Goal: Task Accomplishment & Management: Manage account settings

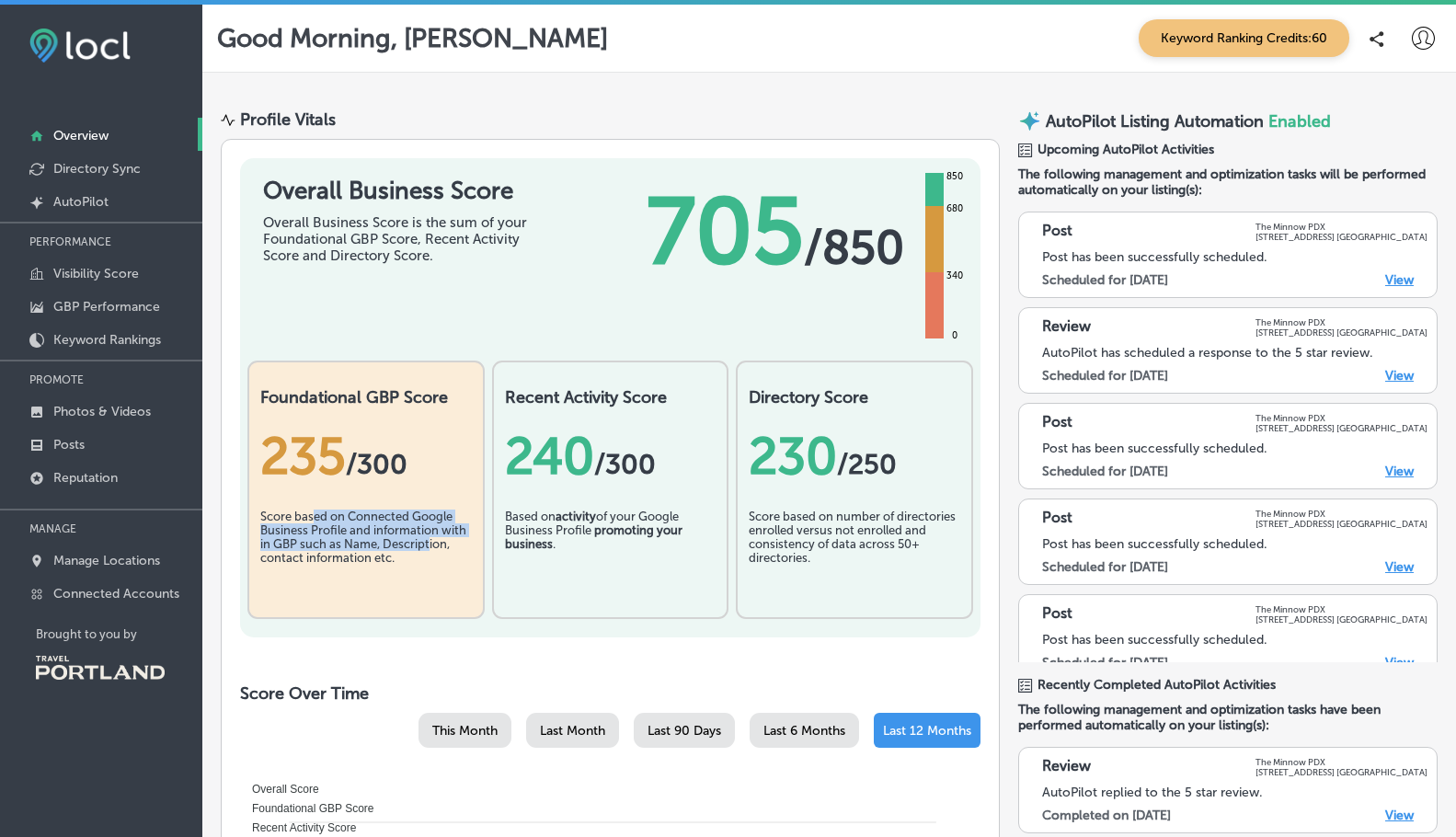
drag, startPoint x: 339, startPoint y: 519, endPoint x: 428, endPoint y: 545, distance: 92.7
click at [428, 545] on div "Score based on Connected Google Business Profile and information with in GBP su…" at bounding box center [366, 555] width 212 height 92
click at [331, 438] on div "235 / 300" at bounding box center [366, 455] width 212 height 61
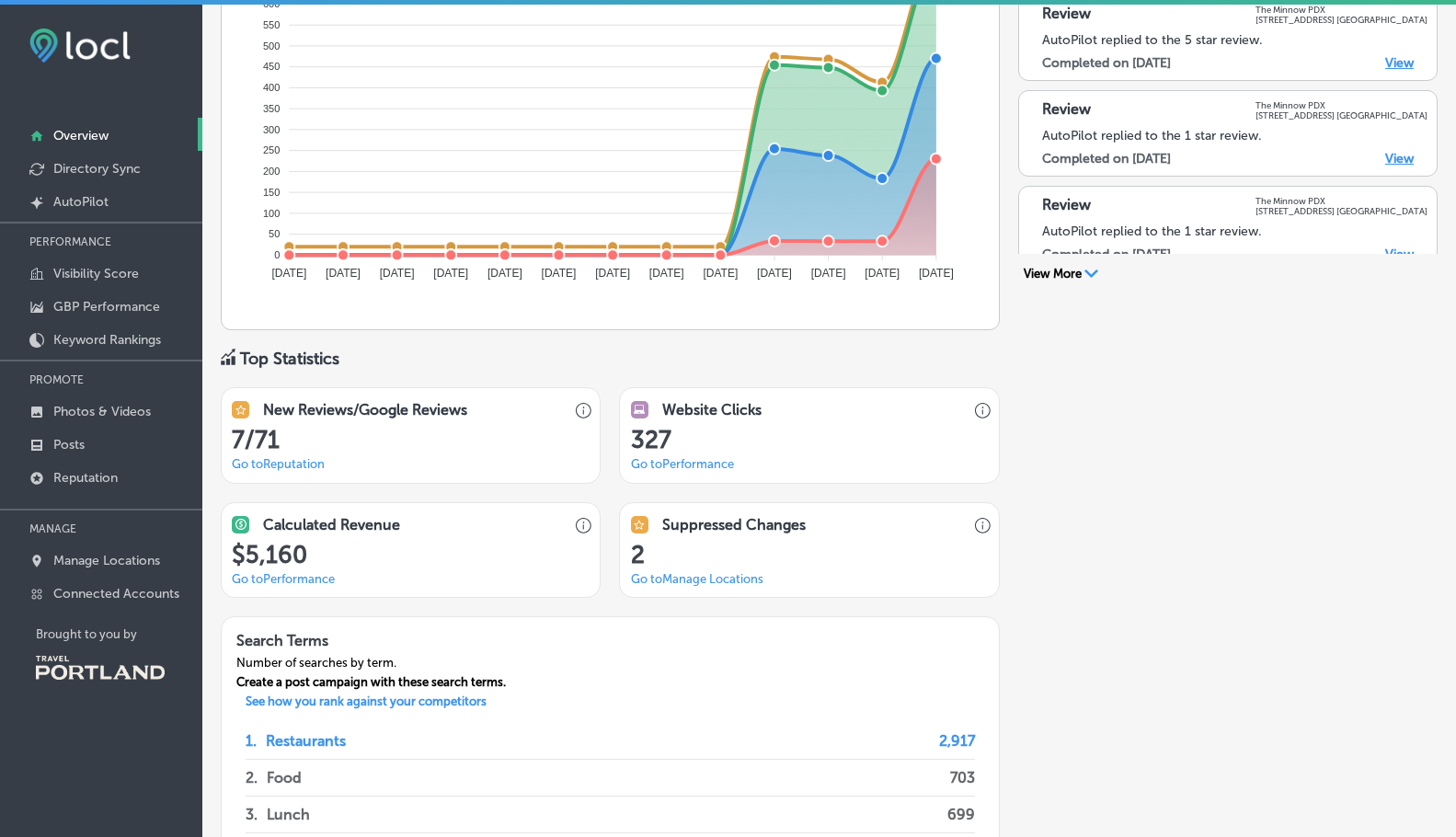
scroll to position [490, 0]
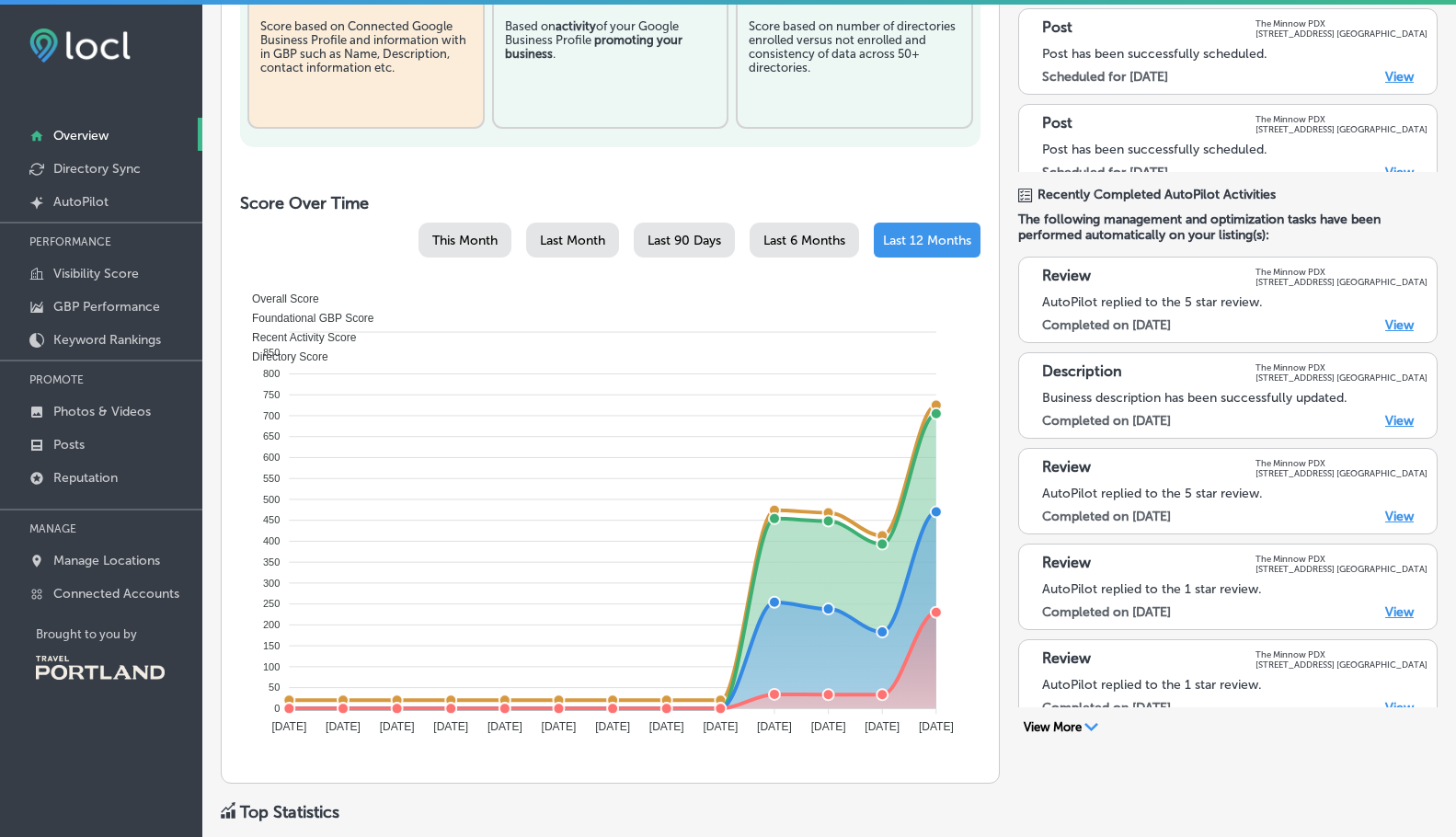
click at [1392, 423] on link "View" at bounding box center [1399, 420] width 29 height 15
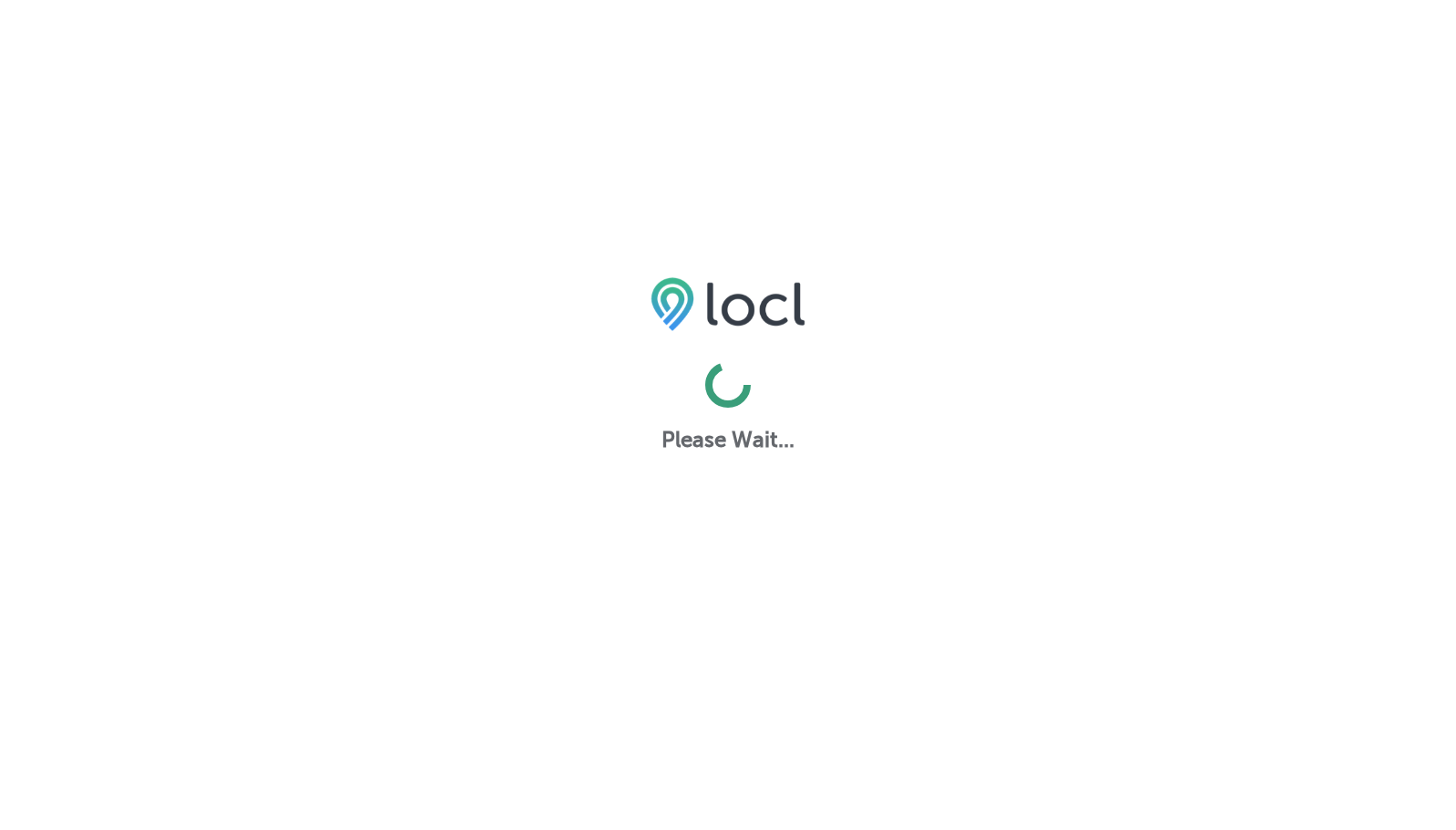
select select "US"
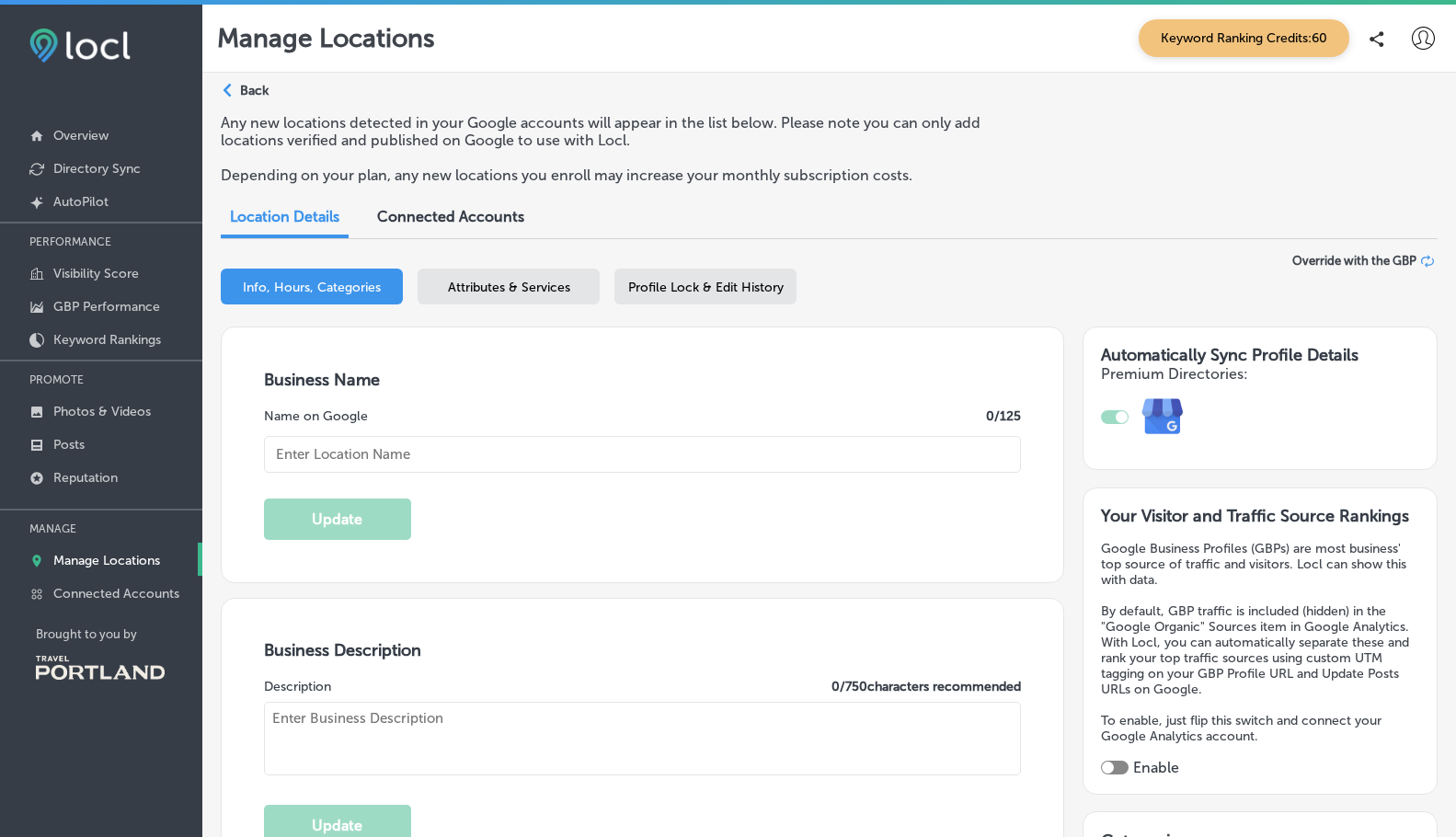
type input "The Minnow PDX"
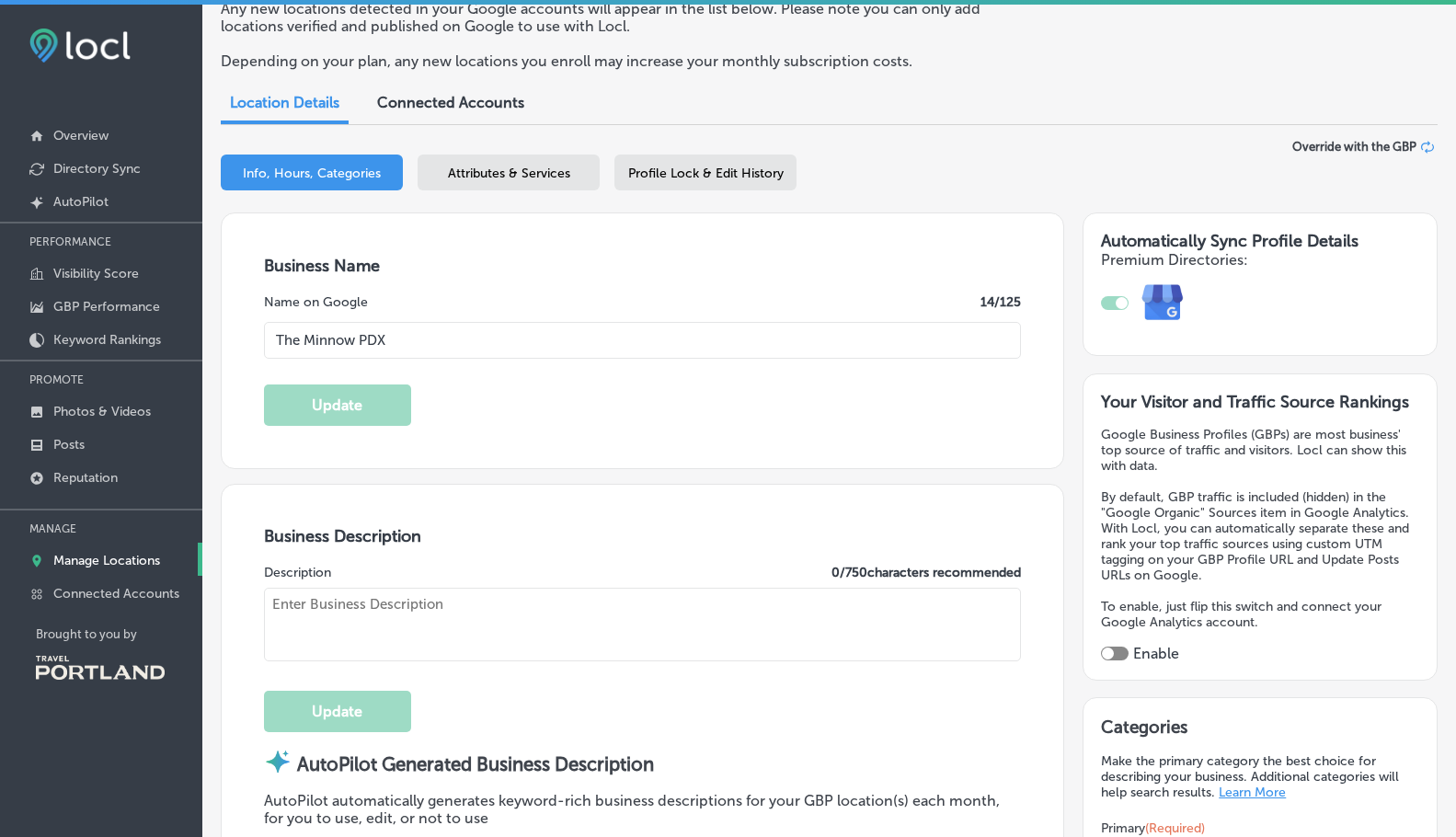
scroll to position [245, 0]
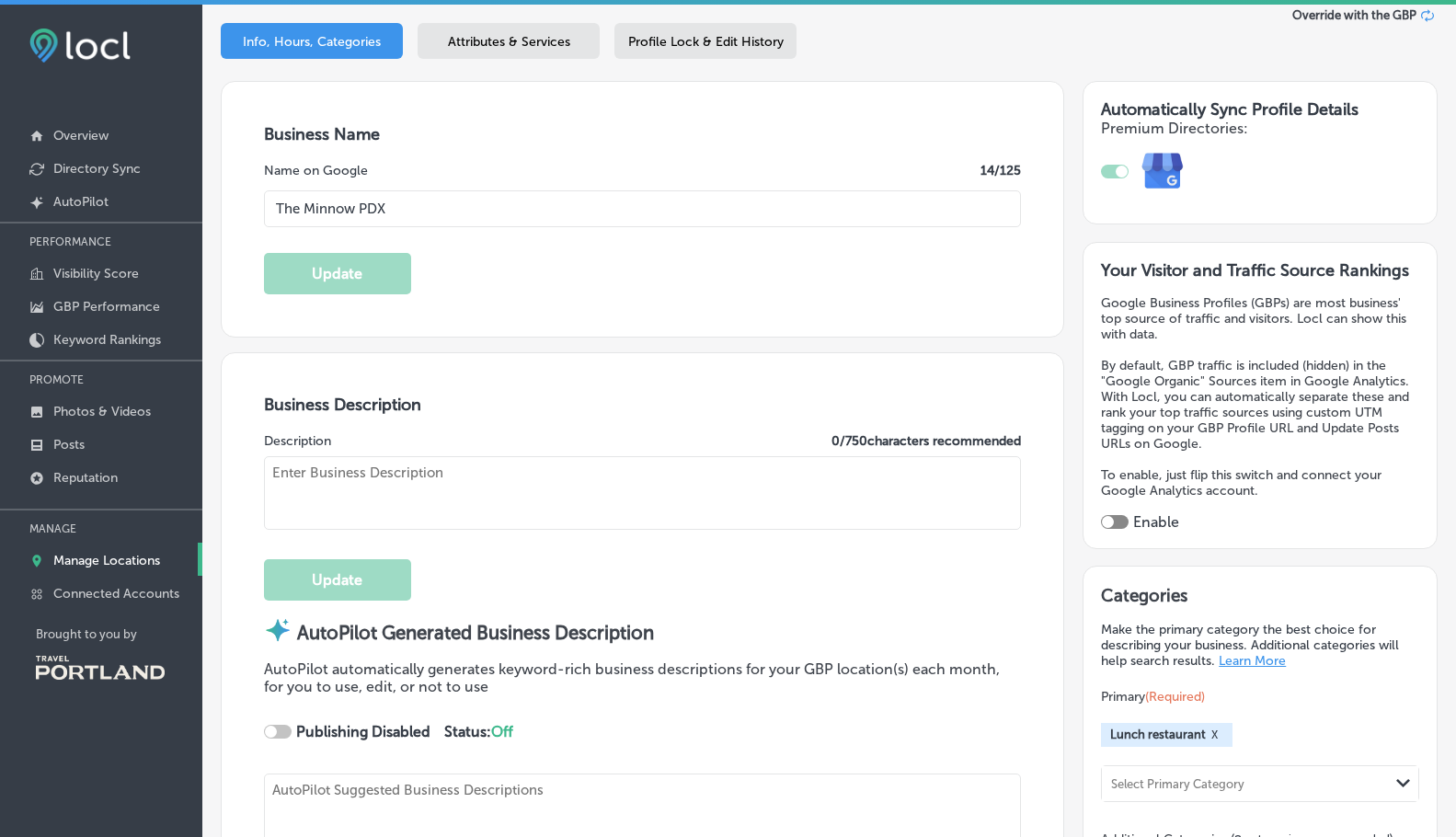
type textarea "The Minnow PDX offers a farm-fresh dining experience, crafting seasonal soups, …"
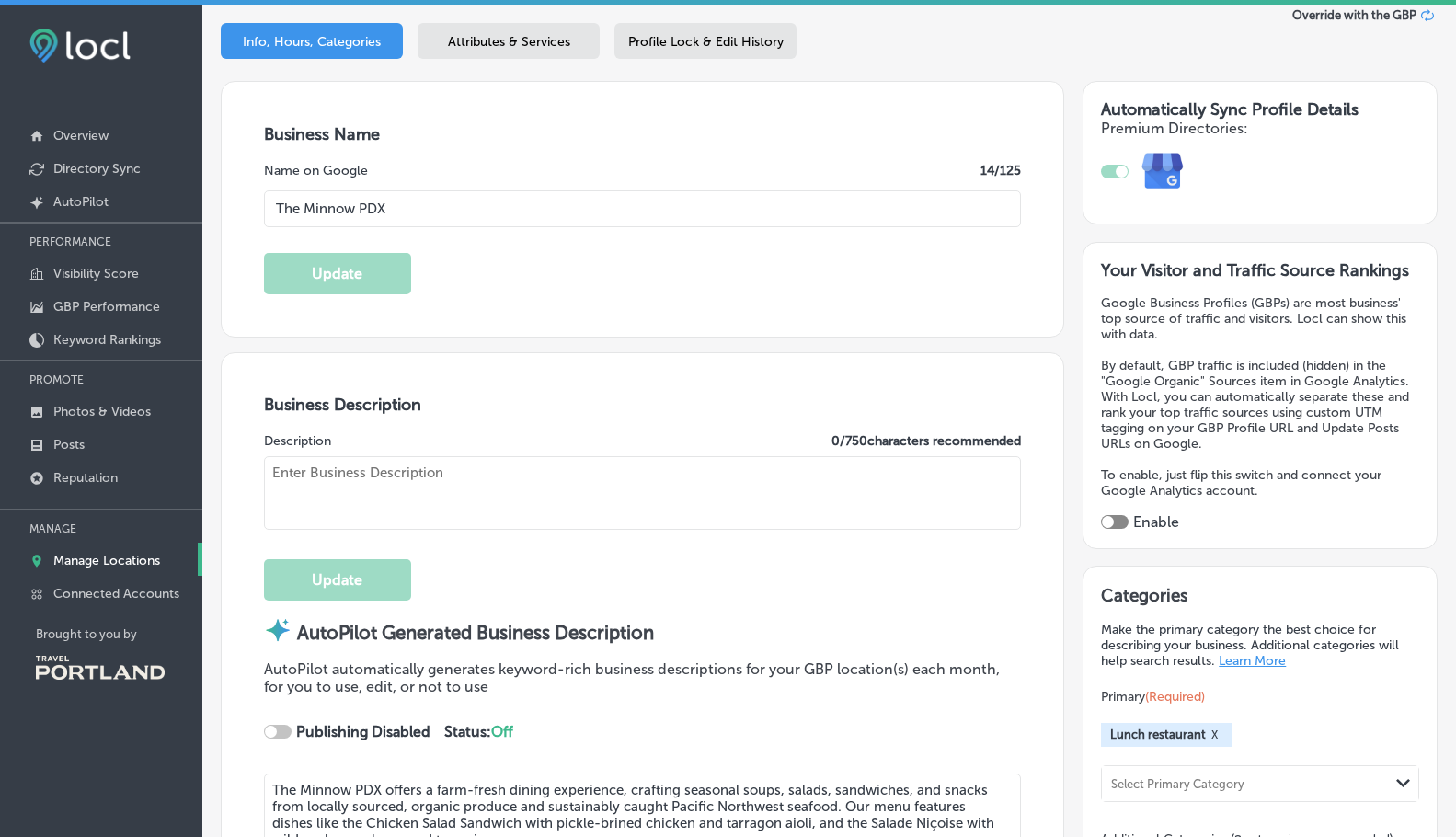
checkbox input "true"
type input "[STREET_ADDRESS]"
type input "[GEOGRAPHIC_DATA]"
type input "97210"
type input "US"
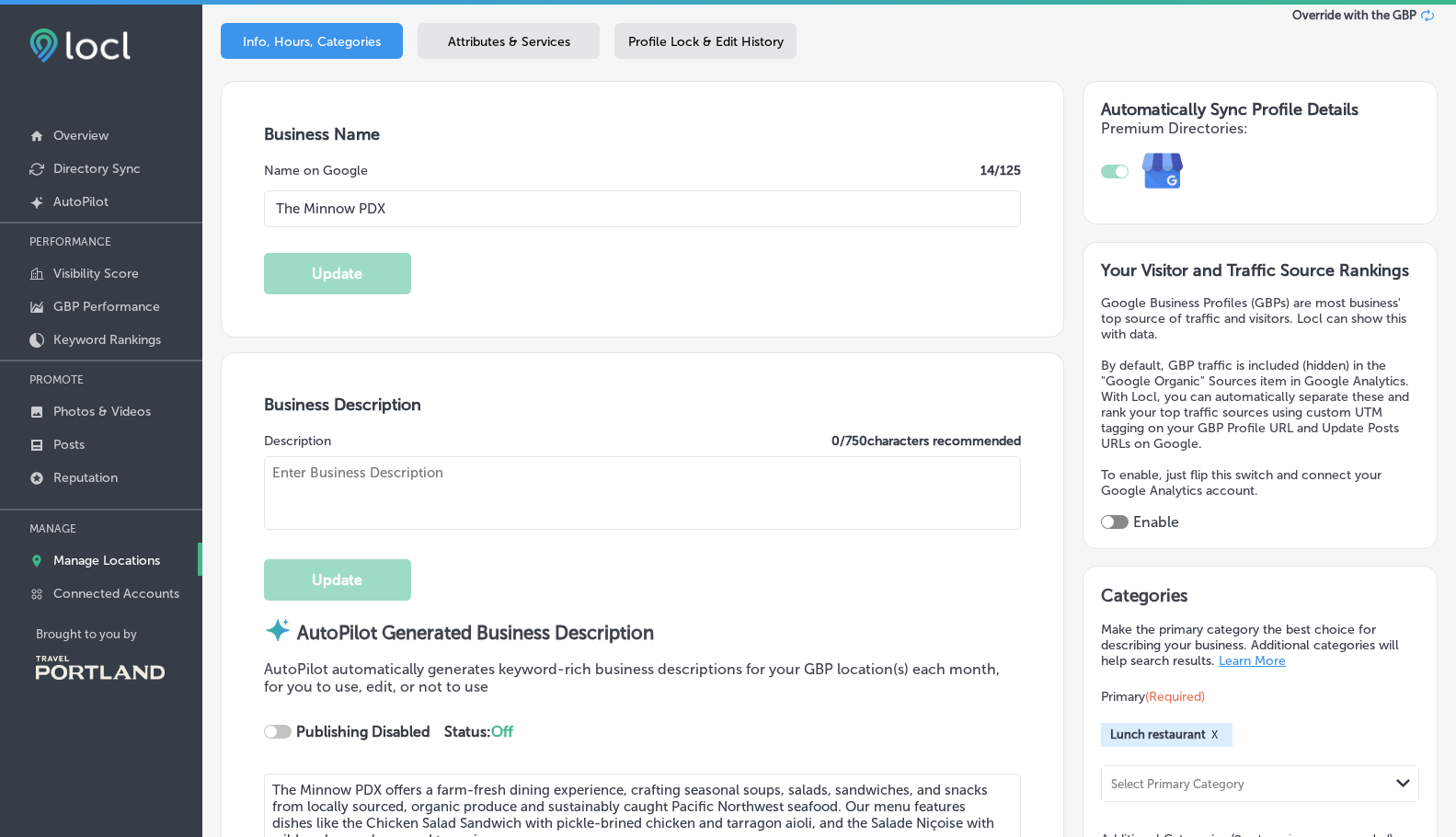
type input "[URL][DOMAIN_NAME]"
type input "30"
type input "[EMAIL_ADDRESS][DOMAIN_NAME]"
type input "[URL][DOMAIN_NAME]"
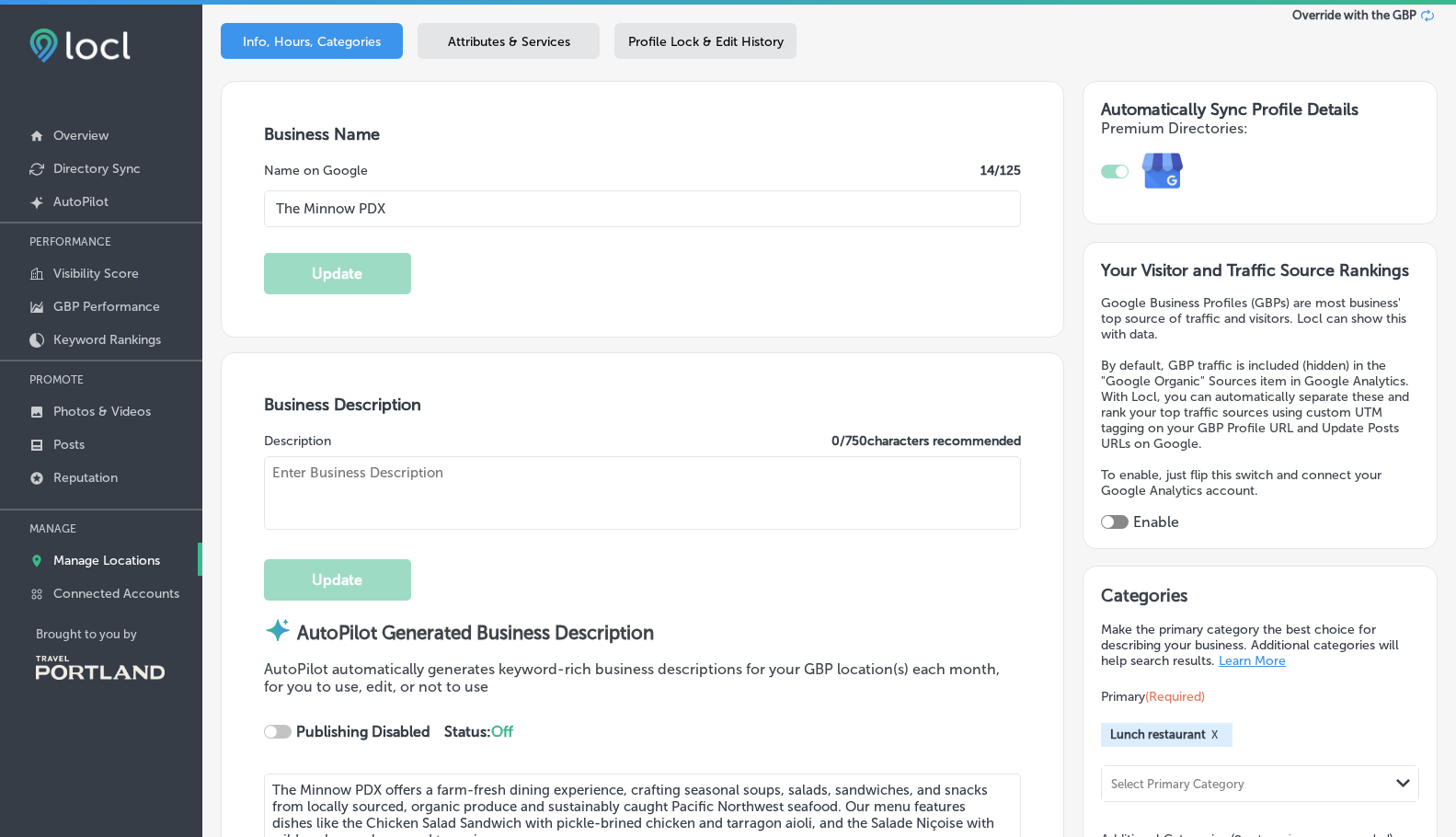
type textarea "The Minnow PDX offers a farm-fresh dining experience, crafting seasonal soups, …"
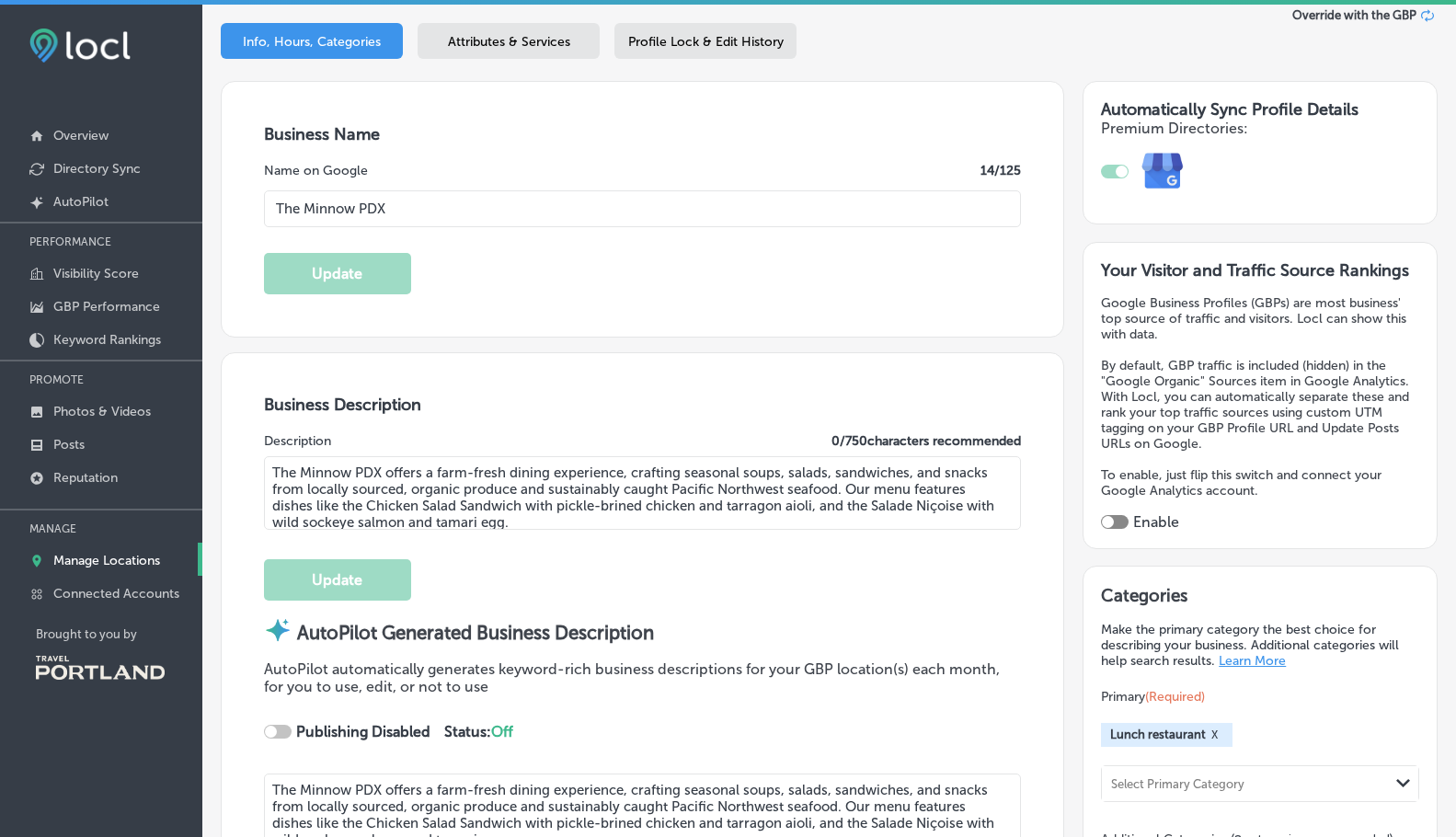
type input "[PHONE_NUMBER]"
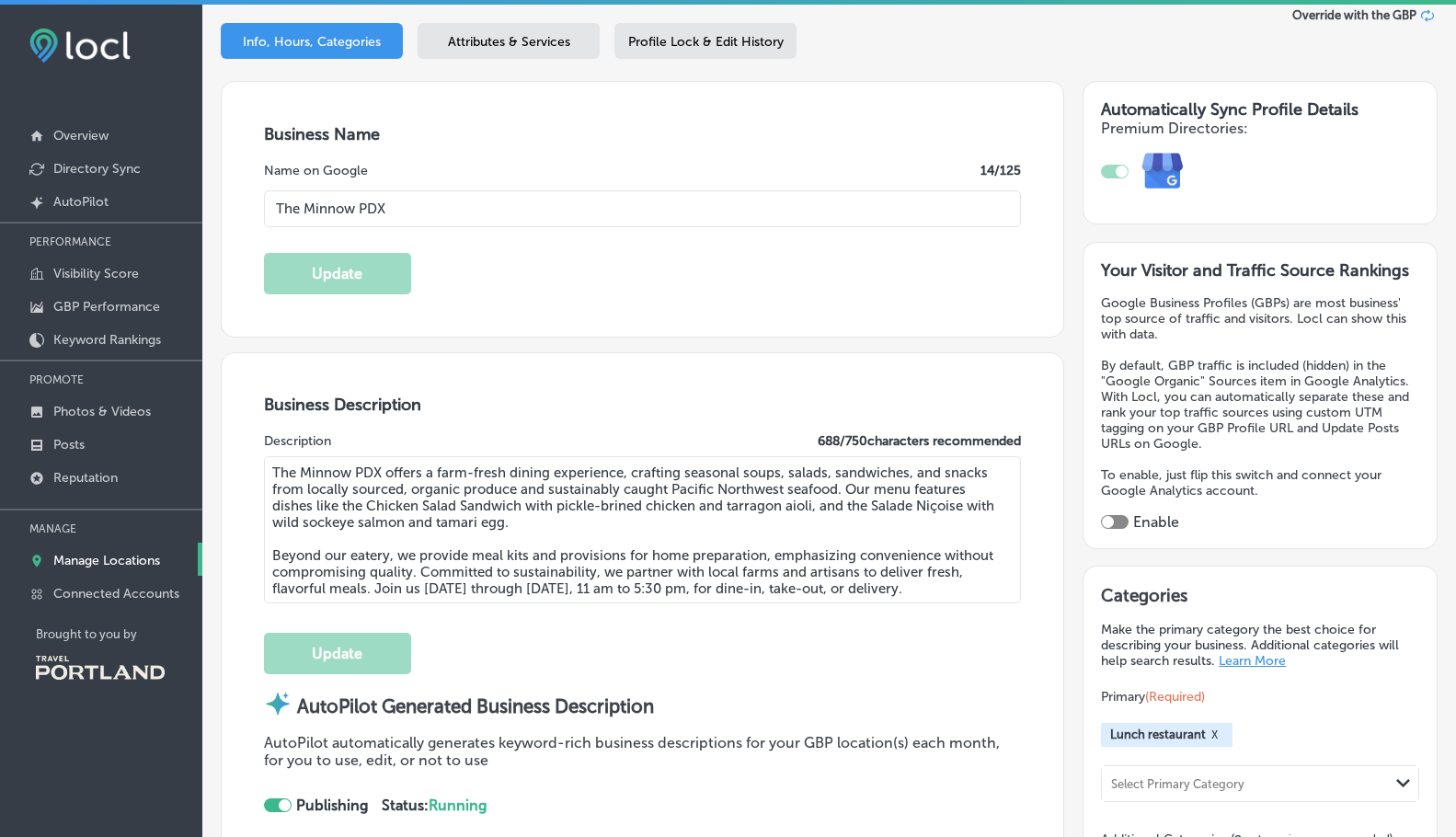
click at [551, 522] on textarea "The Minnow PDX offers a farm-fresh dining experience, crafting seasonal soups, …" at bounding box center [642, 529] width 757 height 147
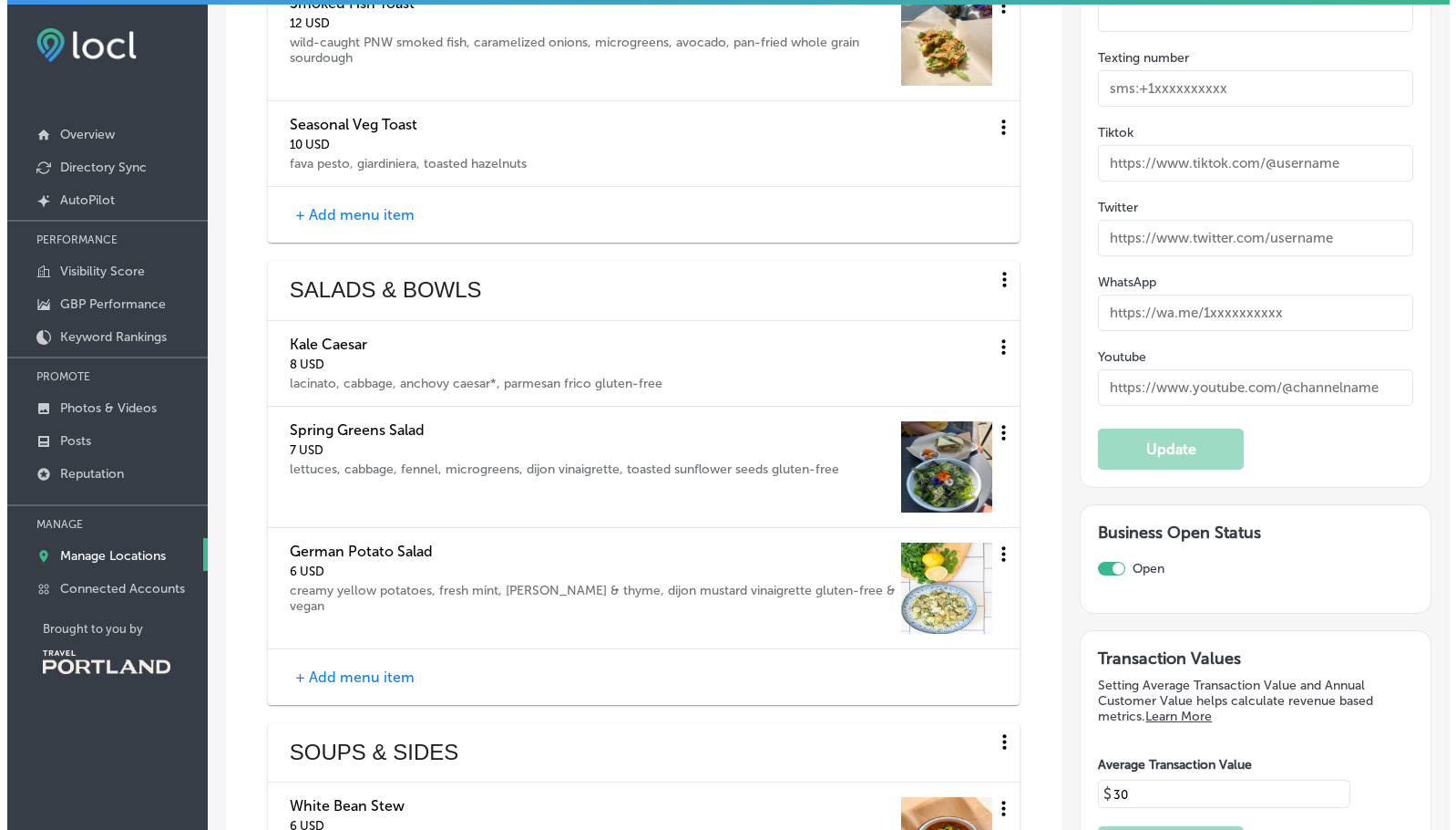
scroll to position [3403, 0]
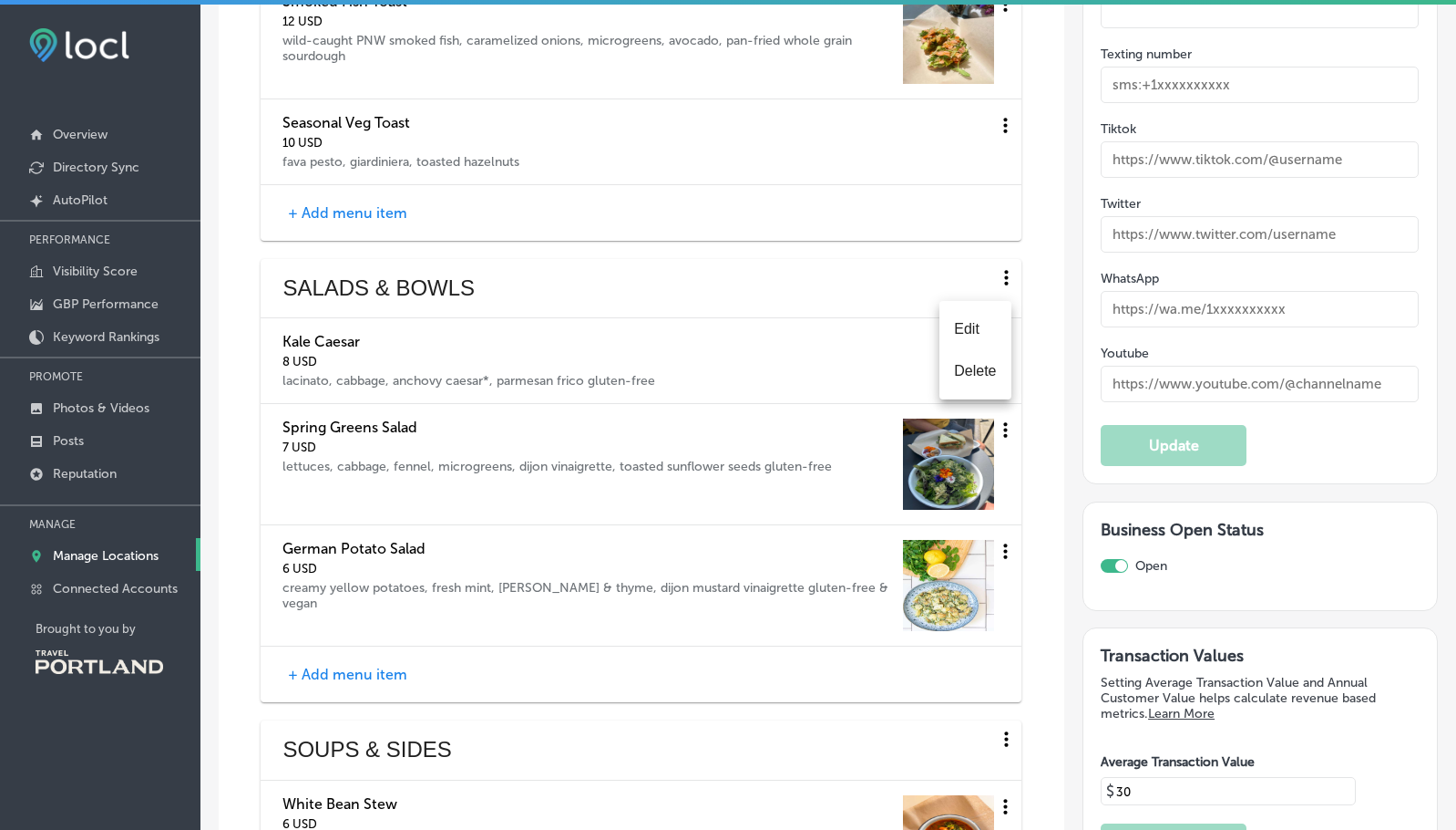
click at [989, 364] on li "Delete" at bounding box center [974, 371] width 72 height 42
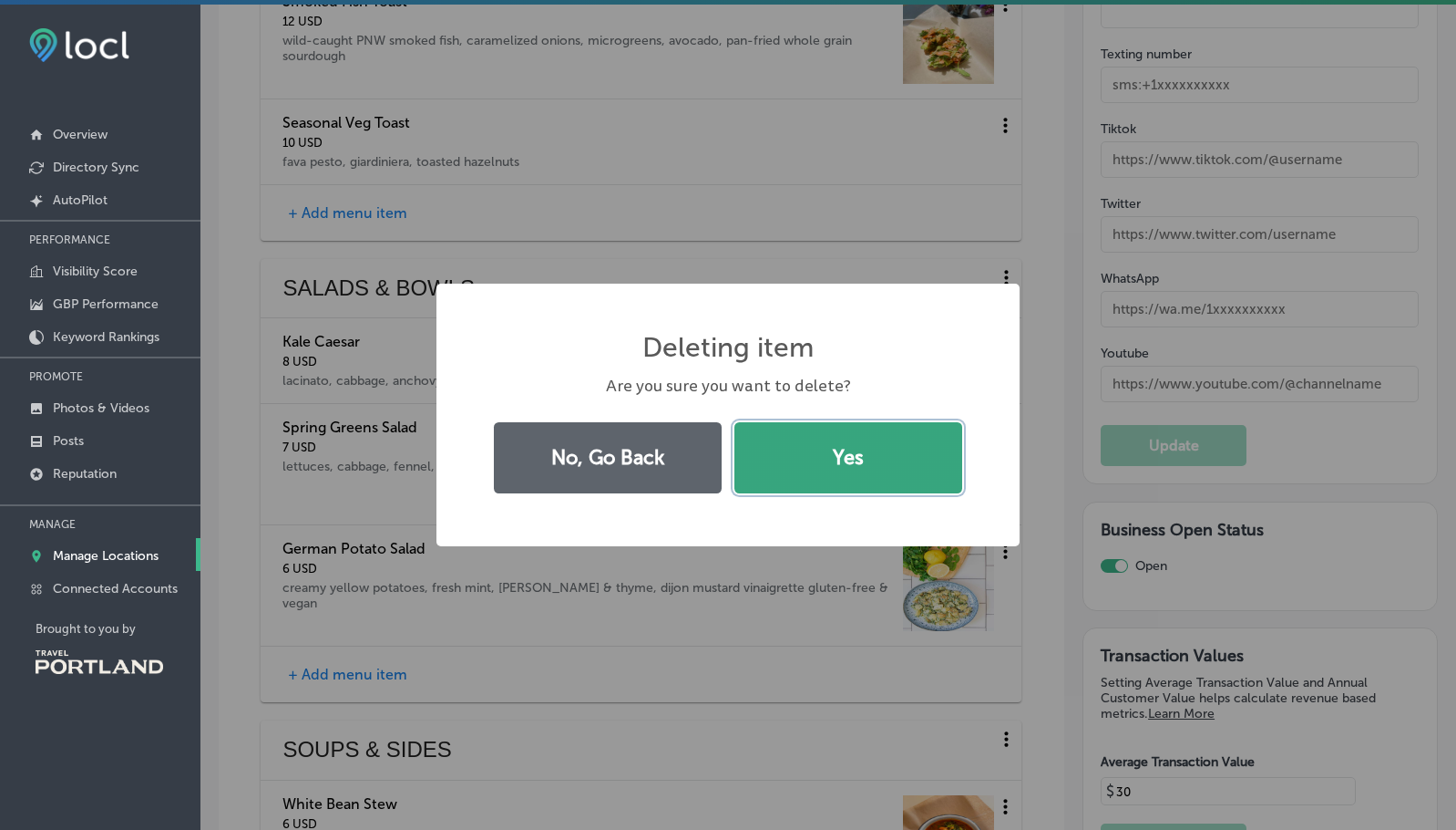
click at [851, 469] on button "Yes" at bounding box center [848, 457] width 228 height 72
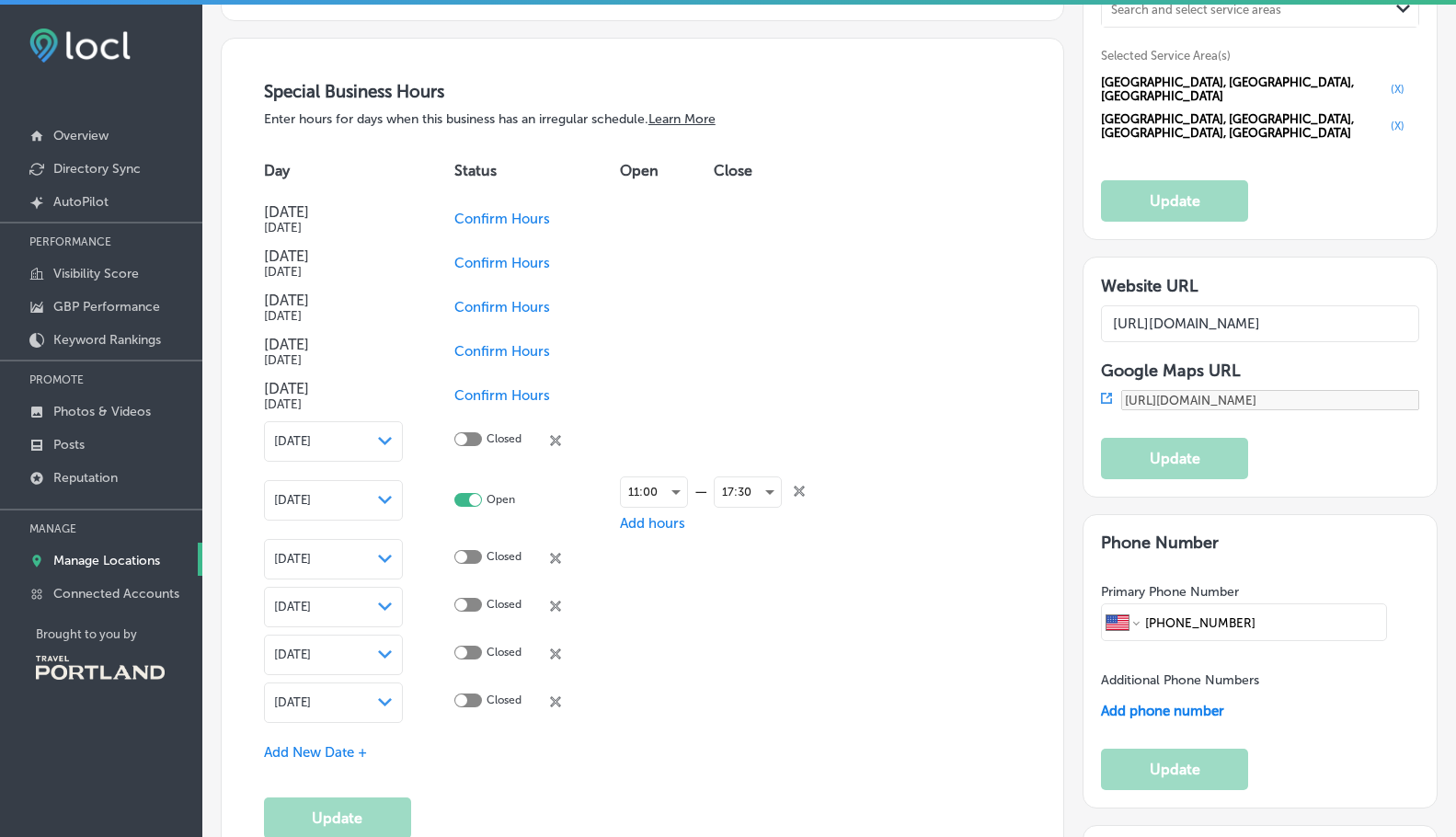
scroll to position [2209, 0]
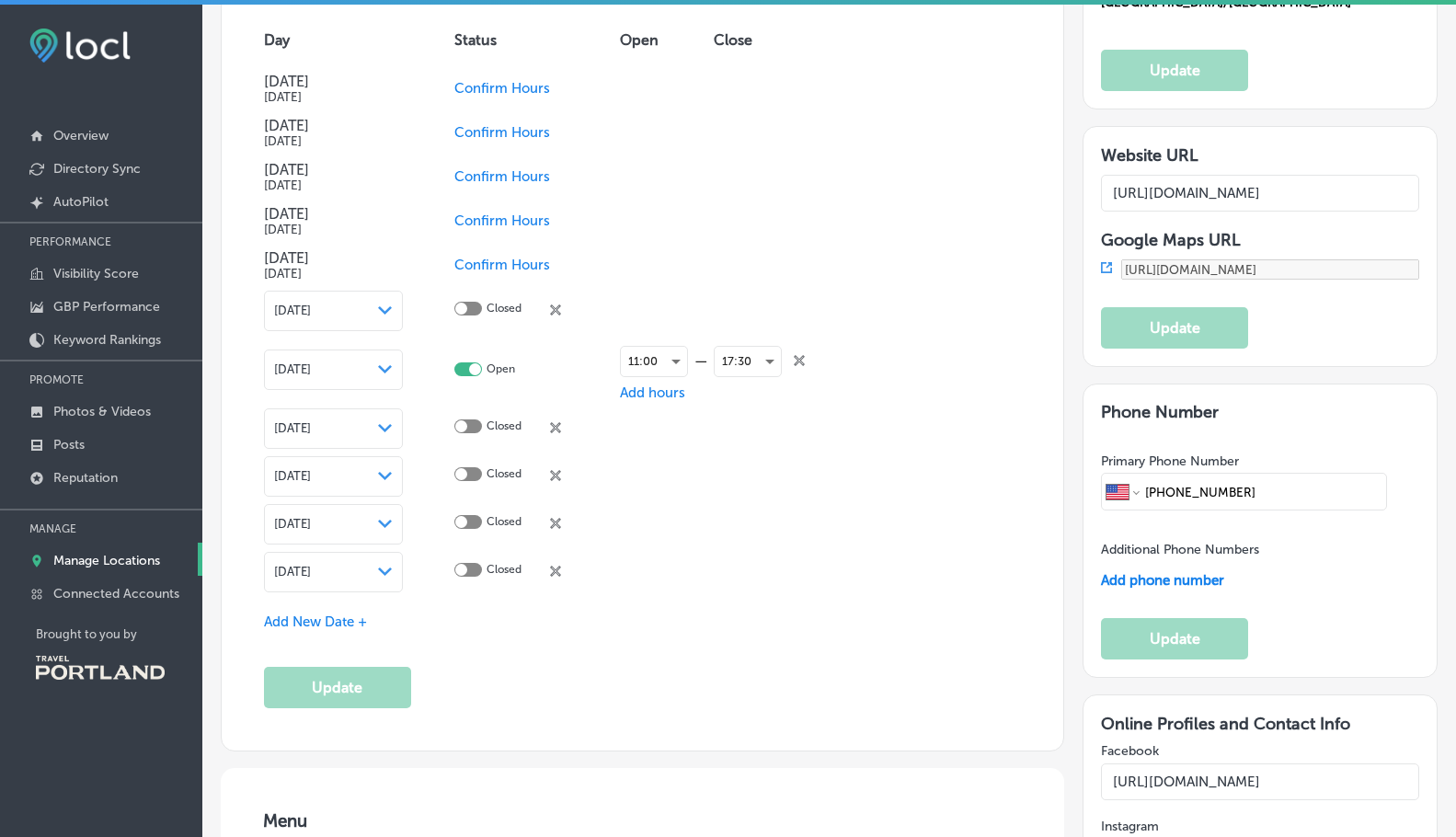
click at [554, 307] on icon "close Created with Sketch." at bounding box center [554, 309] width 11 height 11
checkbox input "true"
checkbox input "false"
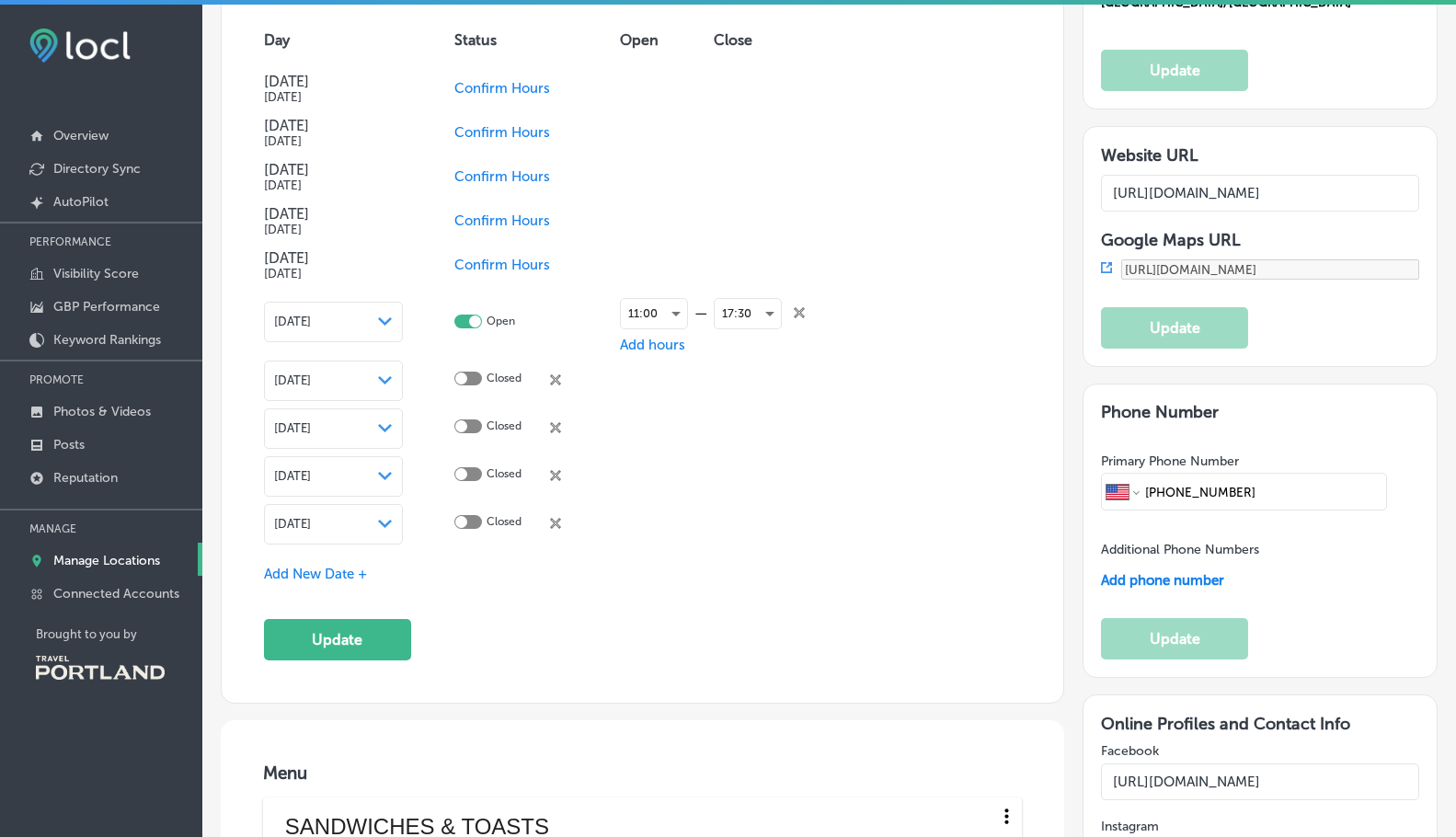
click at [549, 376] on icon "close Created with Sketch." at bounding box center [554, 379] width 11 height 11
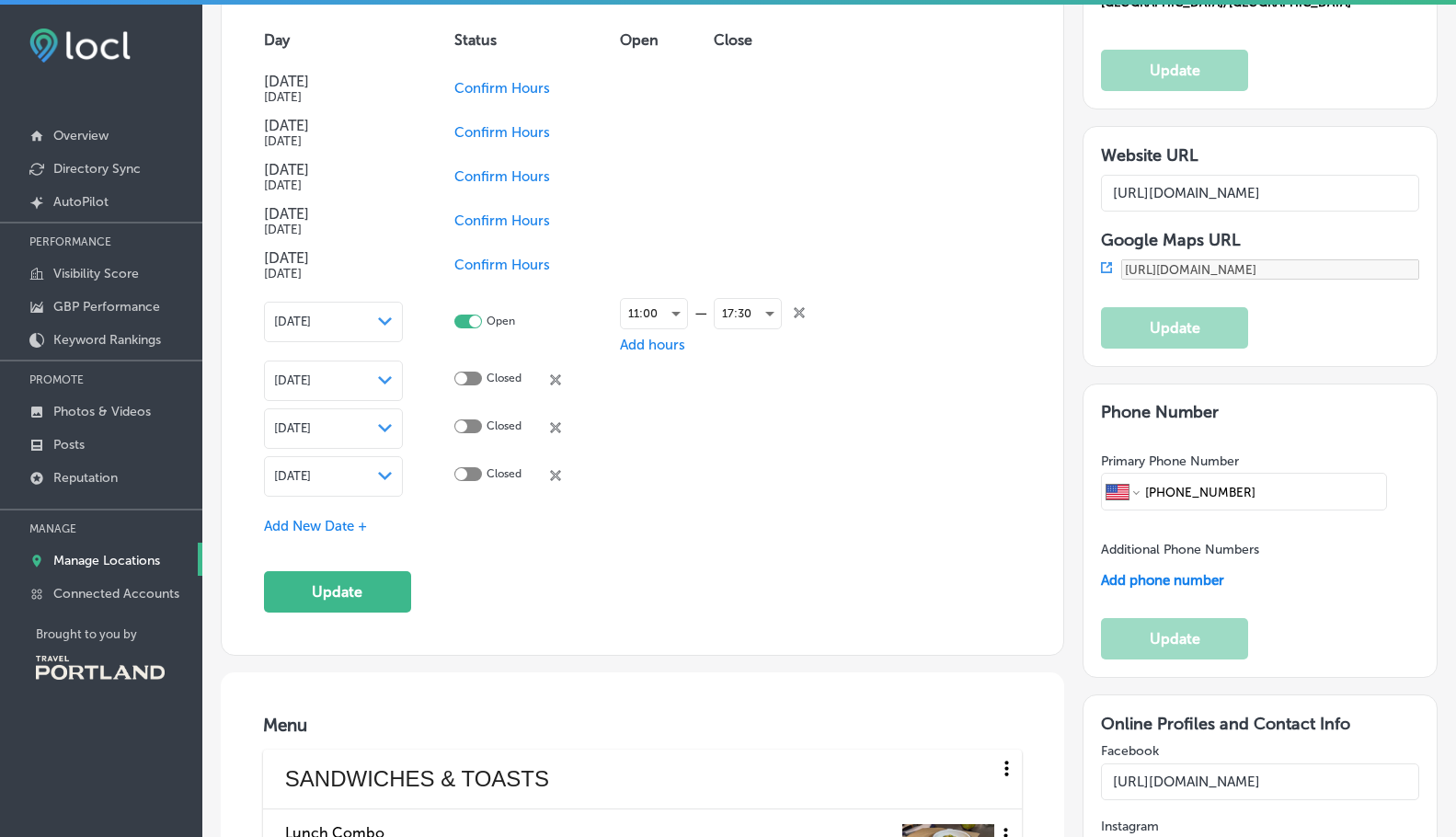
click at [556, 371] on div "close Created with Sketch." at bounding box center [554, 376] width 11 height 11
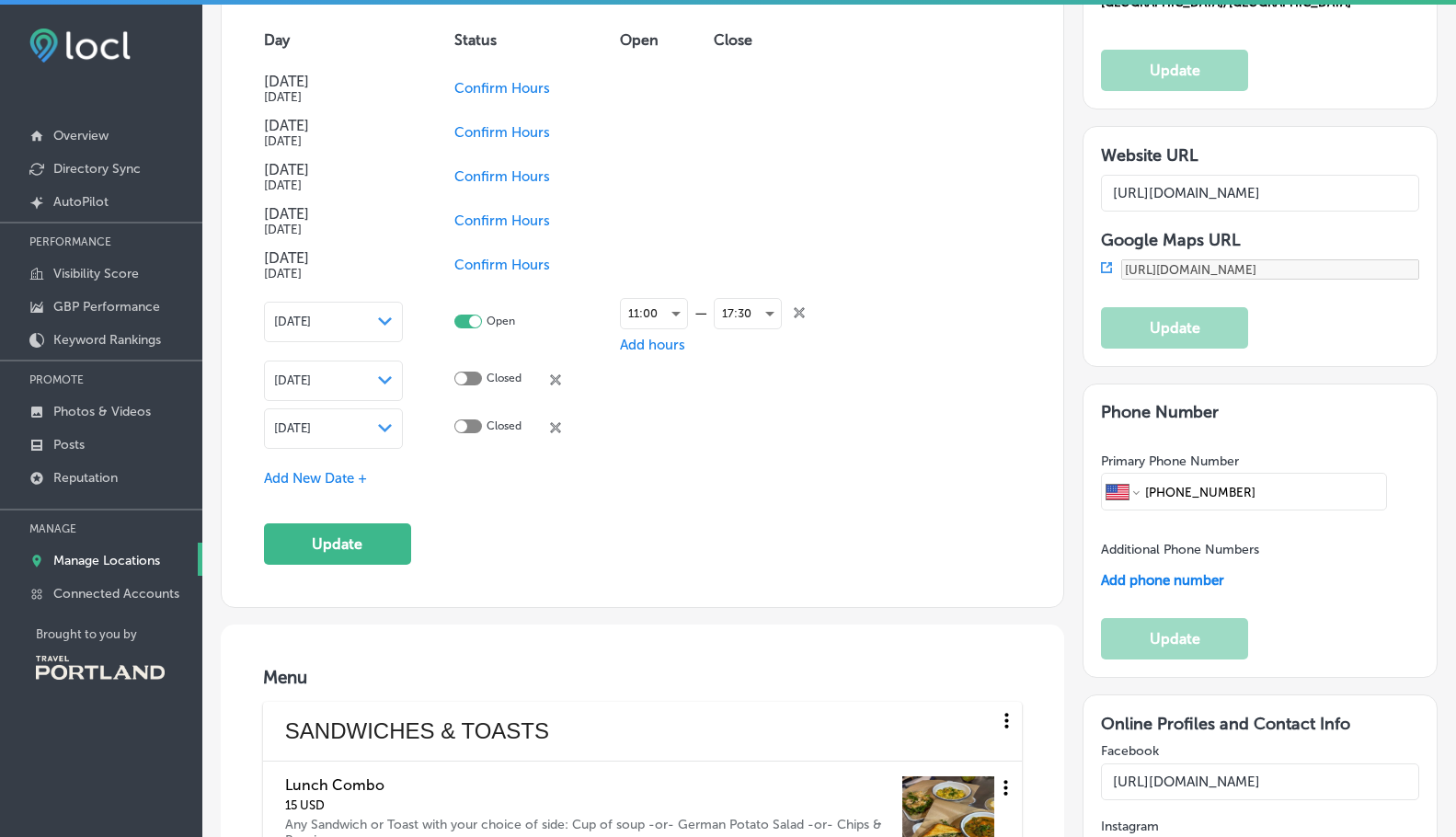
click at [554, 377] on icon "close Created with Sketch." at bounding box center [554, 379] width 11 height 11
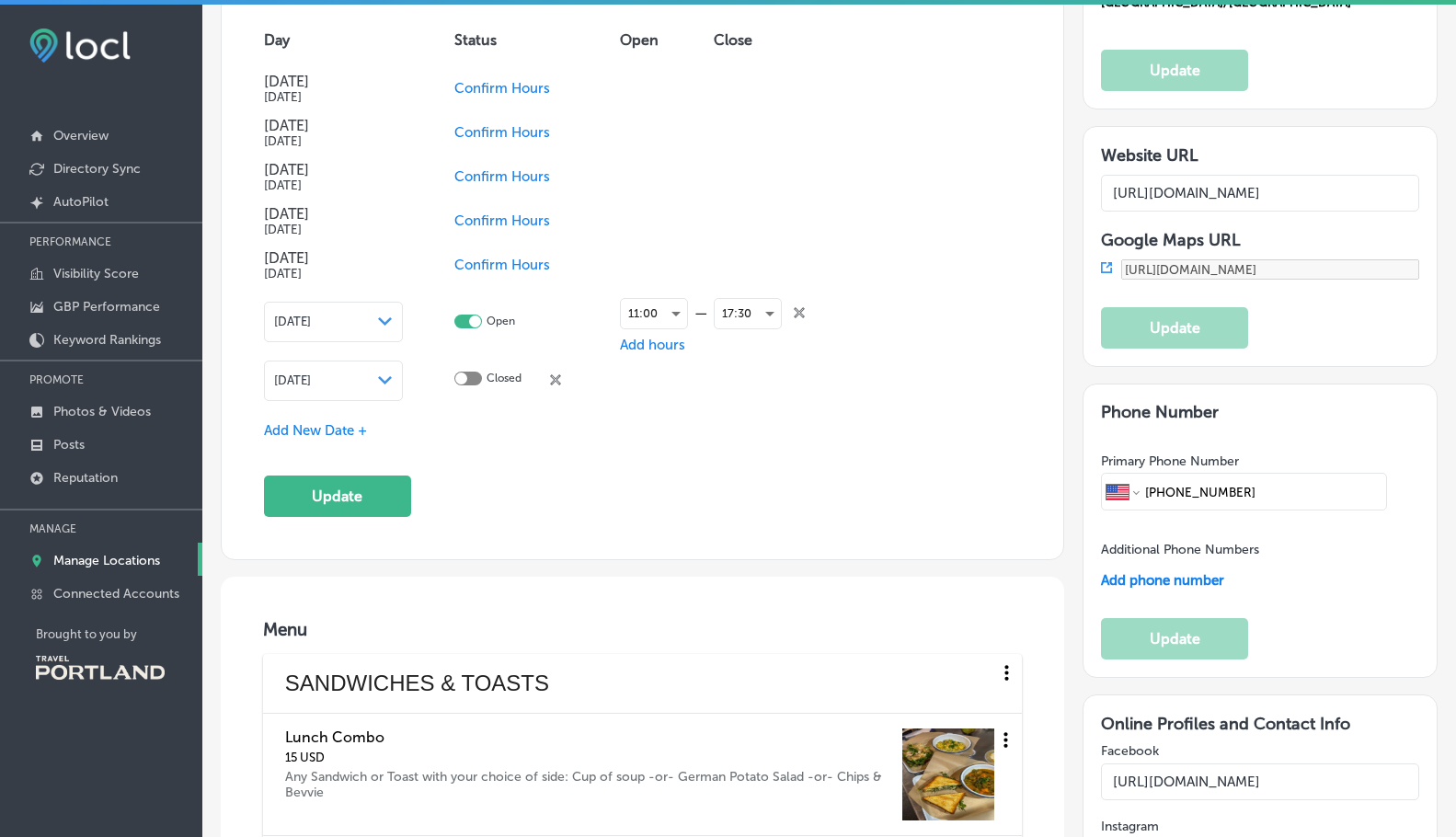
drag, startPoint x: 554, startPoint y: 377, endPoint x: 521, endPoint y: 353, distance: 40.8
click at [554, 376] on icon "close Created with Sketch." at bounding box center [554, 379] width 11 height 11
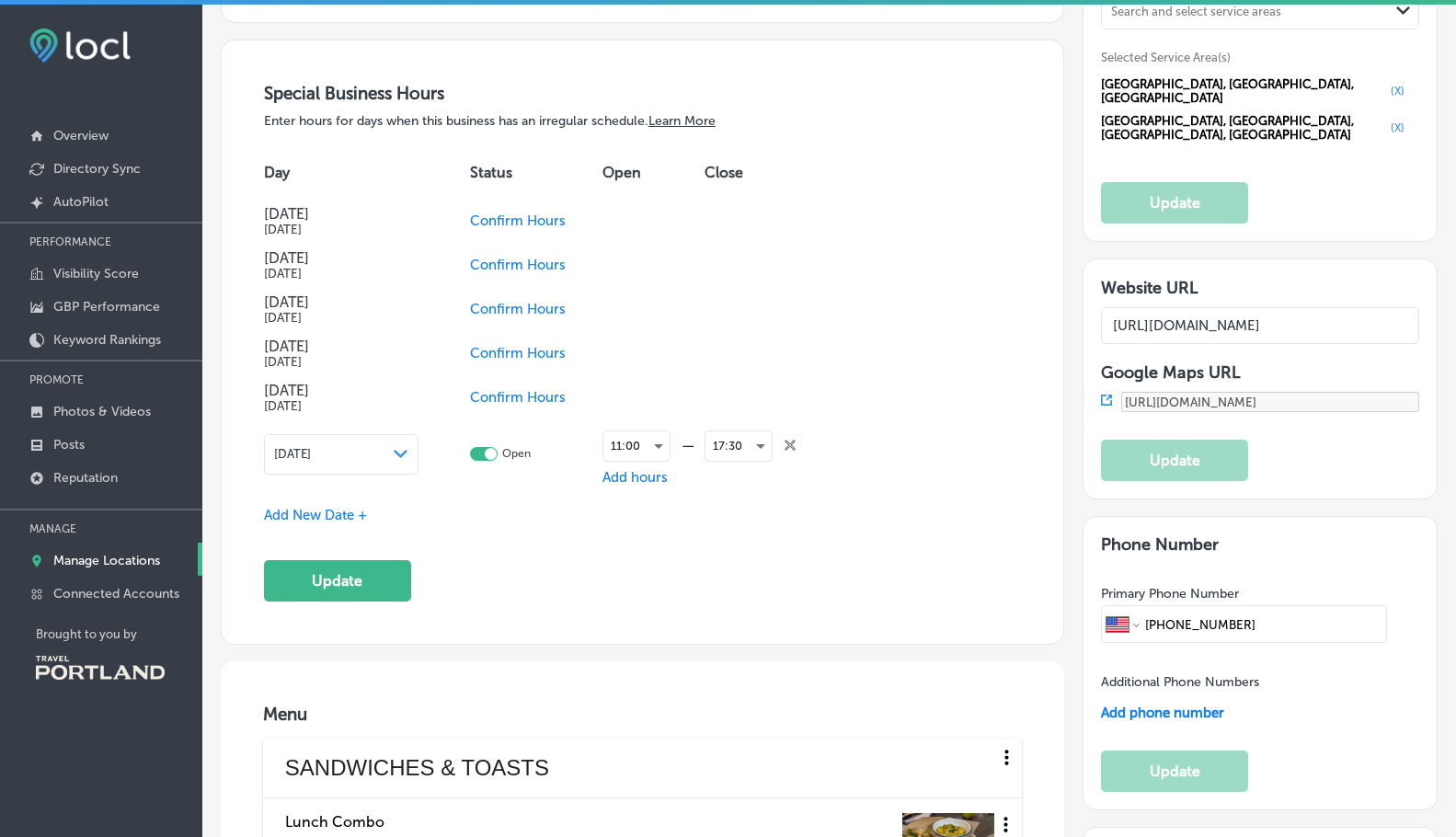
scroll to position [1964, 0]
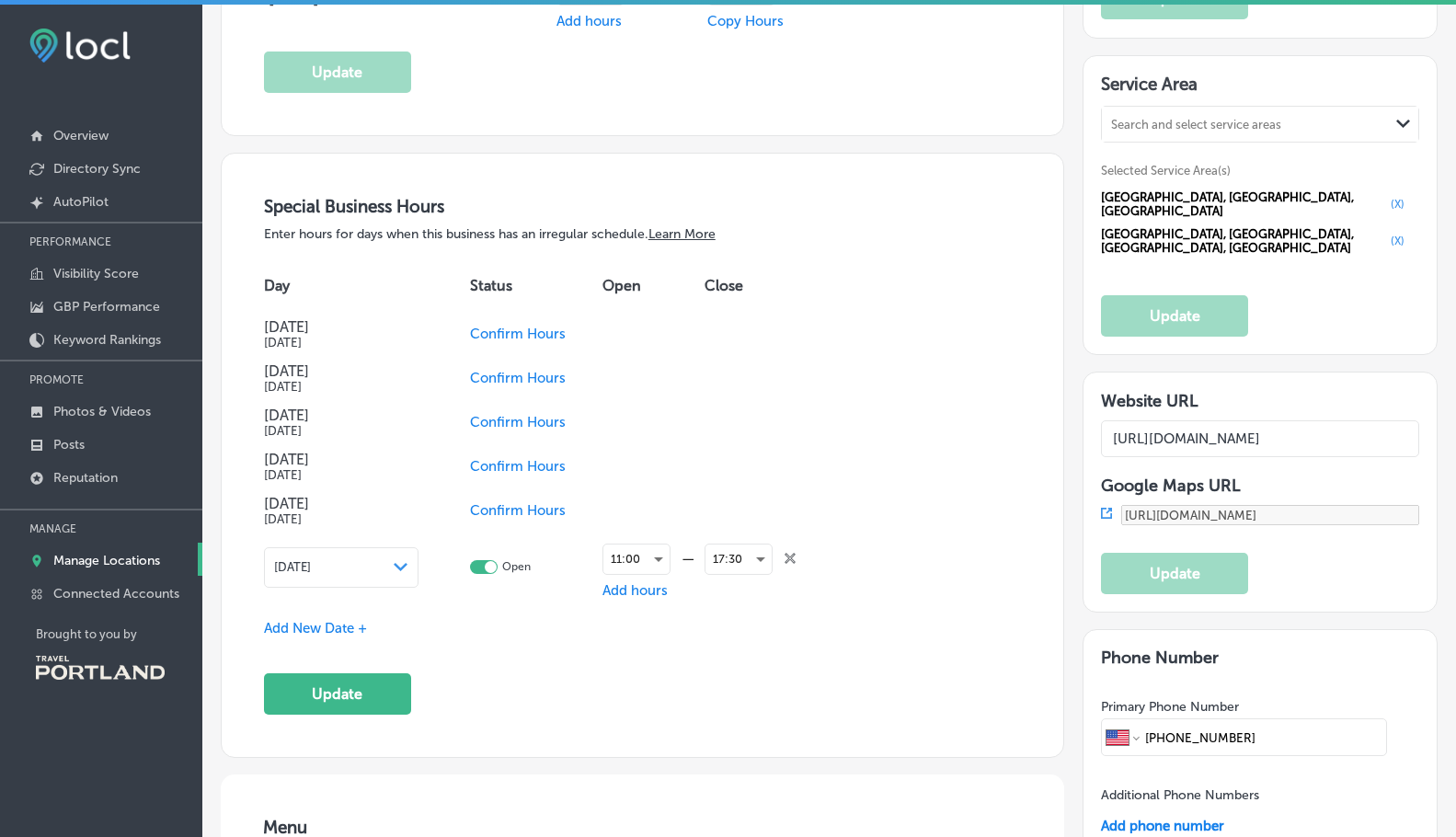
click at [529, 326] on span "Confirm Hours" at bounding box center [517, 333] width 95 height 16
click at [514, 381] on span "Confirm Hours" at bounding box center [501, 377] width 95 height 16
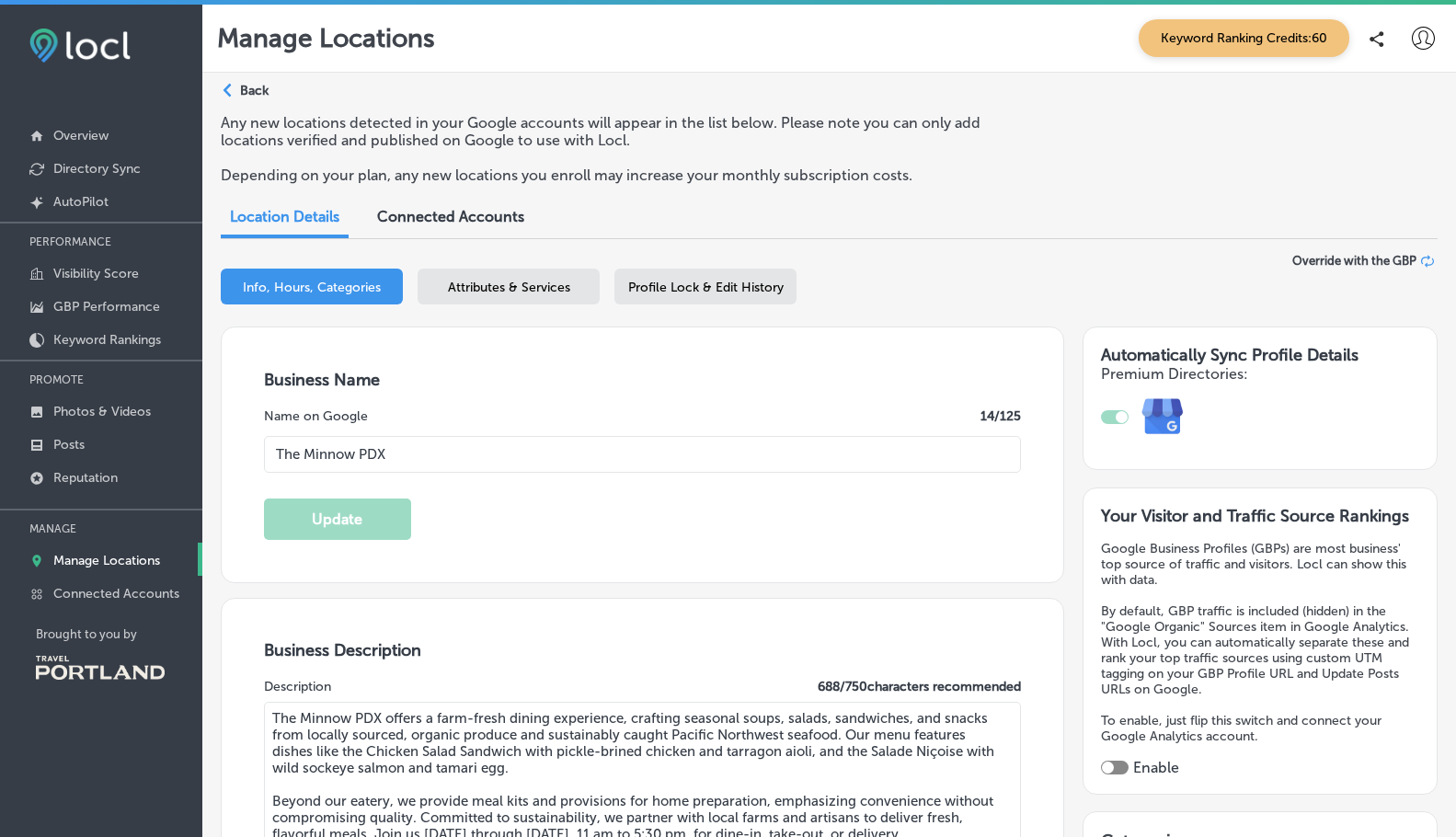
scroll to position [490, 0]
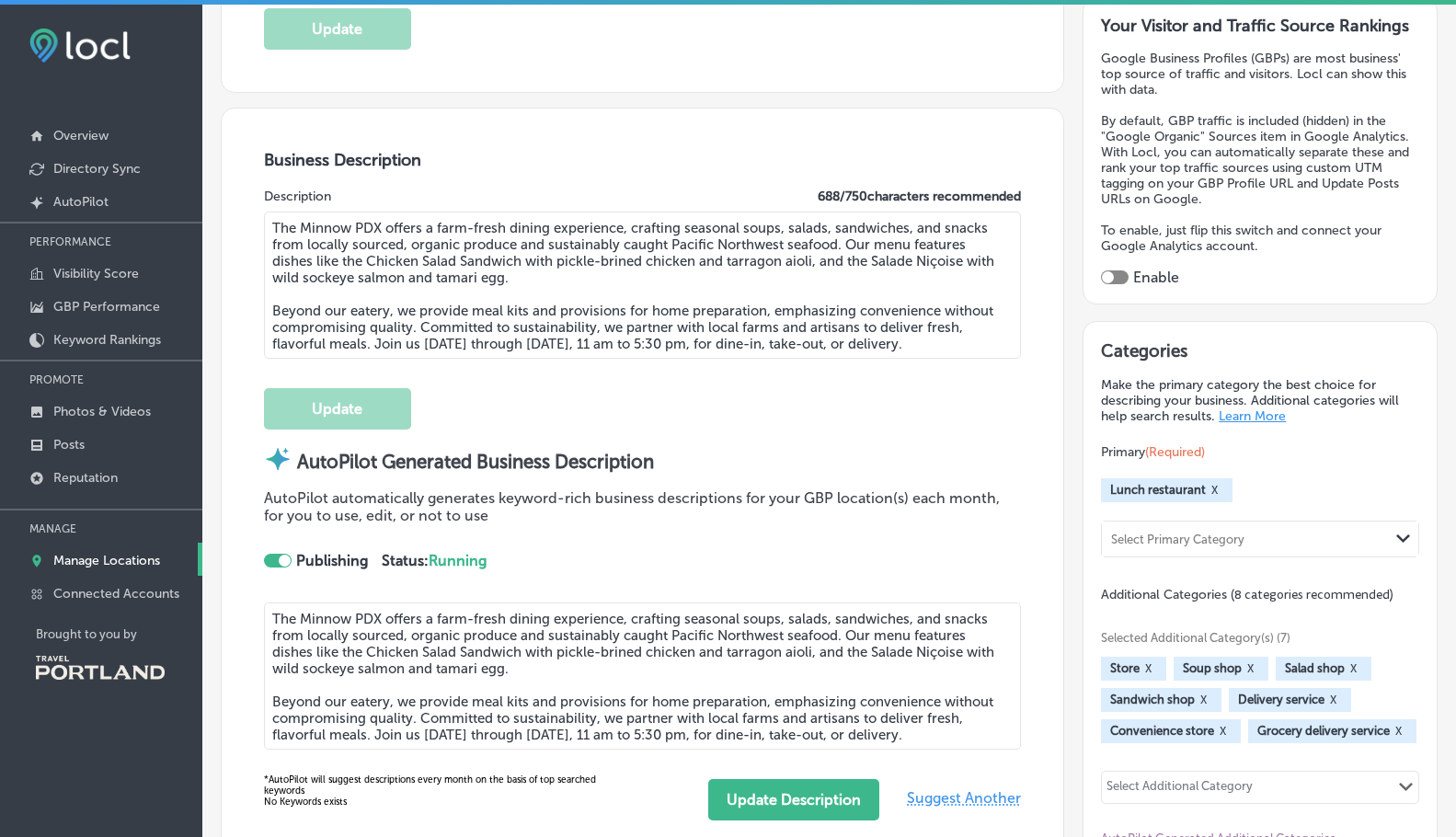
click at [667, 311] on textarea "The Minnow PDX offers a farm-fresh dining experience, crafting seasonal soups, …" at bounding box center [642, 285] width 757 height 147
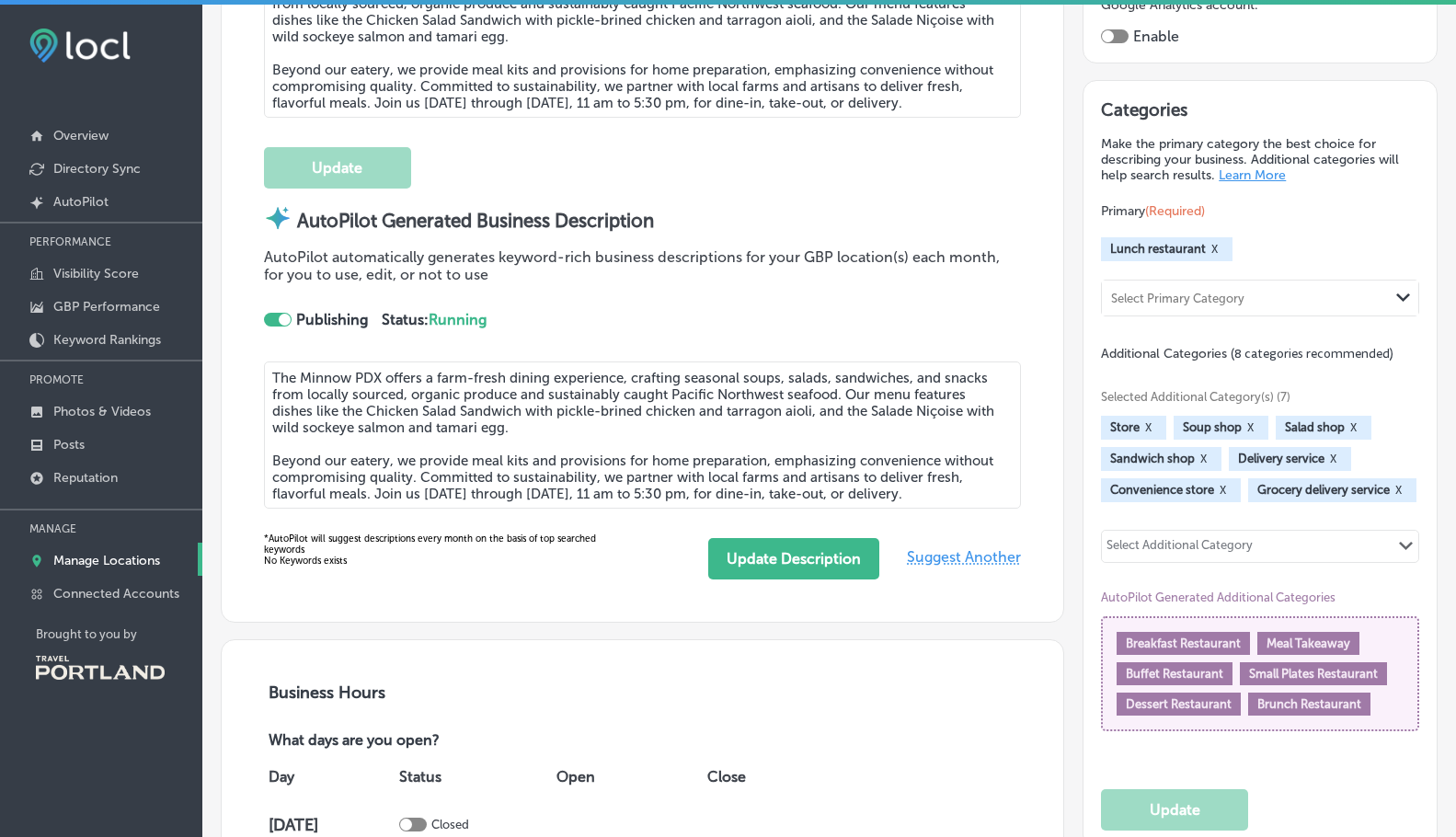
scroll to position [736, 0]
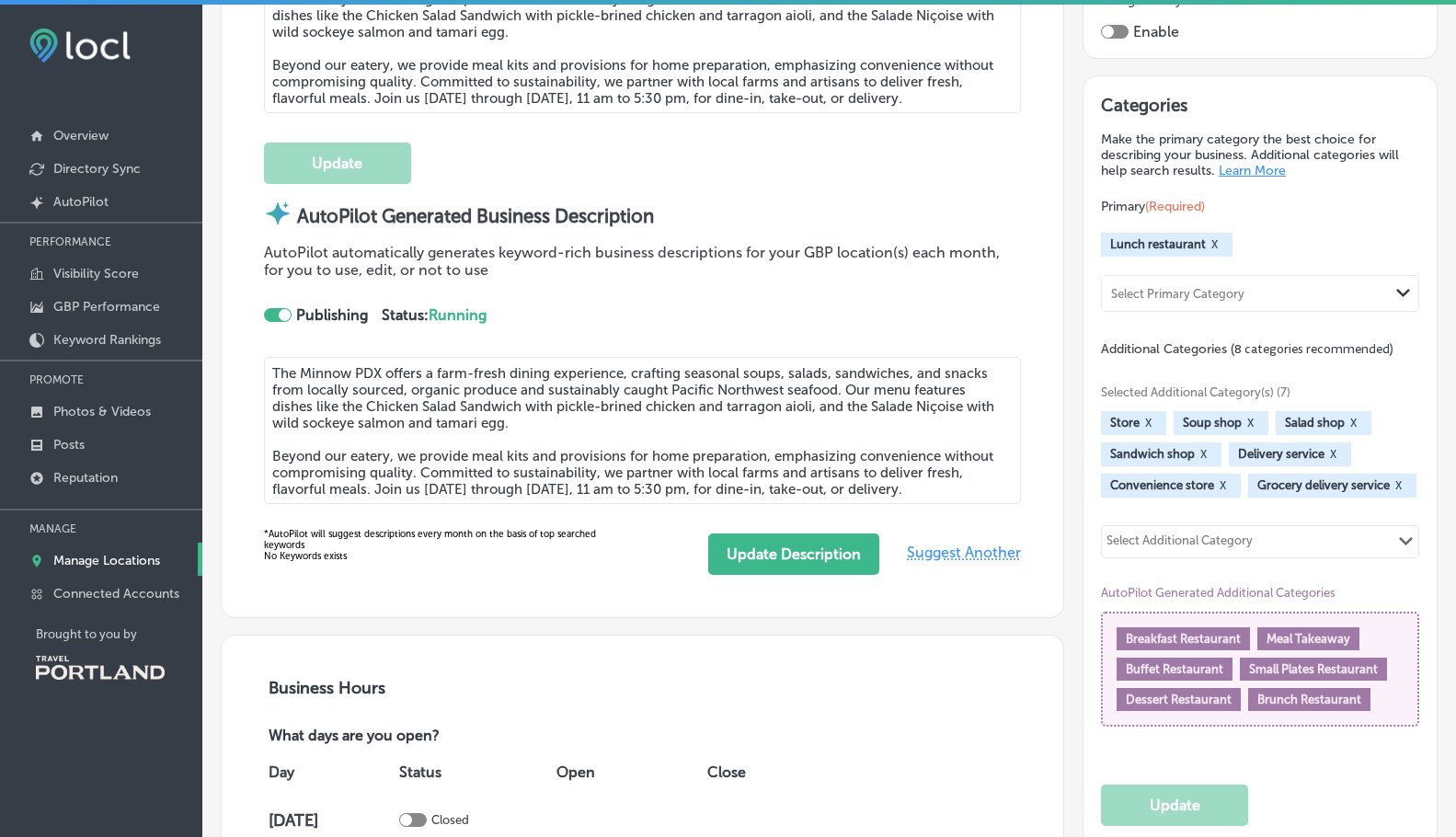
click at [812, 464] on textarea "The Minnow PDX offers a farm-fresh dining experience, crafting seasonal soups, …" at bounding box center [642, 430] width 757 height 147
click at [720, 435] on textarea "The Minnow PDX offers a farm-fresh dining experience, crafting seasonal soups, …" at bounding box center [642, 430] width 757 height 147
drag, startPoint x: 612, startPoint y: 440, endPoint x: 591, endPoint y: 431, distance: 22.8
click at [600, 434] on textarea "The Minnow PDX offers a farm-fresh dining experience, crafting seasonal soups, …" at bounding box center [642, 430] width 757 height 147
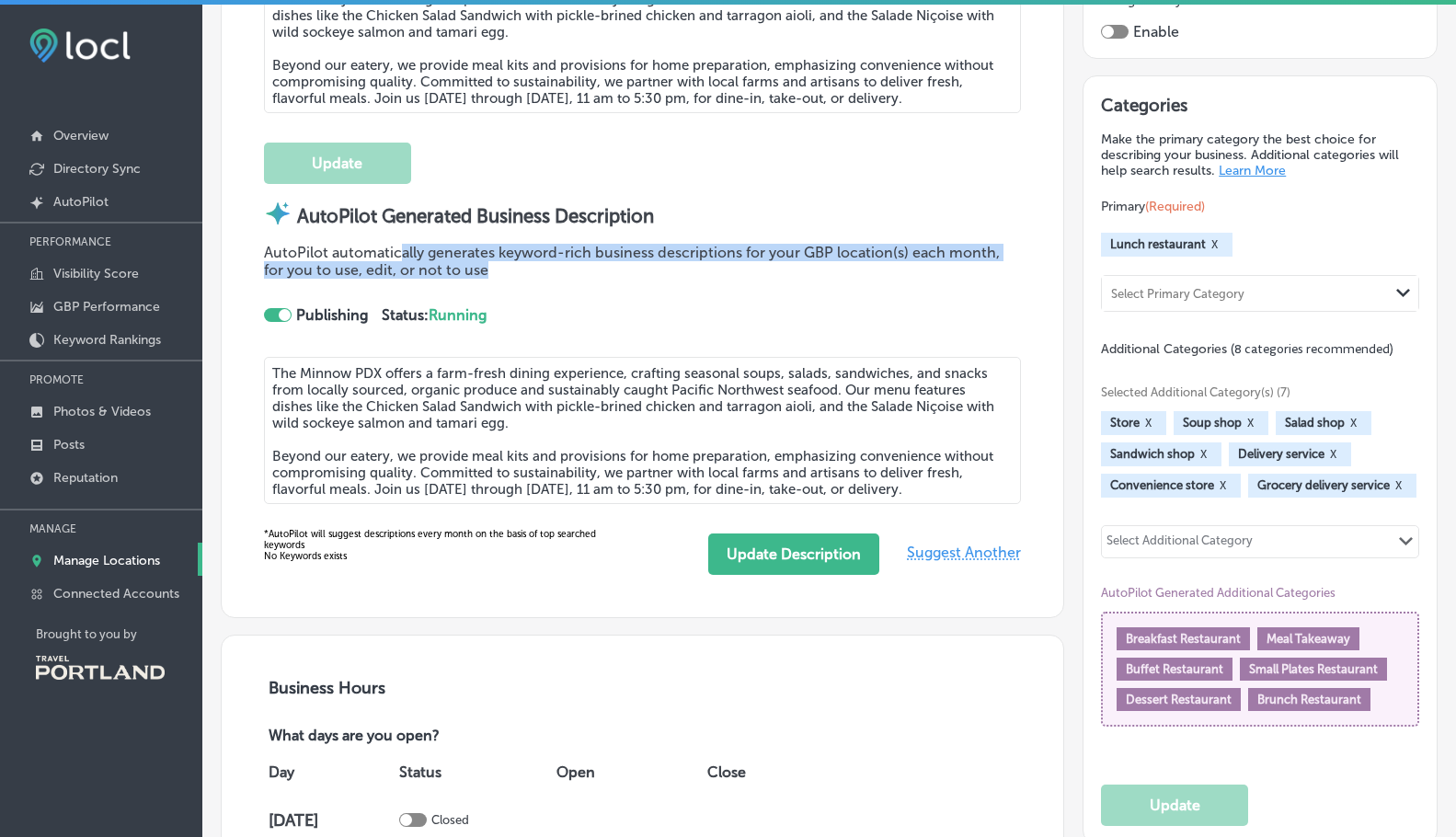
drag, startPoint x: 452, startPoint y: 247, endPoint x: 411, endPoint y: 255, distance: 41.8
click at [402, 243] on p "AutoPilot automatically generates keyword-rich business descriptions for your G…" at bounding box center [642, 261] width 757 height 35
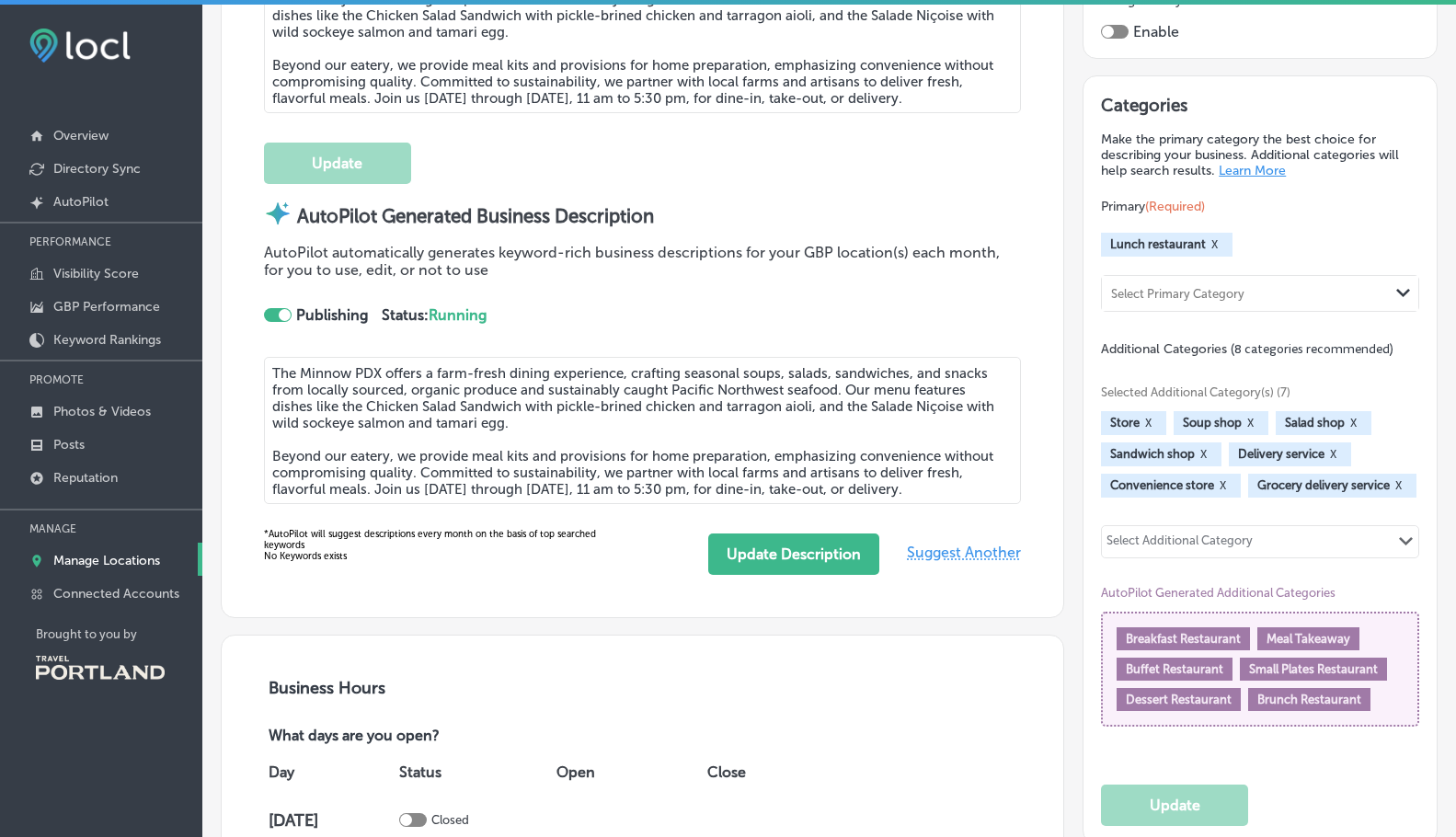
click at [759, 287] on div "AutoPilot automatically generates keyword-rich business descriptions for your G…" at bounding box center [642, 299] width 757 height 113
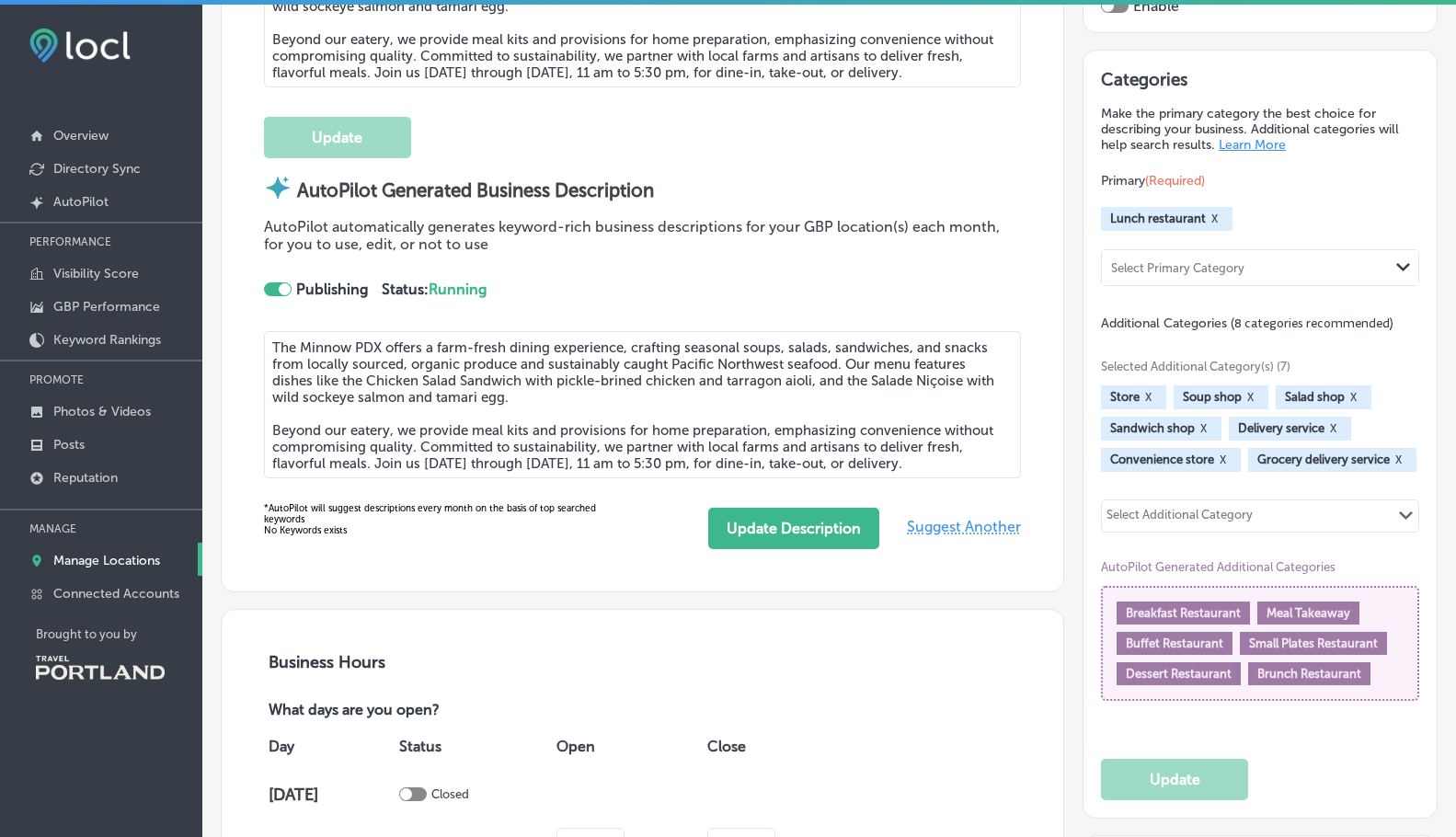
scroll to position [490, 0]
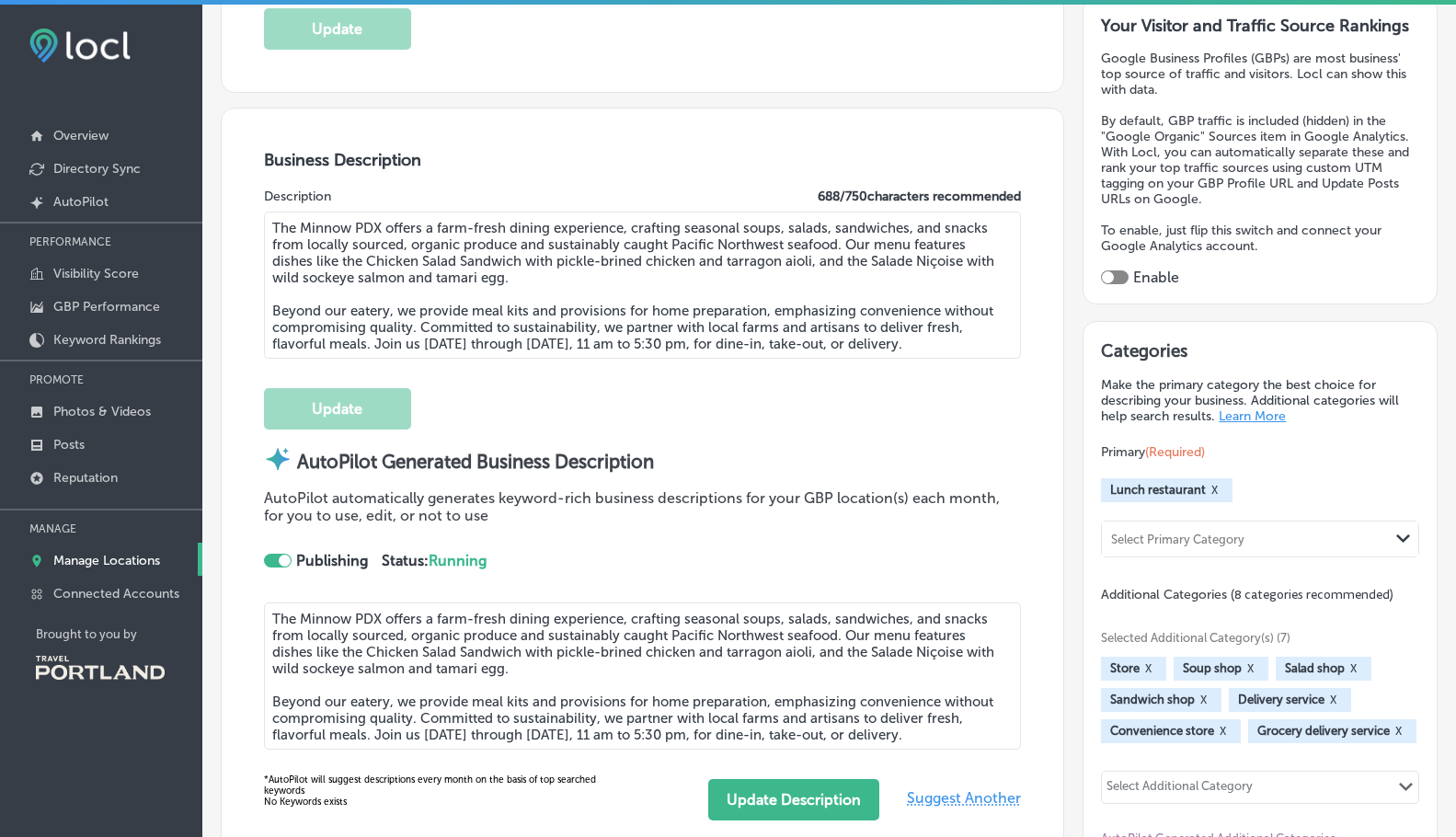
click at [538, 241] on textarea "The Minnow PDX offers a farm-fresh dining experience, crafting seasonal soups, …" at bounding box center [642, 285] width 757 height 147
drag, startPoint x: 700, startPoint y: 295, endPoint x: 640, endPoint y: 290, distance: 60.2
click at [671, 292] on textarea "The Minnow PDX offers a farm-fresh dining experience, crafting seasonal soups, …" at bounding box center [642, 285] width 757 height 147
drag, startPoint x: 530, startPoint y: 291, endPoint x: 597, endPoint y: 292, distance: 67.0
click at [584, 292] on textarea "The Minnow PDX offers a farm-fresh dining experience, crafting seasonal soups, …" at bounding box center [642, 285] width 757 height 147
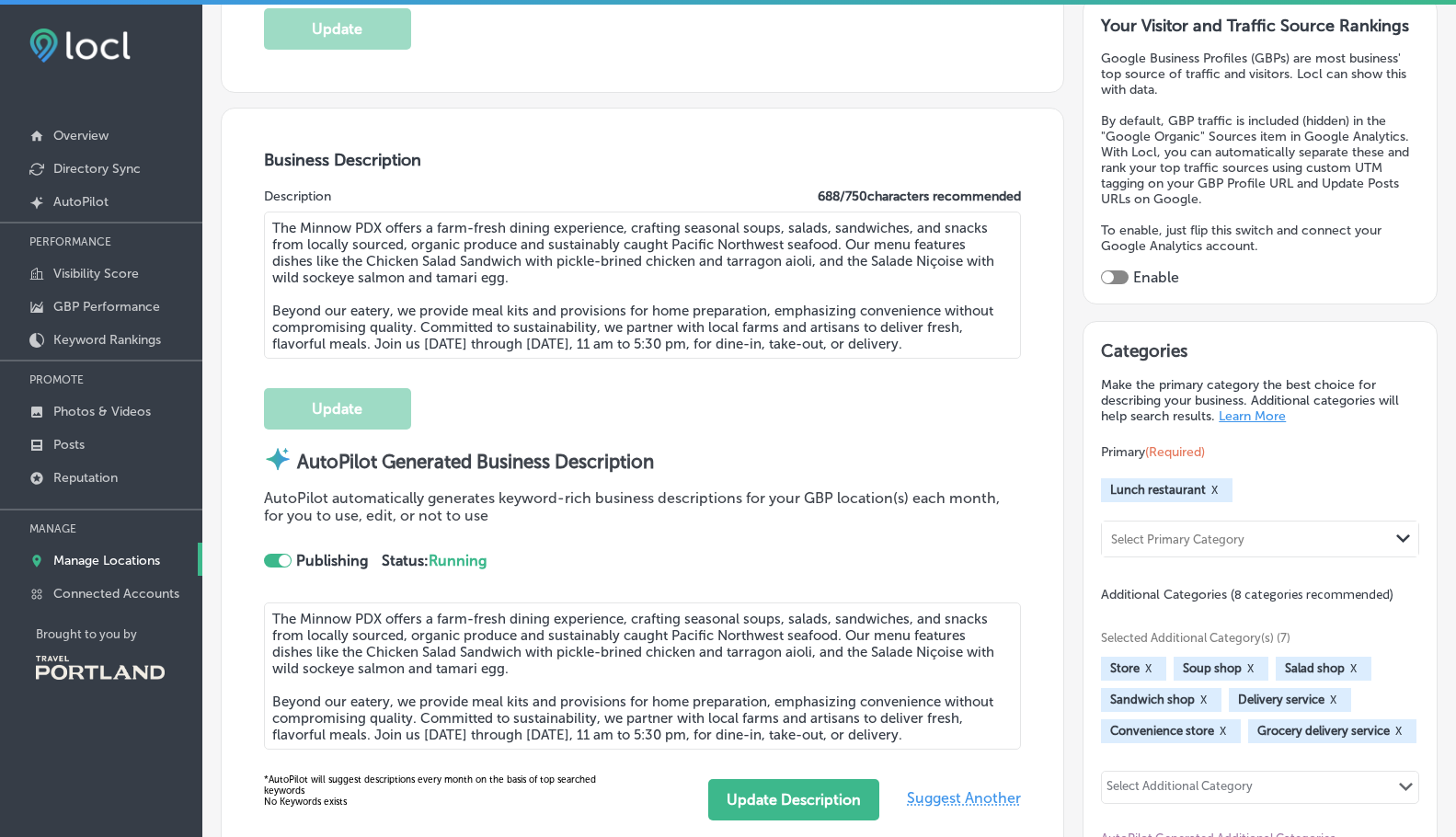
drag, startPoint x: 729, startPoint y: 304, endPoint x: 853, endPoint y: 328, distance: 126.3
click at [838, 323] on textarea "The Minnow PDX offers a farm-fresh dining experience, crafting seasonal soups, …" at bounding box center [642, 285] width 757 height 147
click at [902, 346] on textarea "The Minnow PDX offers a farm-fresh dining experience, crafting seasonal soups, …" at bounding box center [642, 285] width 757 height 147
click at [888, 333] on textarea "The Minnow PDX offers a farm-fresh dining experience, crafting seasonal soups, …" at bounding box center [642, 285] width 757 height 147
click at [889, 334] on textarea "The Minnow PDX offers a farm-fresh dining experience, crafting seasonal soups, …" at bounding box center [642, 285] width 757 height 147
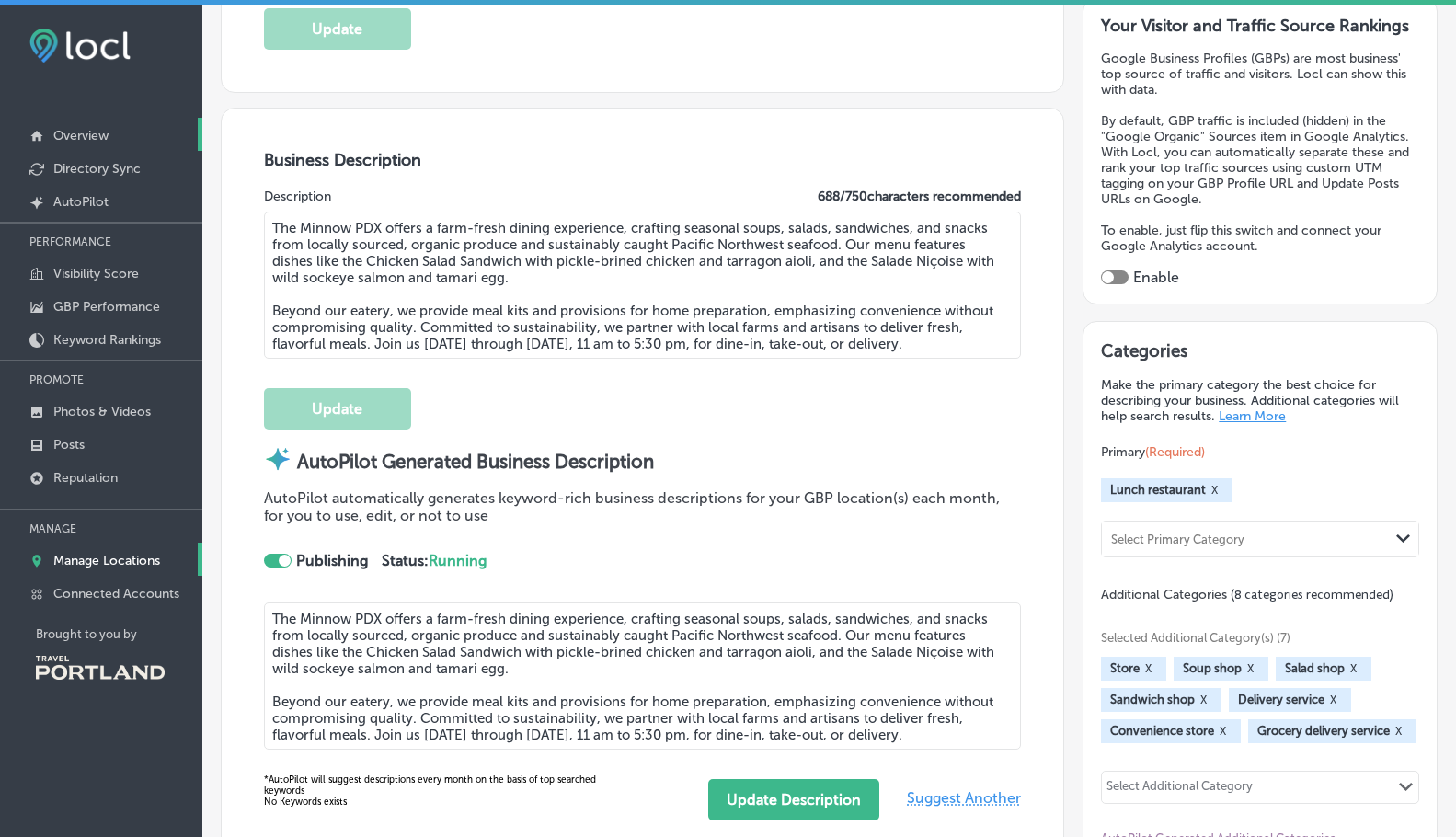
click at [80, 135] on p "Overview" at bounding box center [80, 136] width 55 height 15
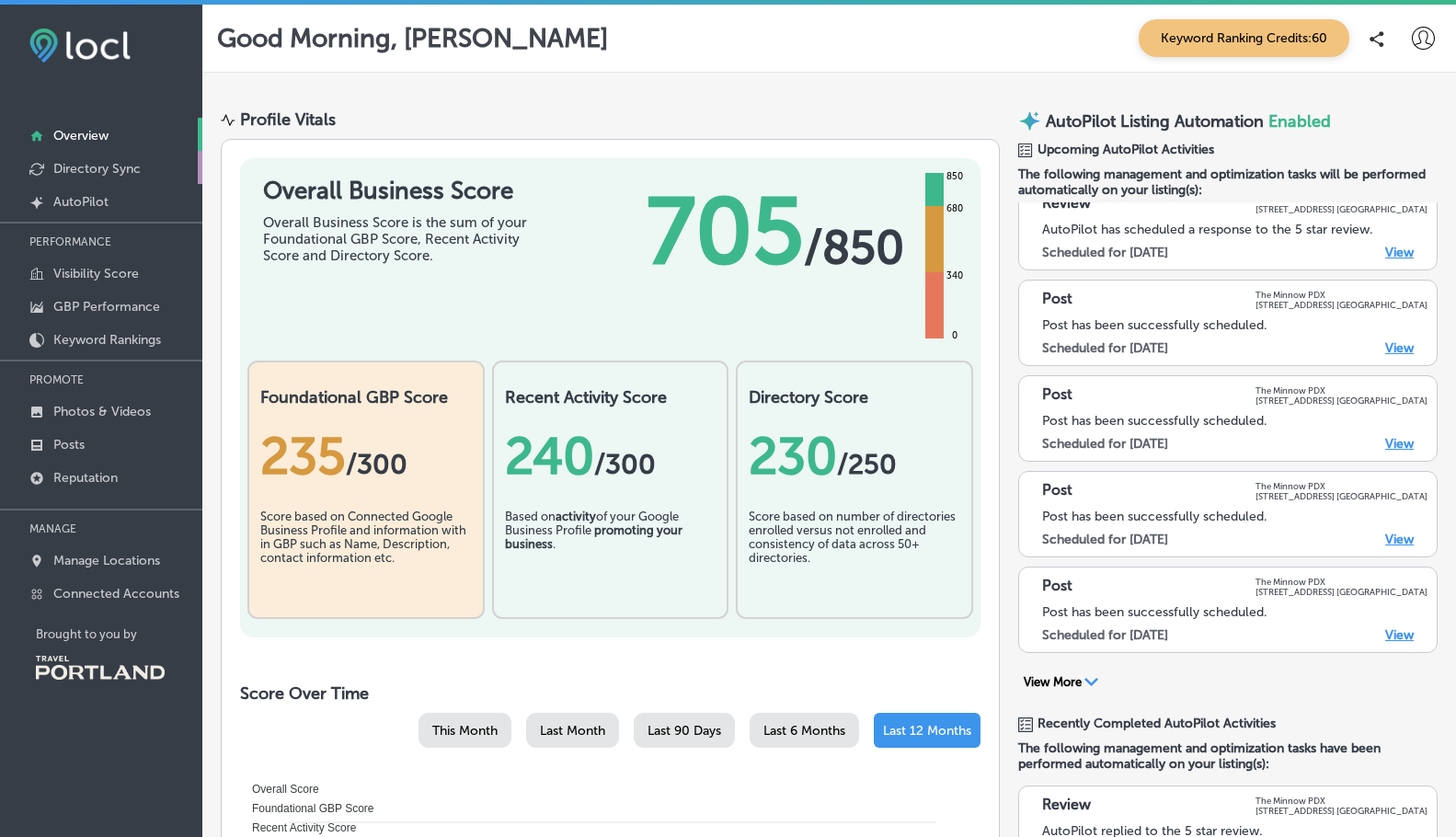
click at [82, 165] on p "Directory Sync" at bounding box center [96, 168] width 88 height 15
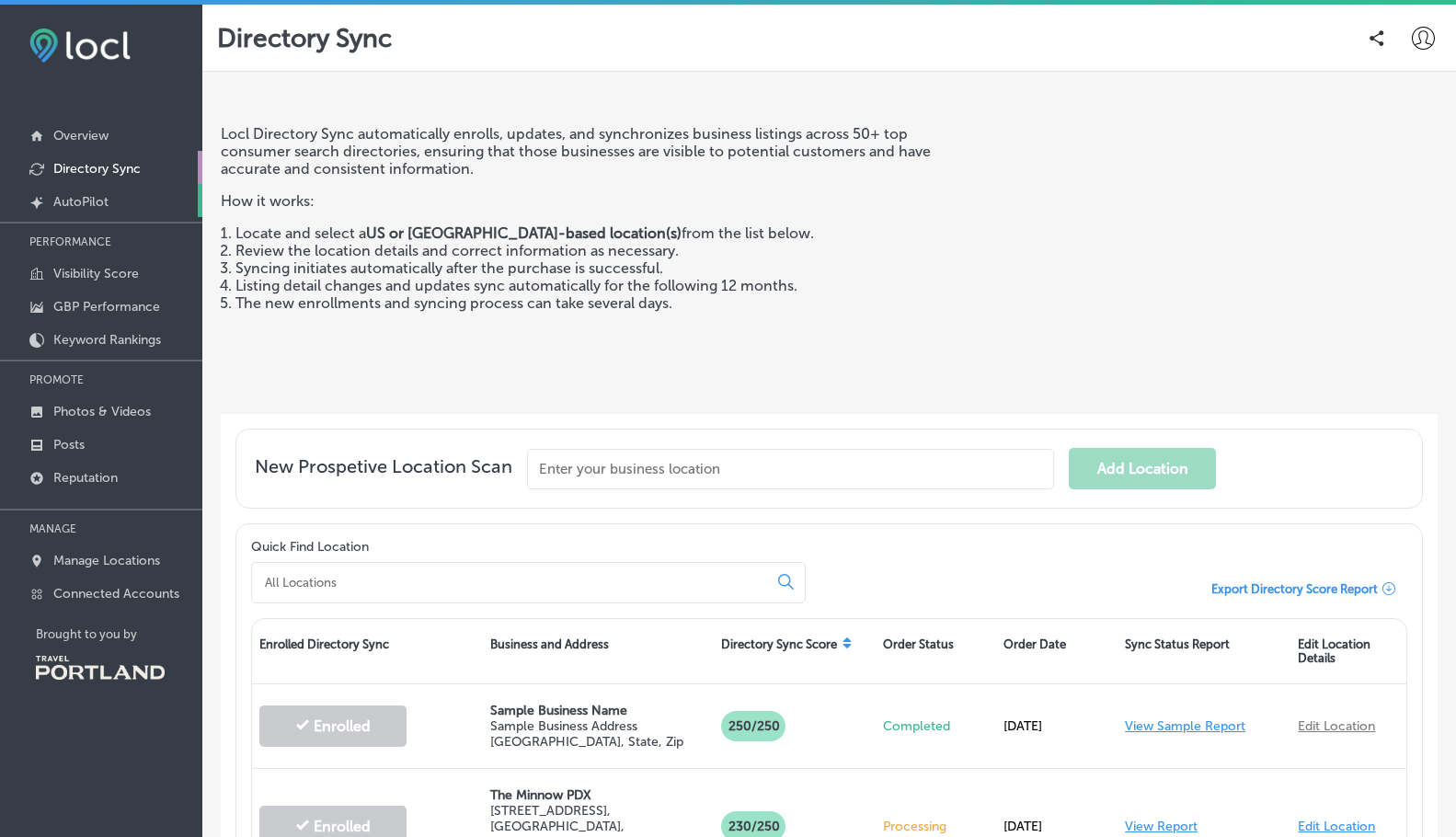
click at [101, 196] on p "AutoPilot" at bounding box center [80, 202] width 55 height 15
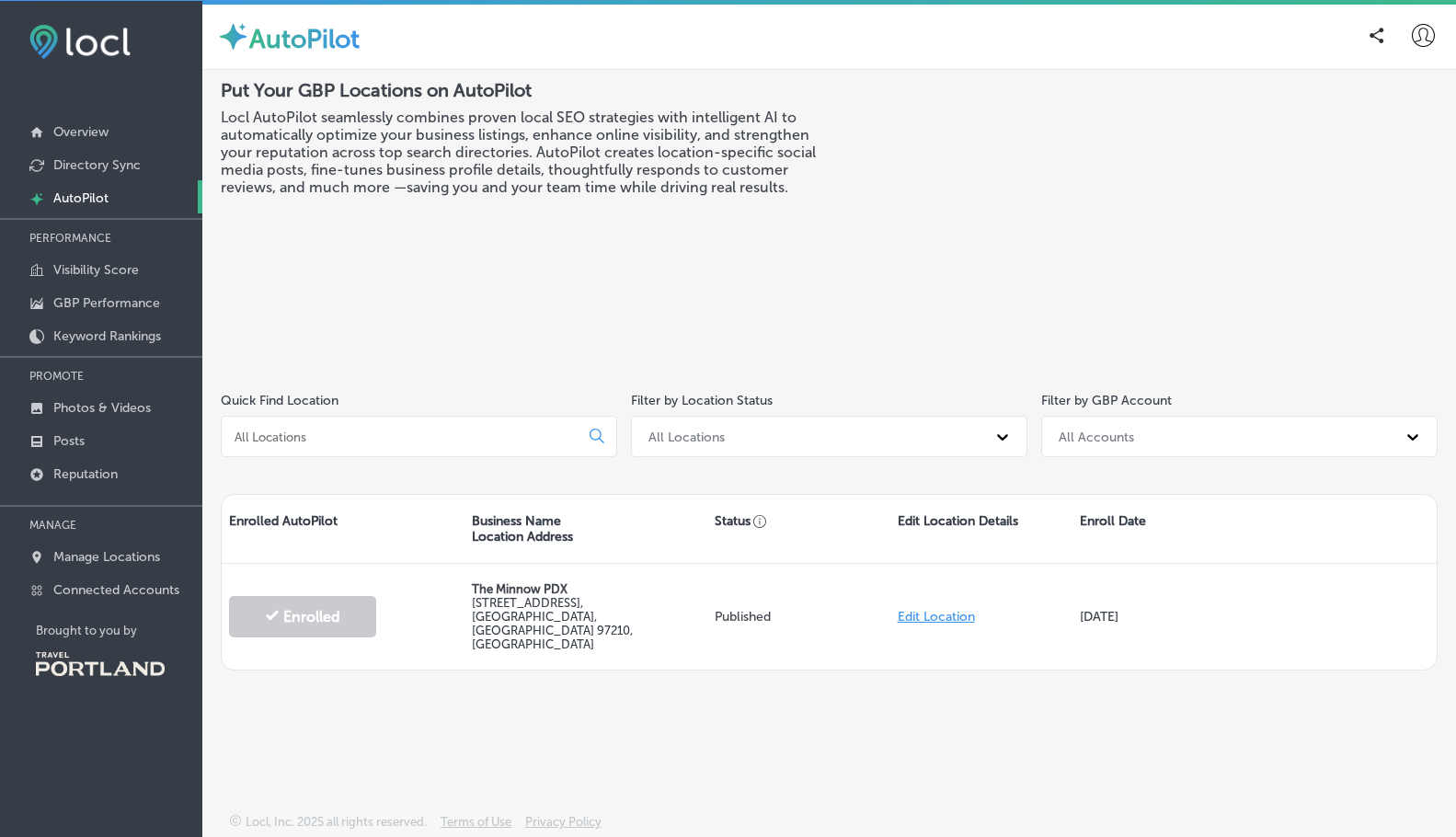
scroll to position [5, 0]
click at [115, 260] on link "Visibility Score" at bounding box center [101, 267] width 202 height 33
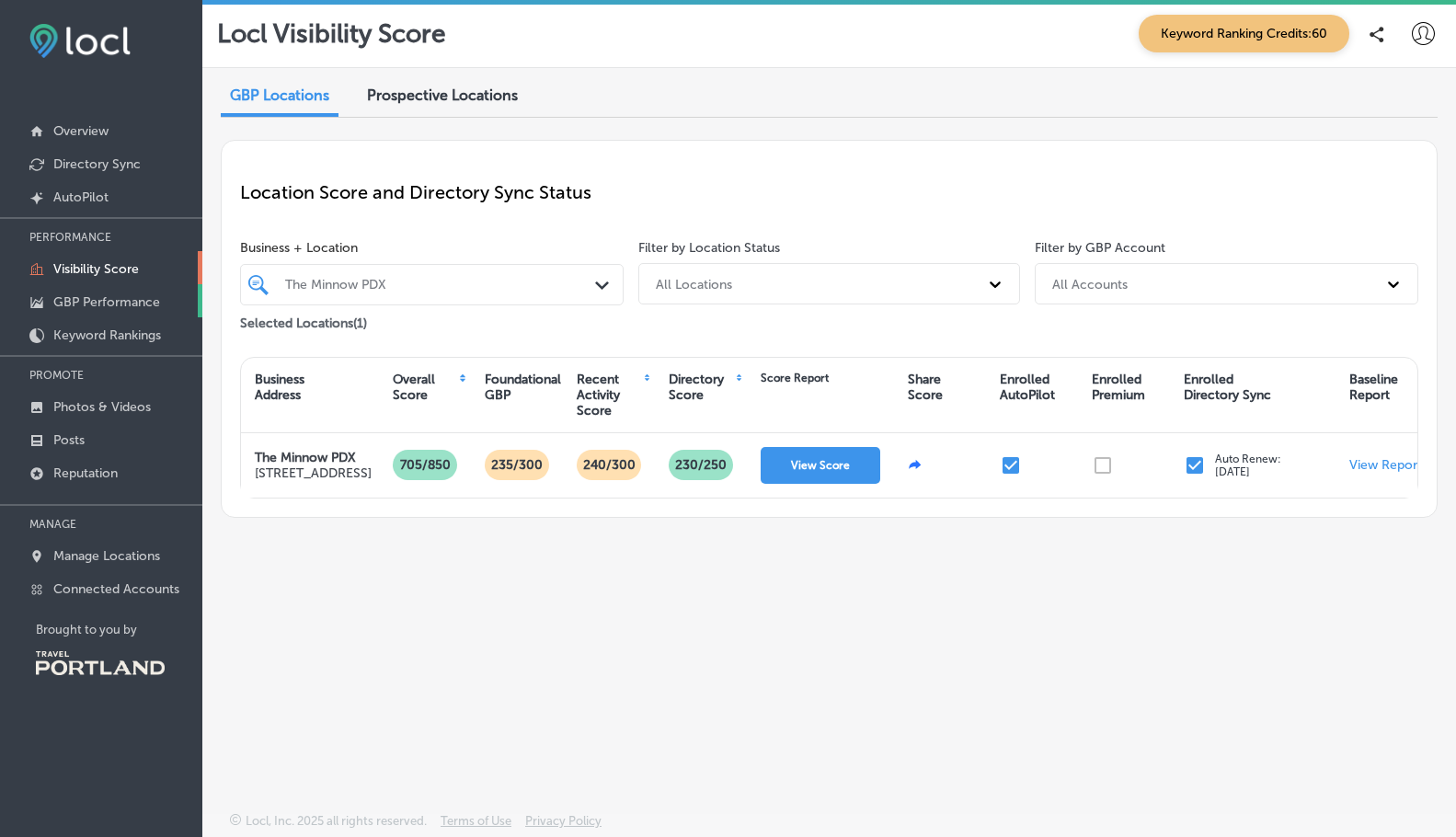
click at [132, 307] on p "GBP Performance" at bounding box center [106, 302] width 107 height 15
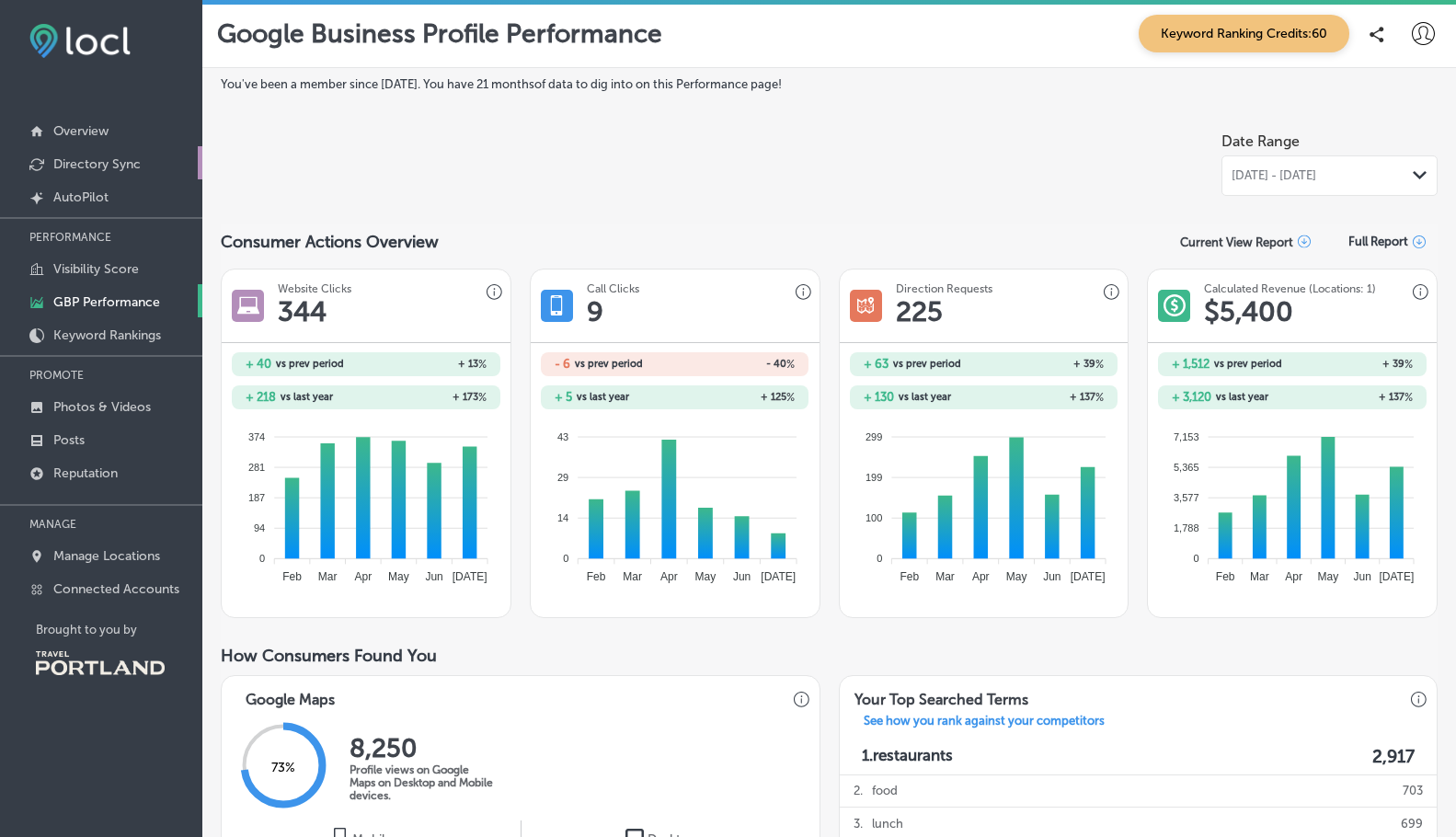
click at [99, 158] on p "Directory Sync" at bounding box center [96, 164] width 88 height 15
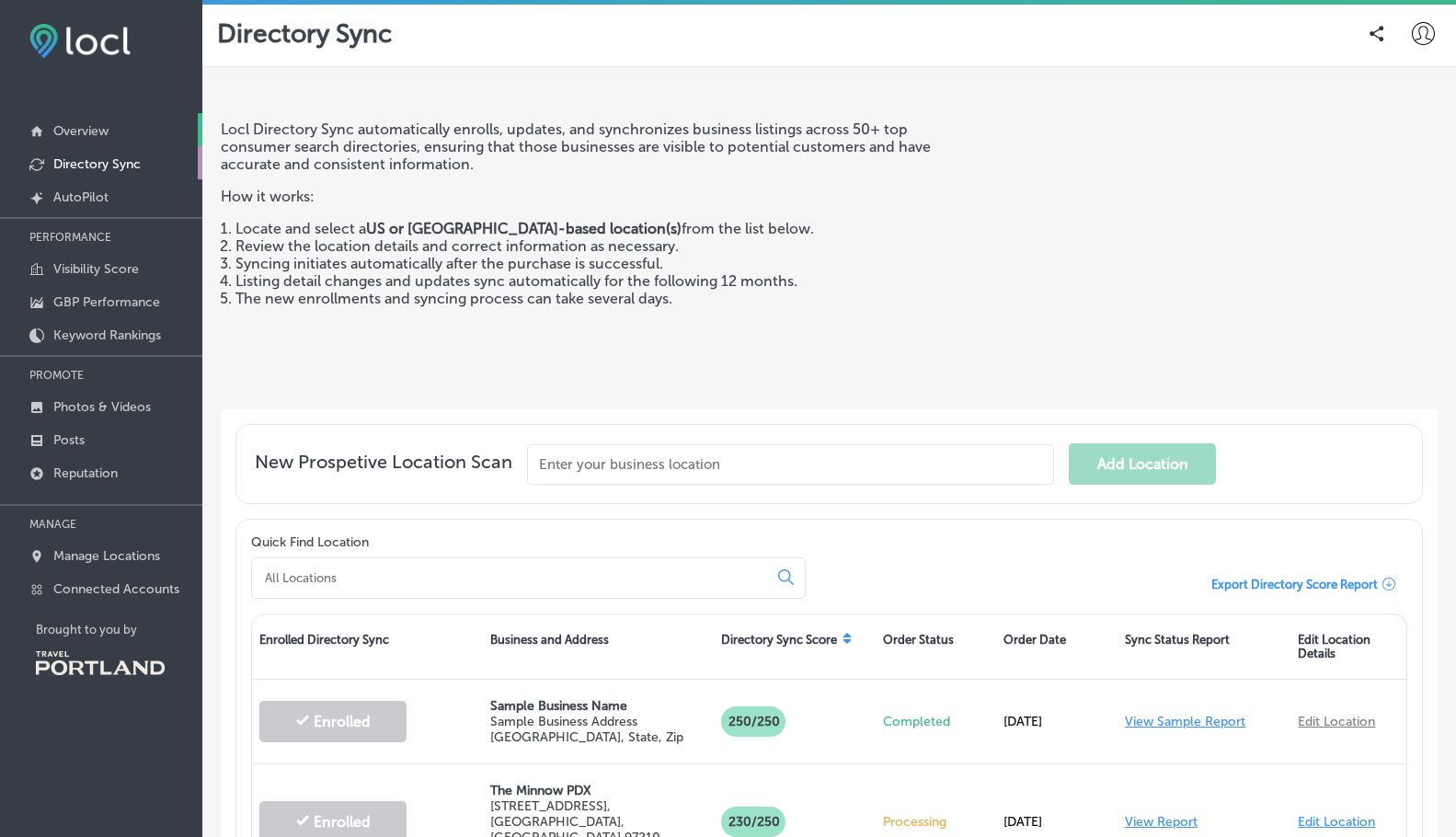
click at [99, 132] on p "Overview" at bounding box center [80, 131] width 55 height 15
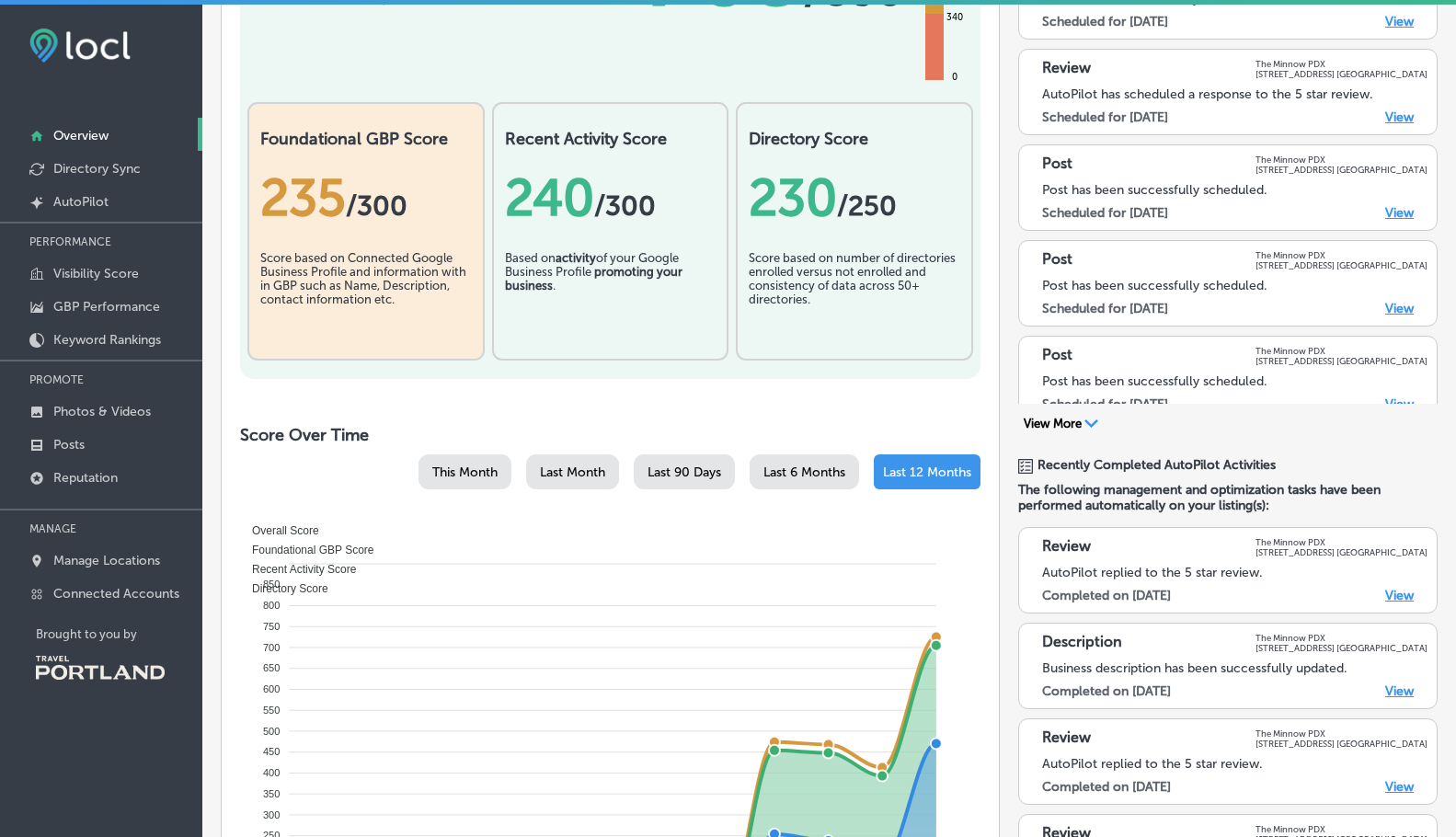
scroll to position [264, 0]
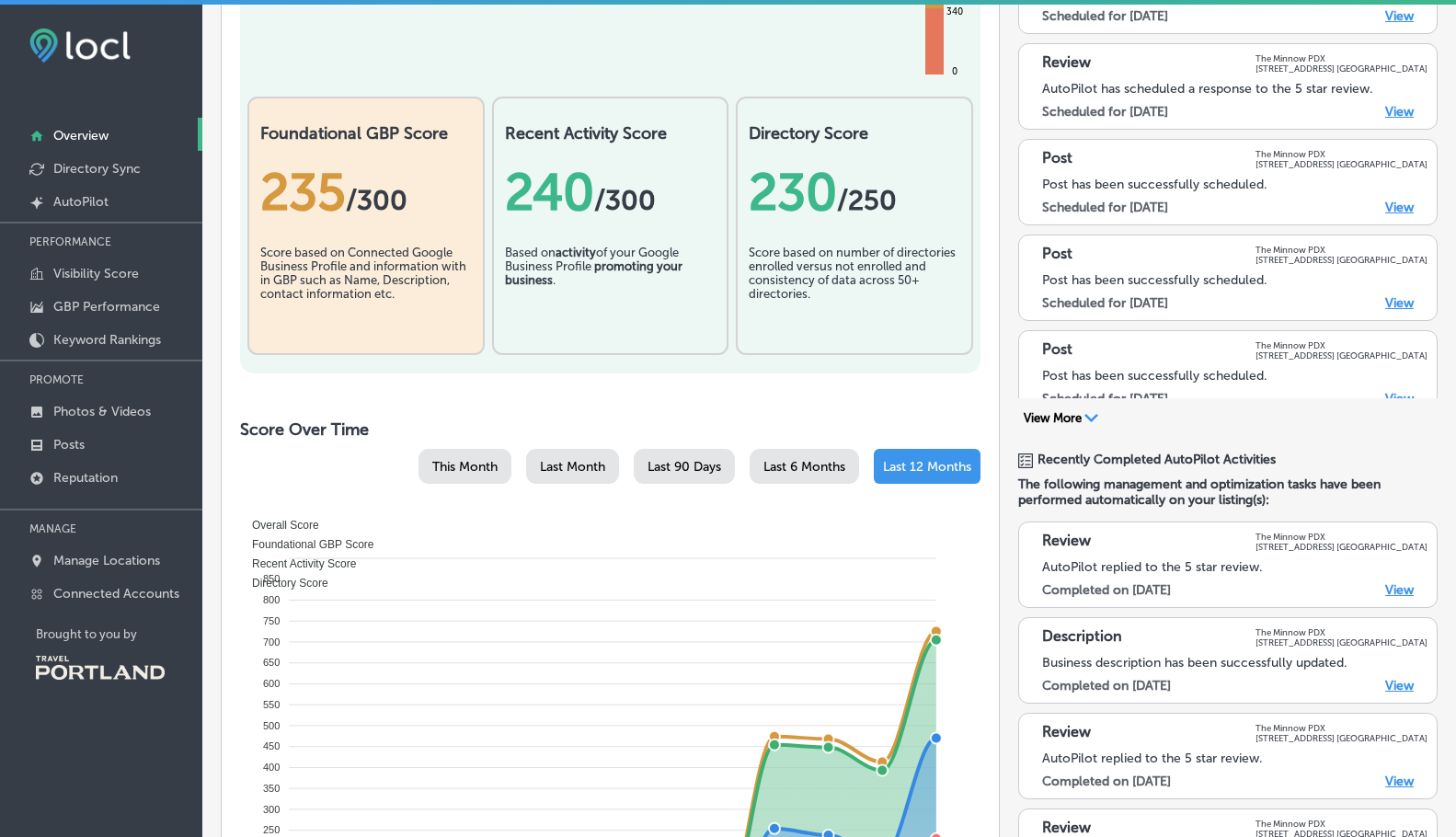
click at [1085, 414] on icon "Path Created with Sketch." at bounding box center [1091, 418] width 13 height 9
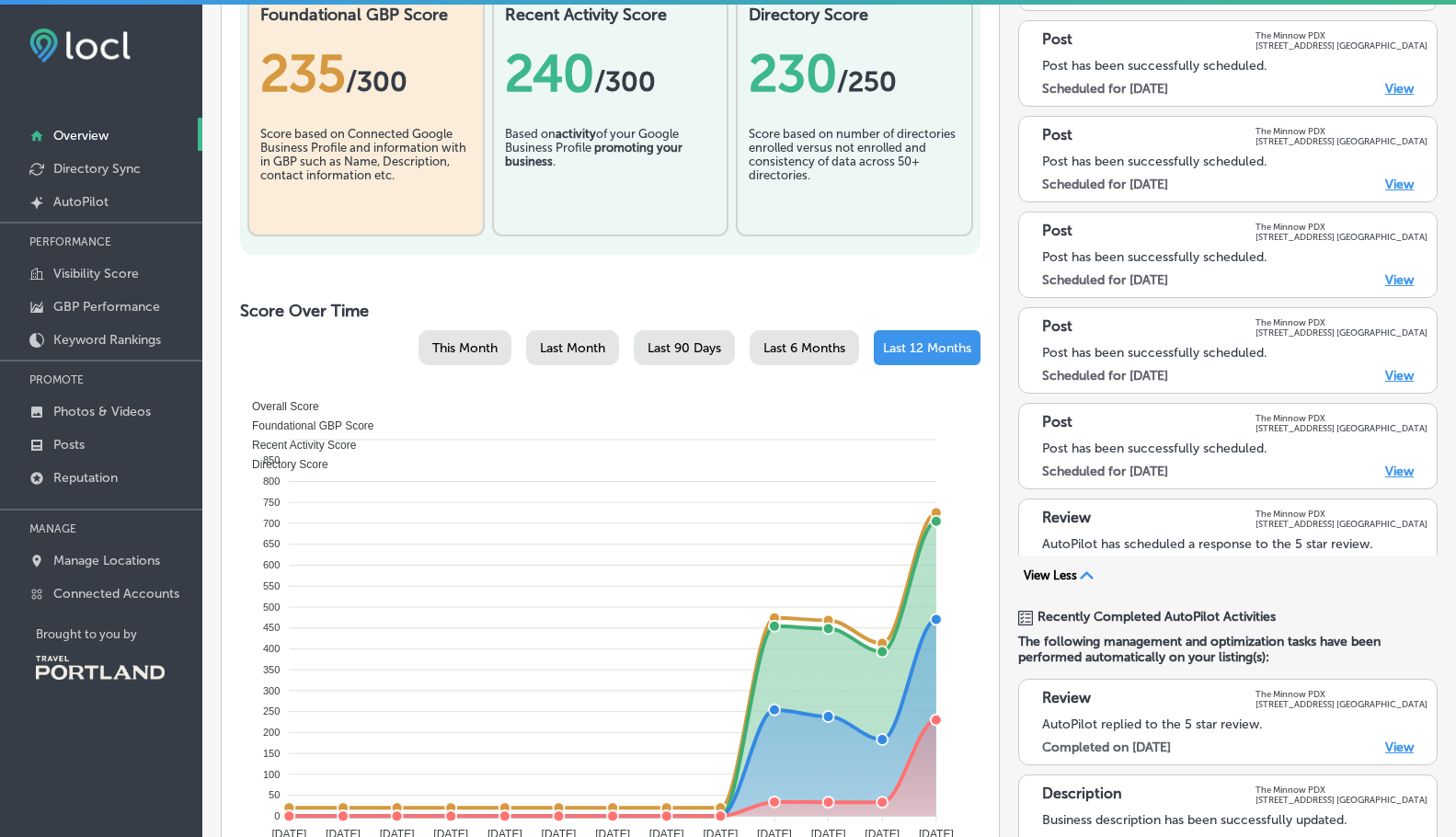
scroll to position [508, 0]
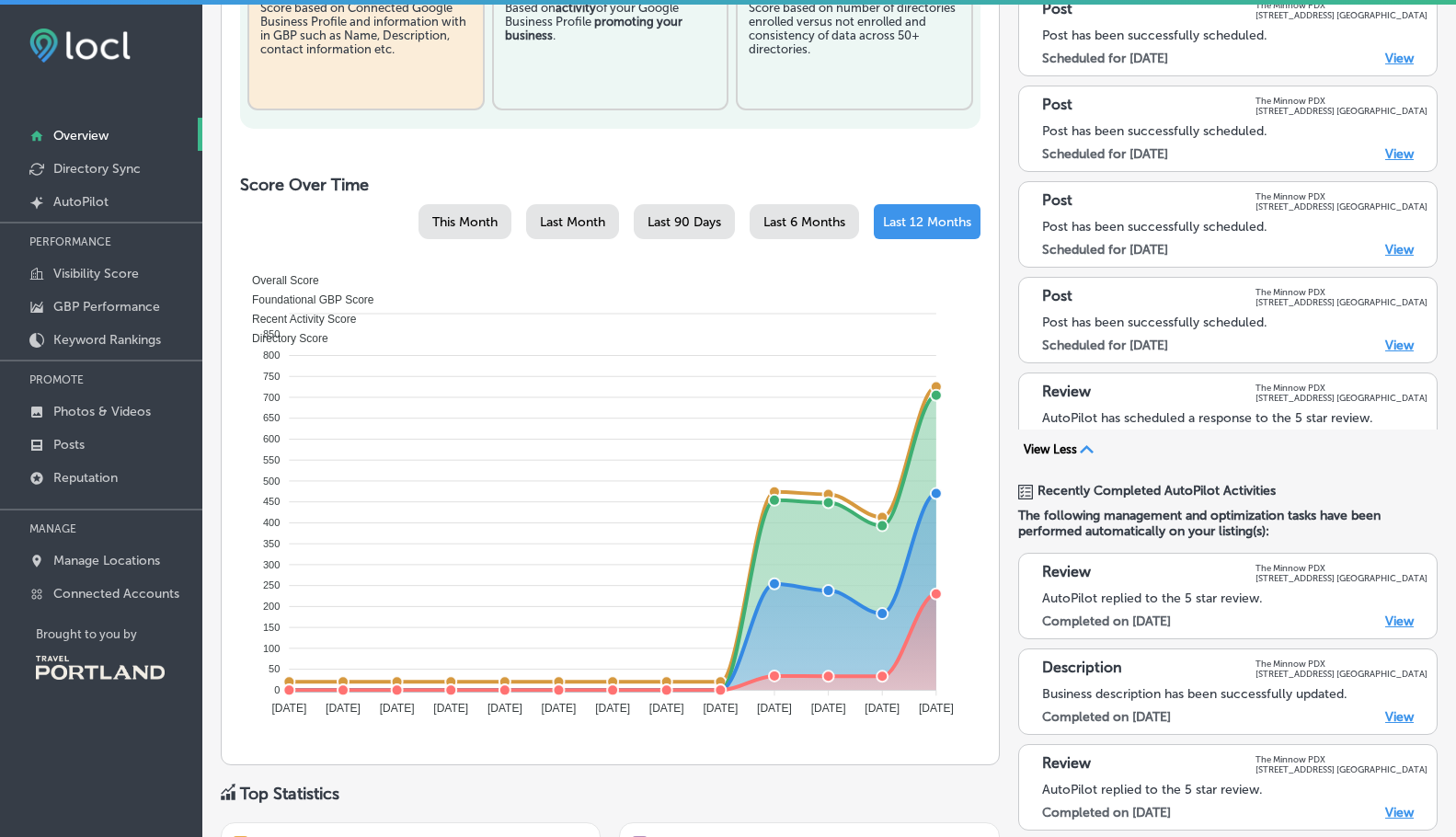
click at [1386, 713] on link "View" at bounding box center [1399, 717] width 29 height 15
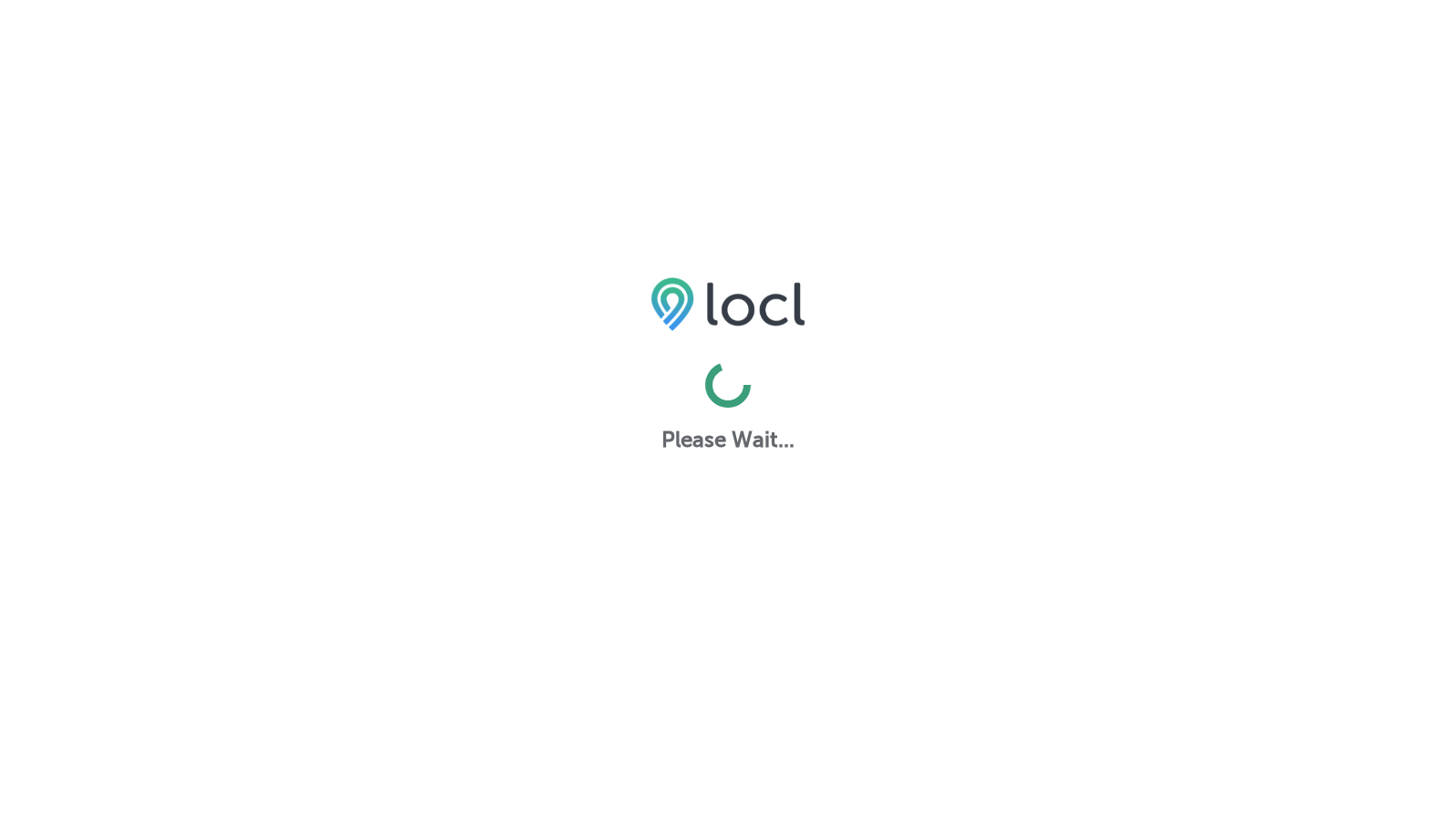
select select "US"
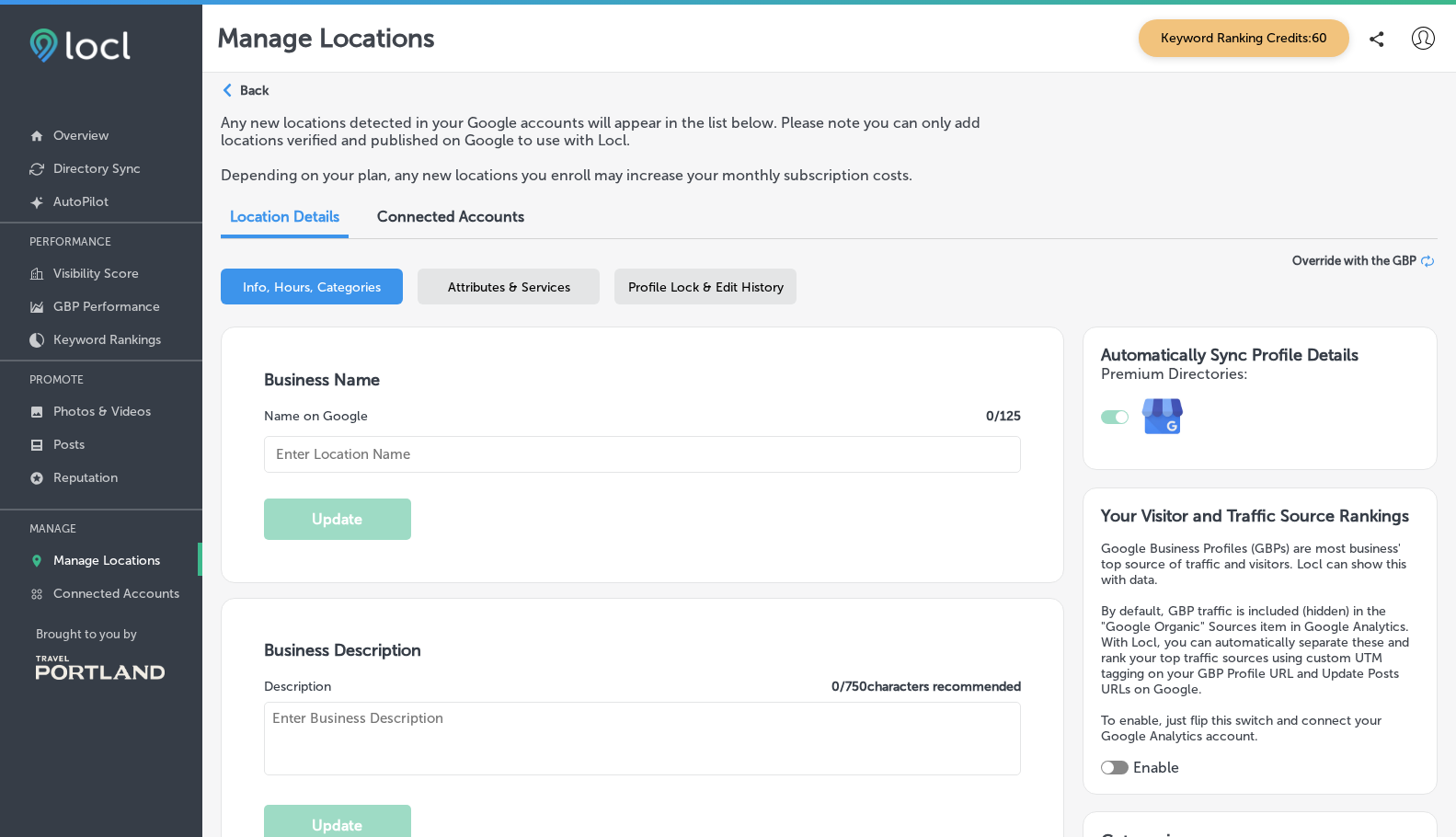
type input "The Minnow PDX"
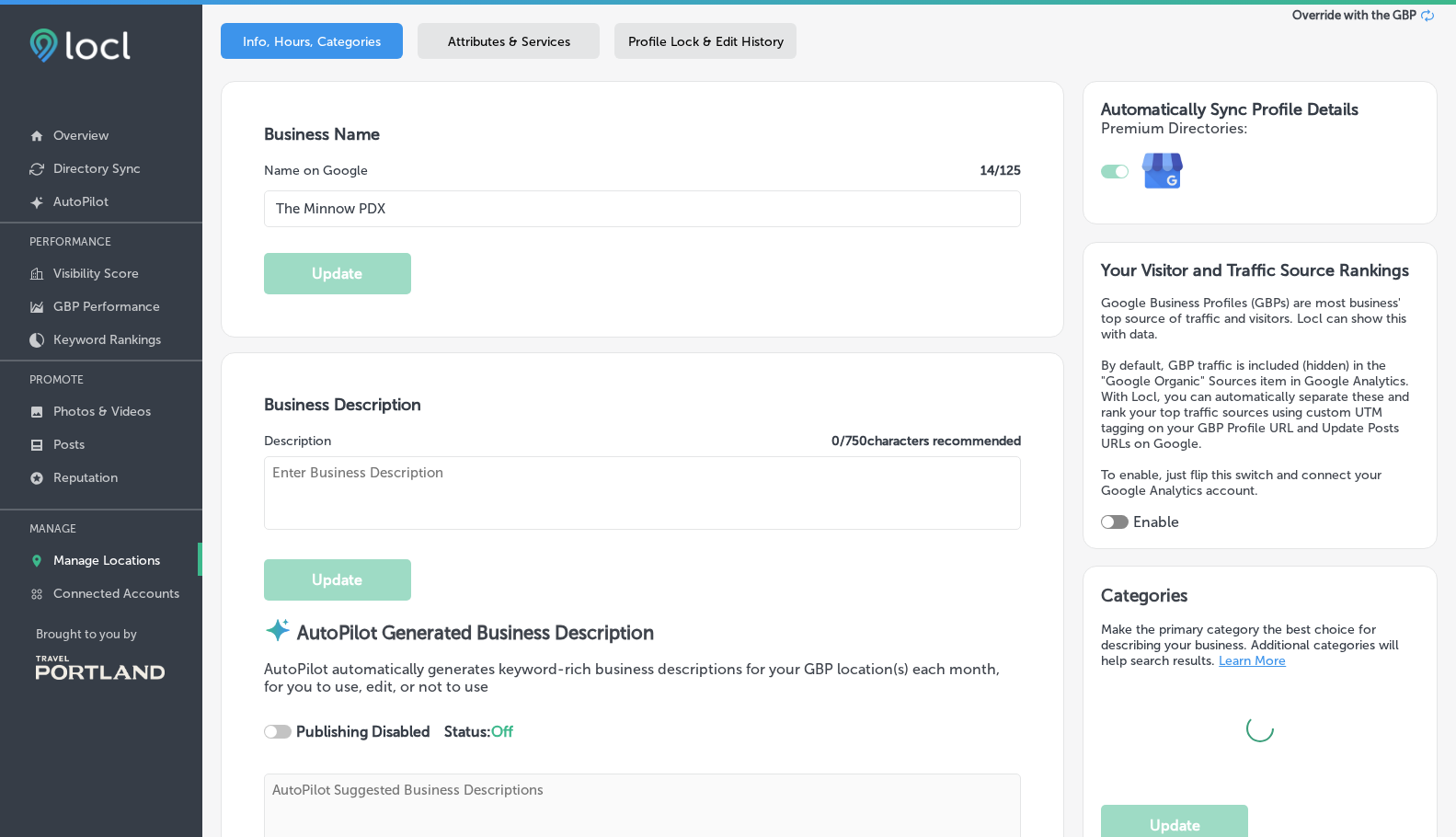
type textarea "The Minnow PDX offers a farm-fresh dining experience, crafting seasonal soups, …"
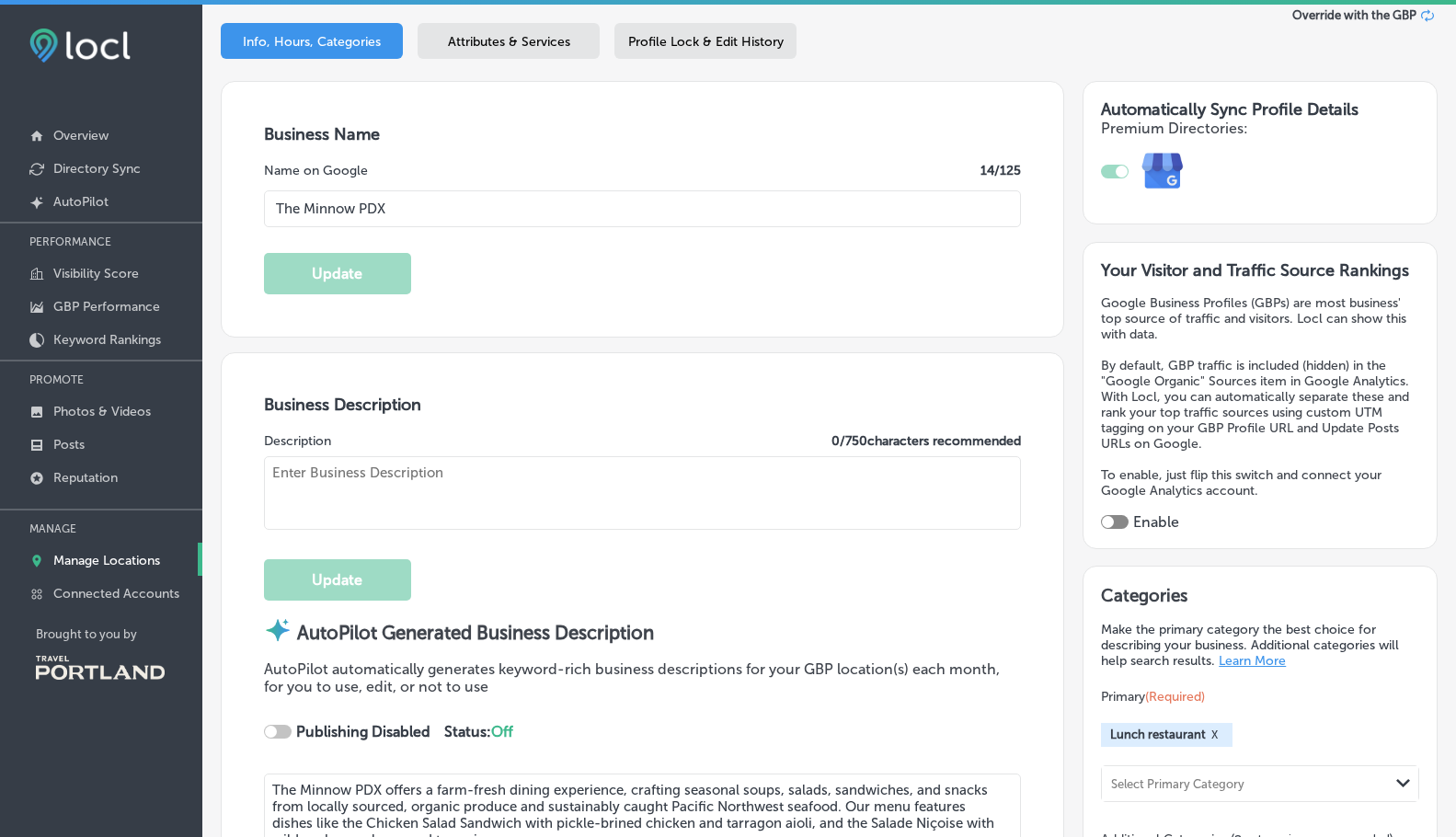
type input "[STREET_ADDRESS]"
type input "[GEOGRAPHIC_DATA]"
type input "97210"
type input "US"
type input "[URL][DOMAIN_NAME]"
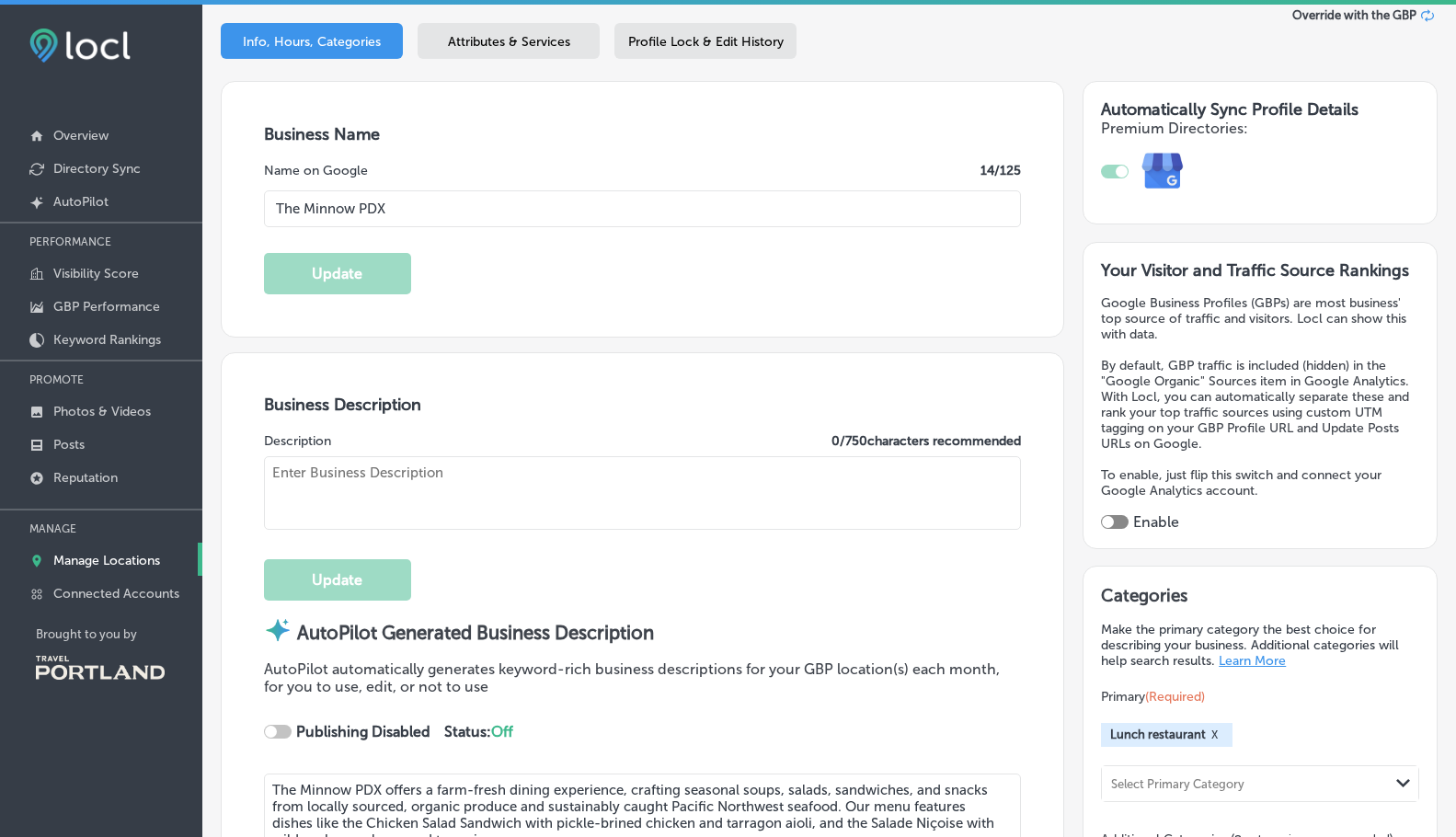
type input "30"
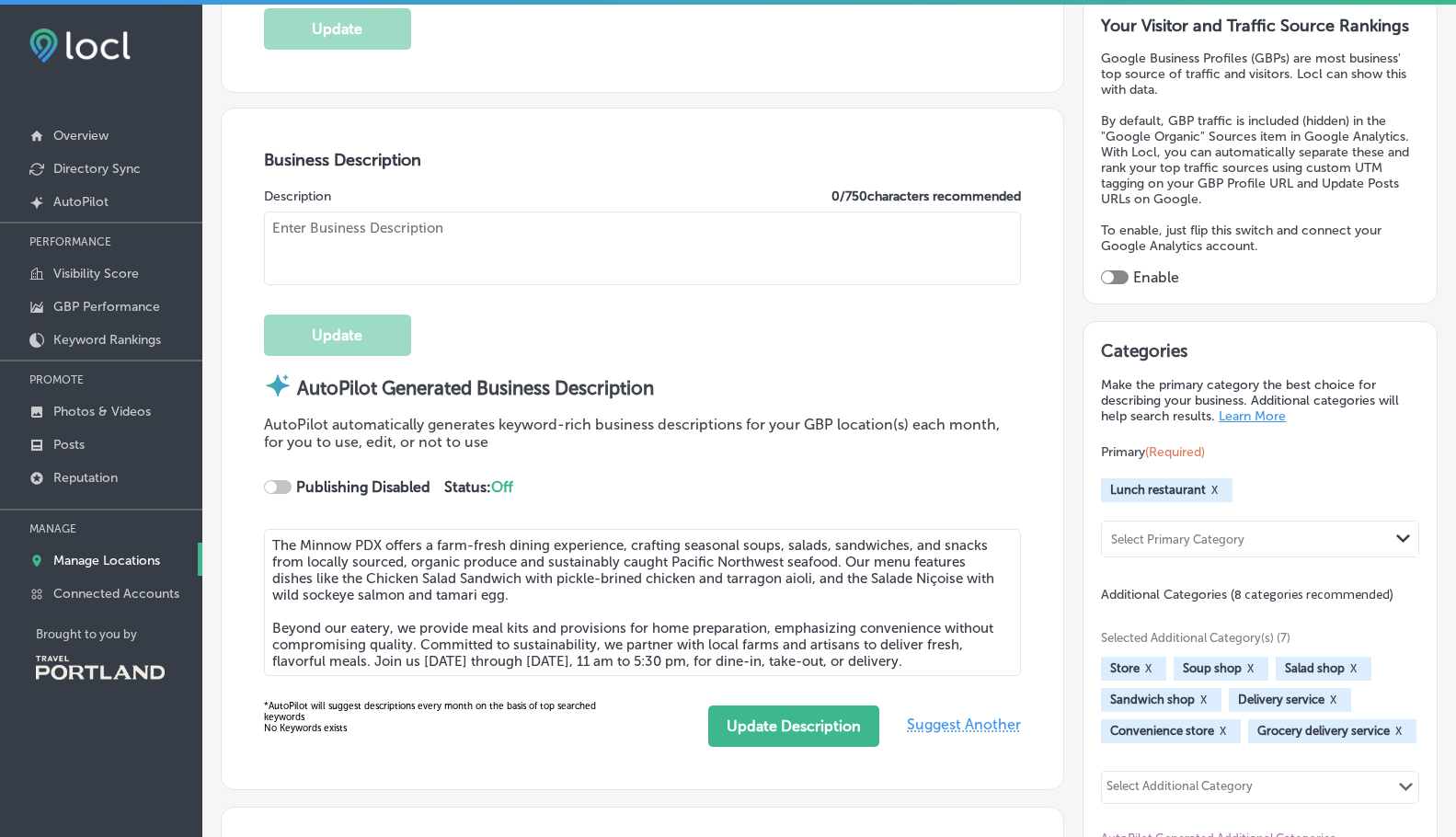
checkbox input "true"
type input "[EMAIL_ADDRESS][DOMAIN_NAME]"
type input "[URL][DOMAIN_NAME]"
type textarea "The Minnow PDX offers a farm-fresh dining experience, crafting seasonal soups, …"
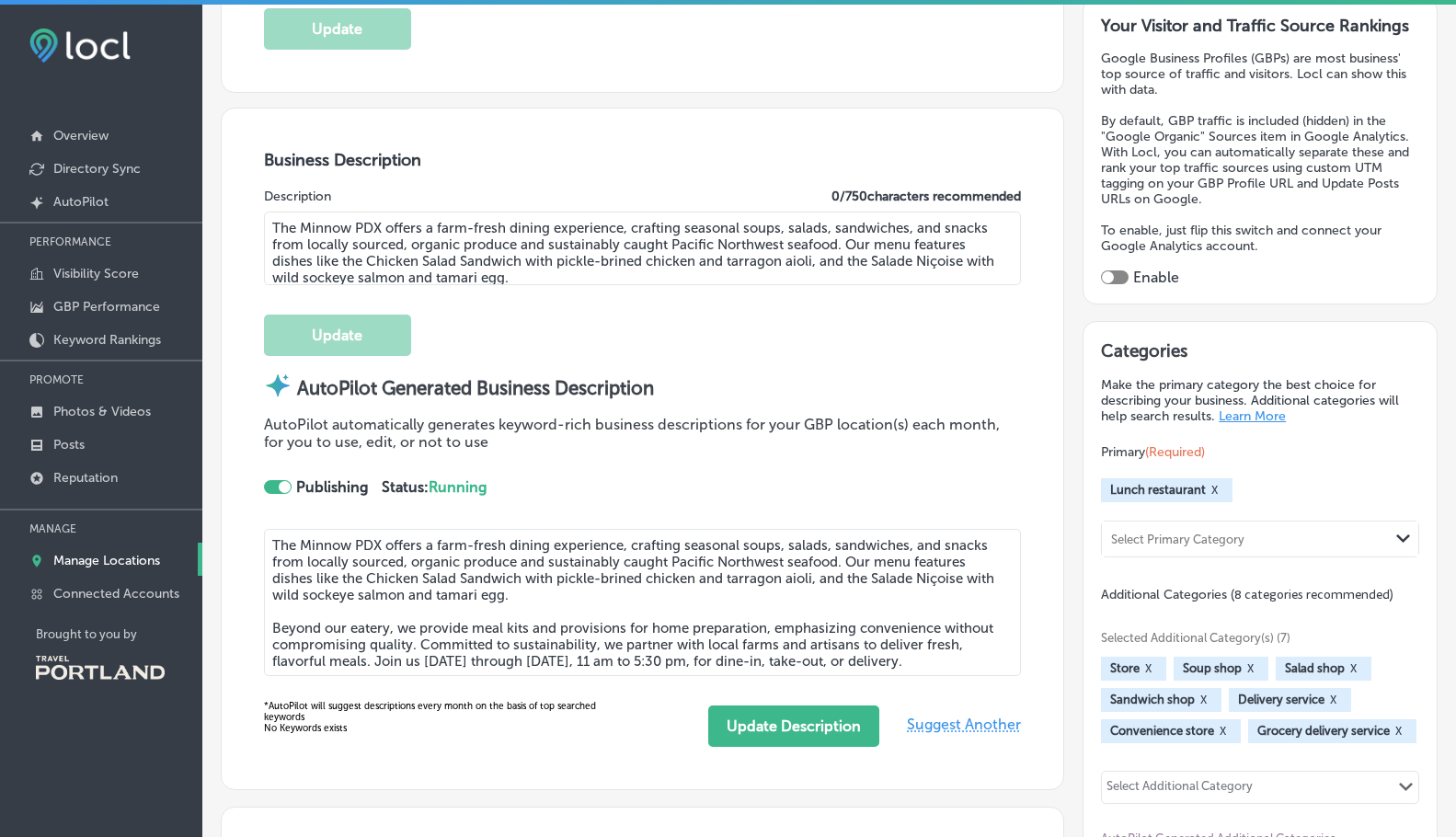
type input "[PHONE_NUMBER]"
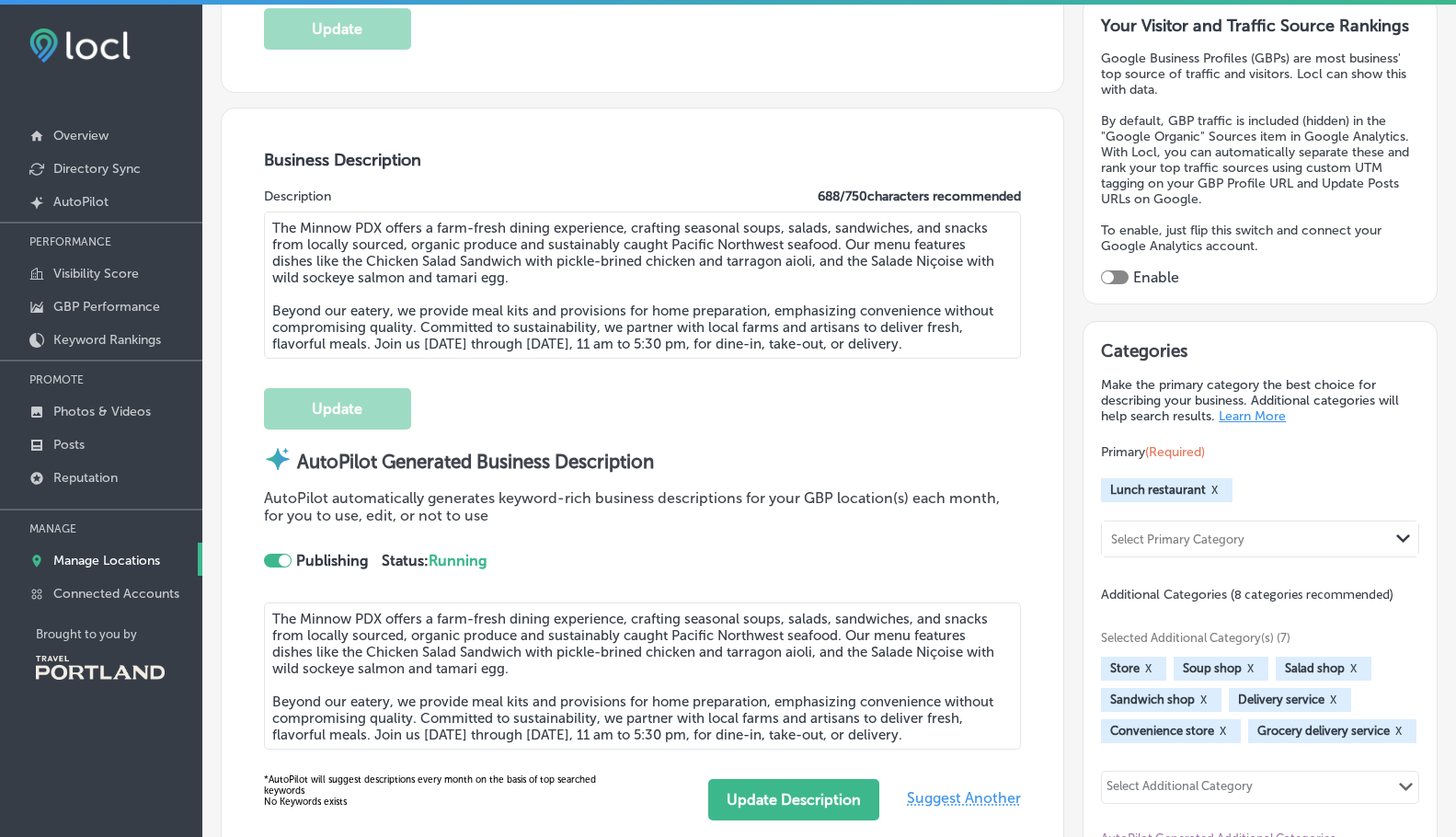
click at [424, 259] on textarea "The Minnow PDX offers a farm-fresh dining experience, crafting seasonal soups, …" at bounding box center [642, 285] width 757 height 147
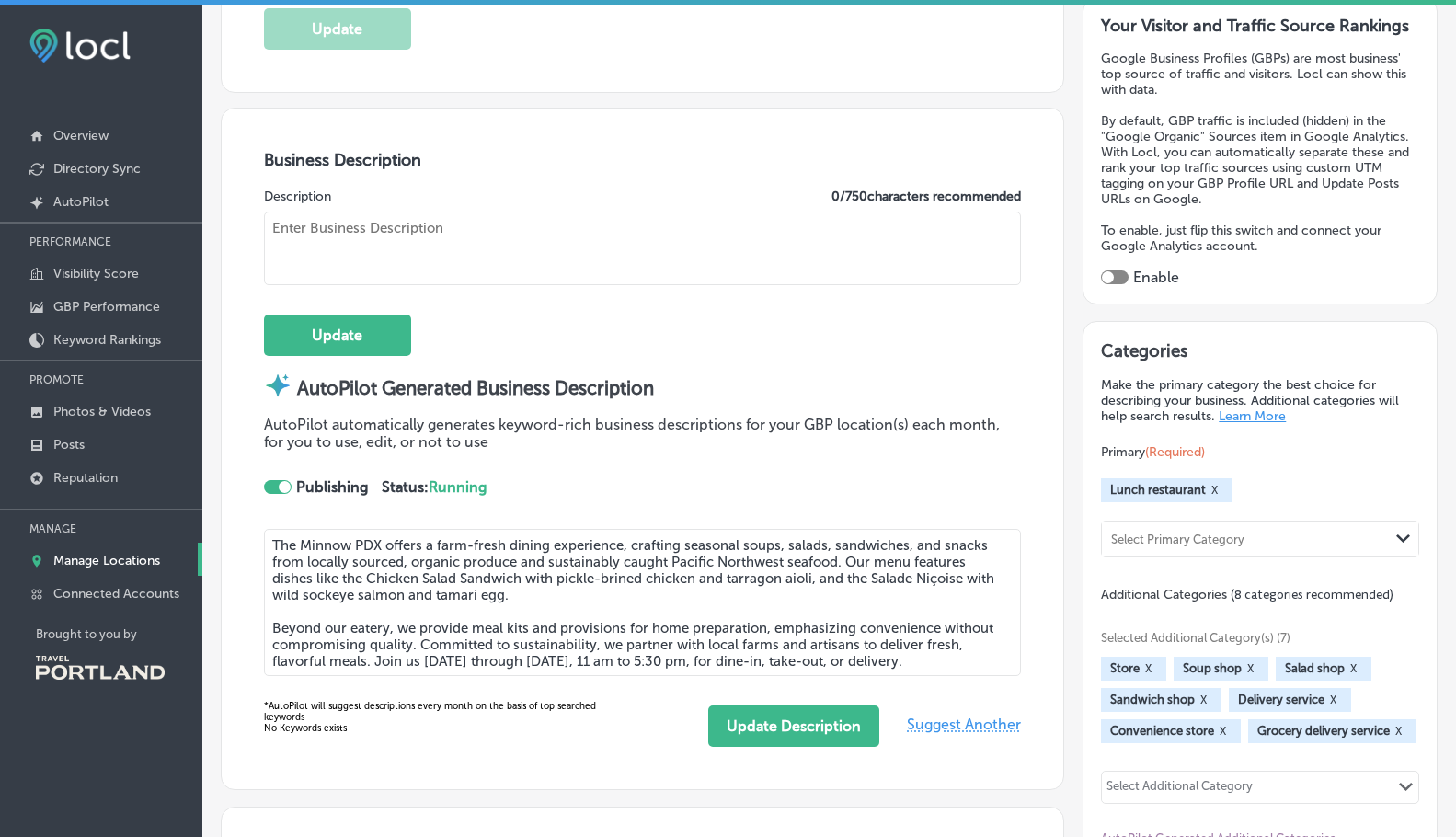
paste textarea "A Farm-Fresh Eatery 🥕 Lunch fare, [PERSON_NAME] & sundries in a calm & casual e…"
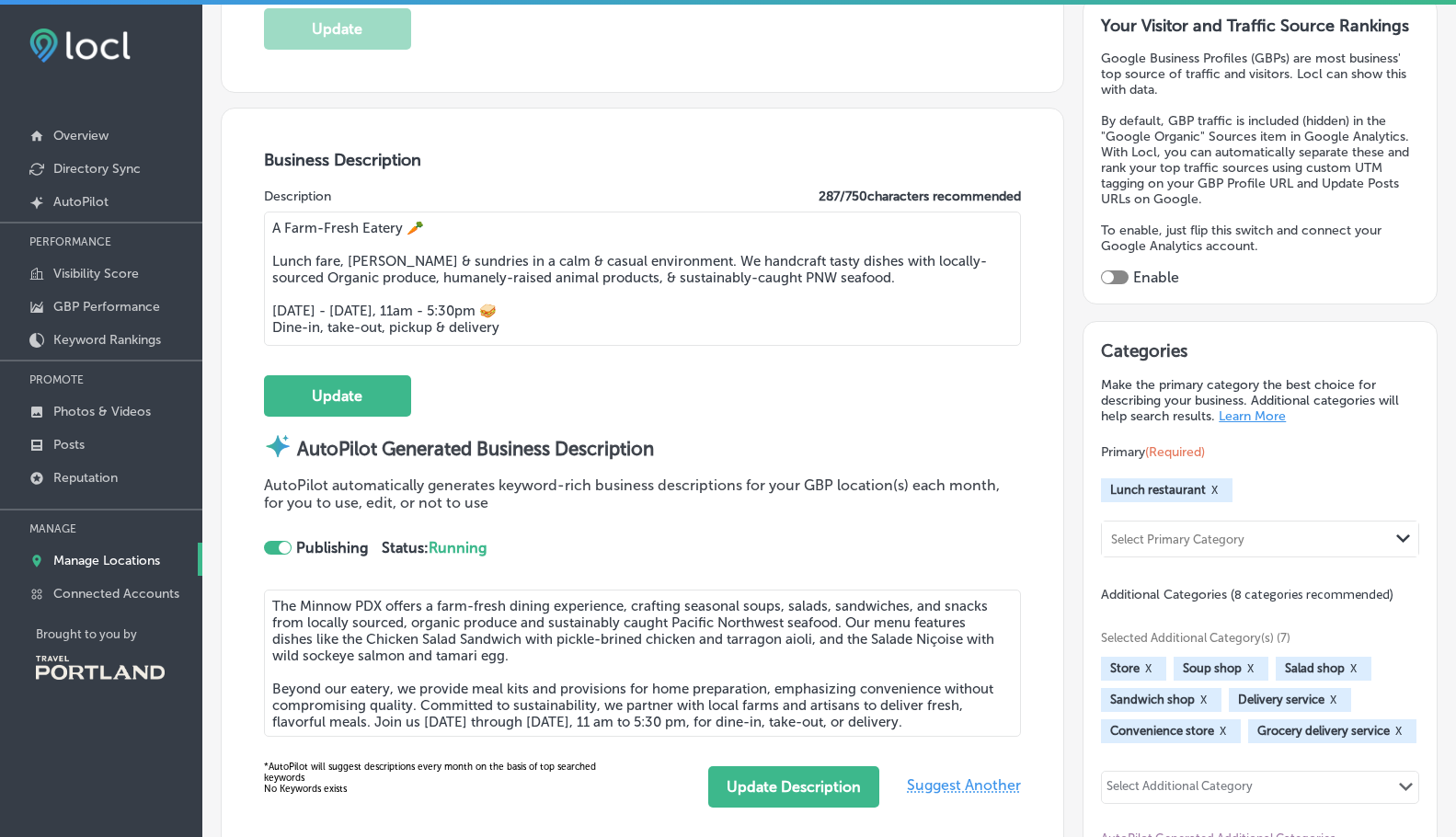
type textarea "A Farm-Fresh Eatery 🥕 Lunch fare, [PERSON_NAME] & sundries in a calm & casual e…"
click at [280, 542] on div at bounding box center [285, 547] width 12 height 12
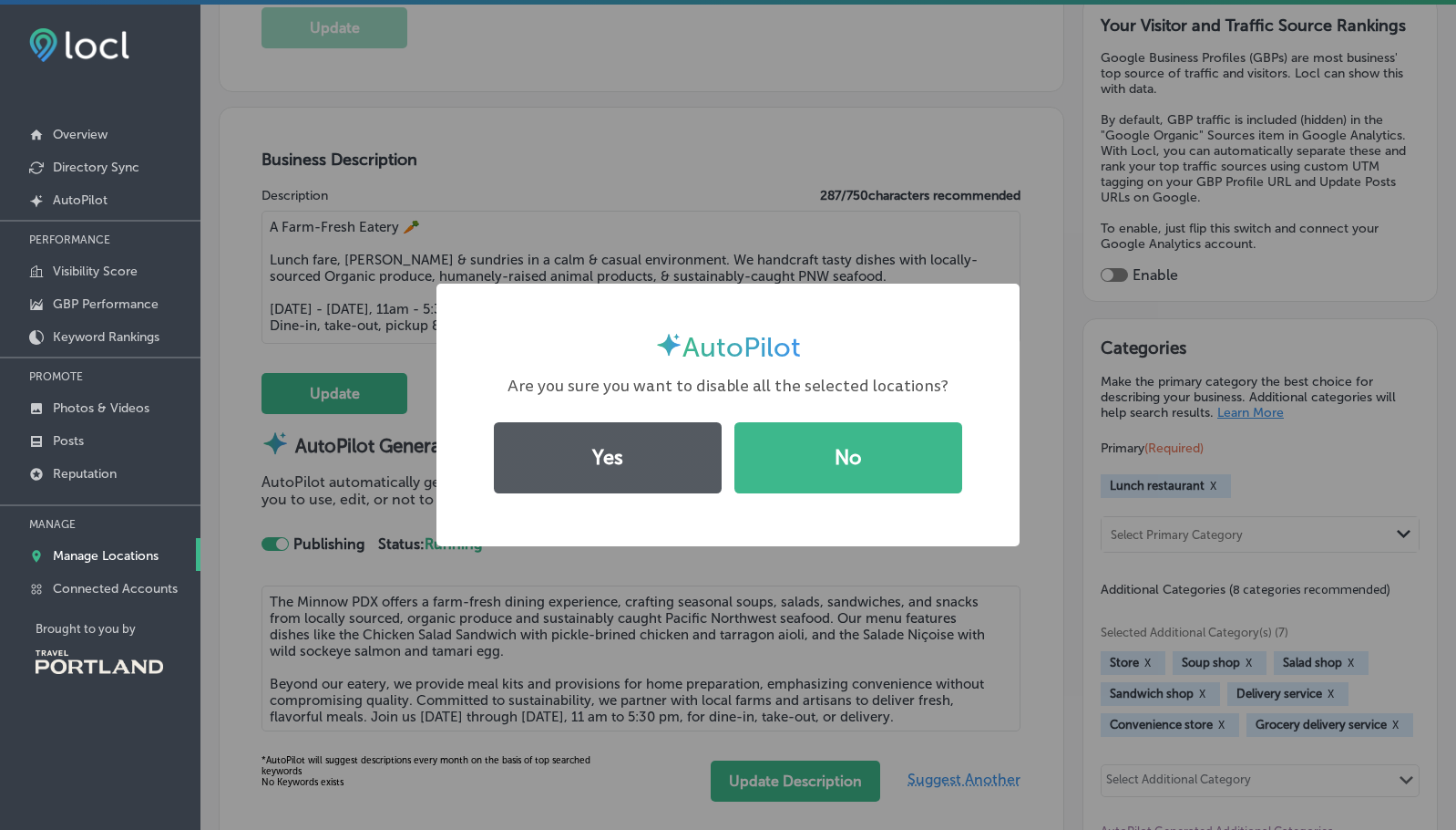
click at [662, 457] on button "Yes" at bounding box center [607, 457] width 228 height 72
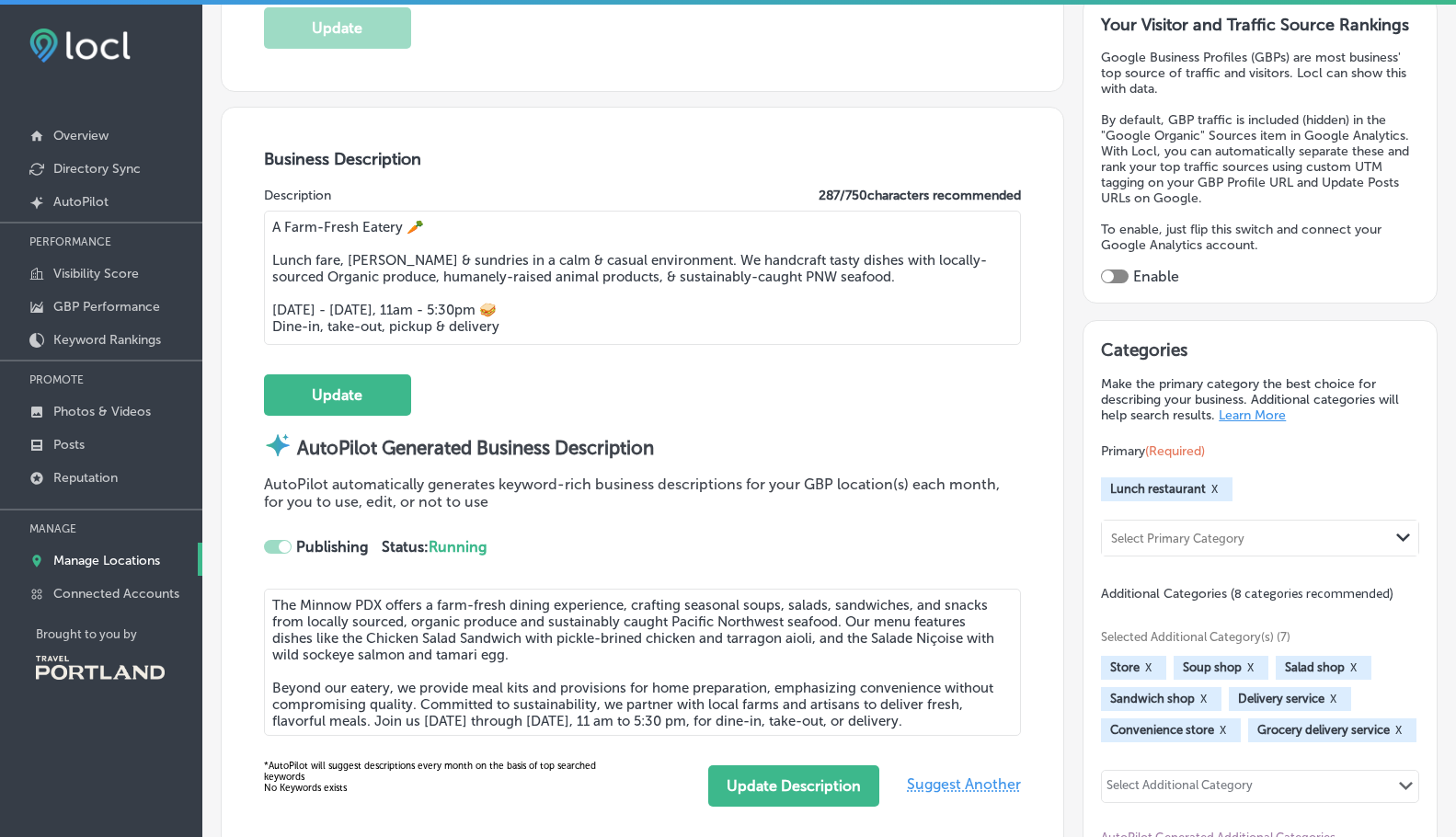
scroll to position [490, 0]
checkbox input "false"
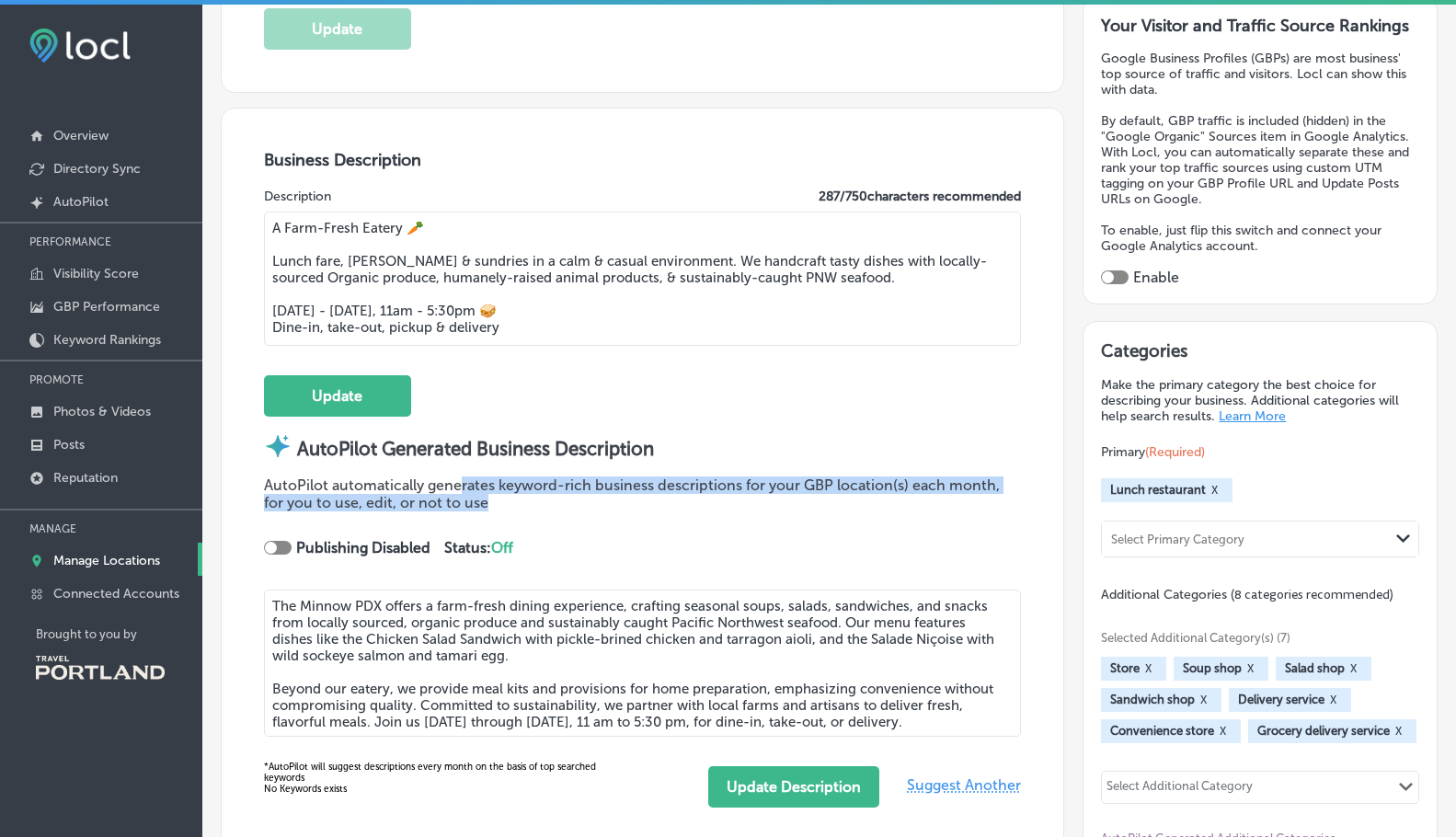
drag, startPoint x: 508, startPoint y: 496, endPoint x: 671, endPoint y: 507, distance: 163.4
click at [461, 483] on p "AutoPilot automatically generates keyword-rich business descriptions for your G…" at bounding box center [642, 494] width 757 height 35
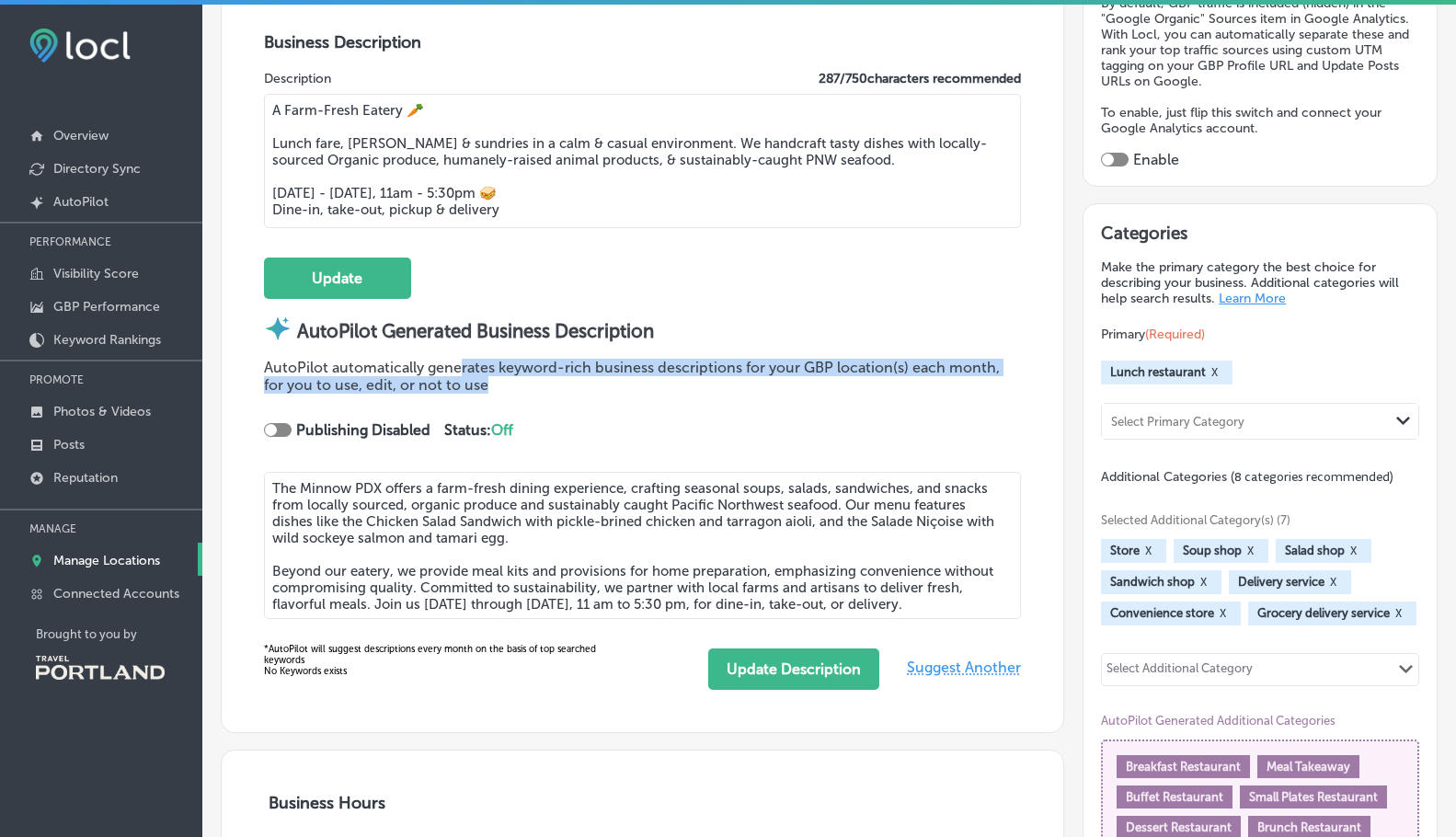
scroll to position [736, 0]
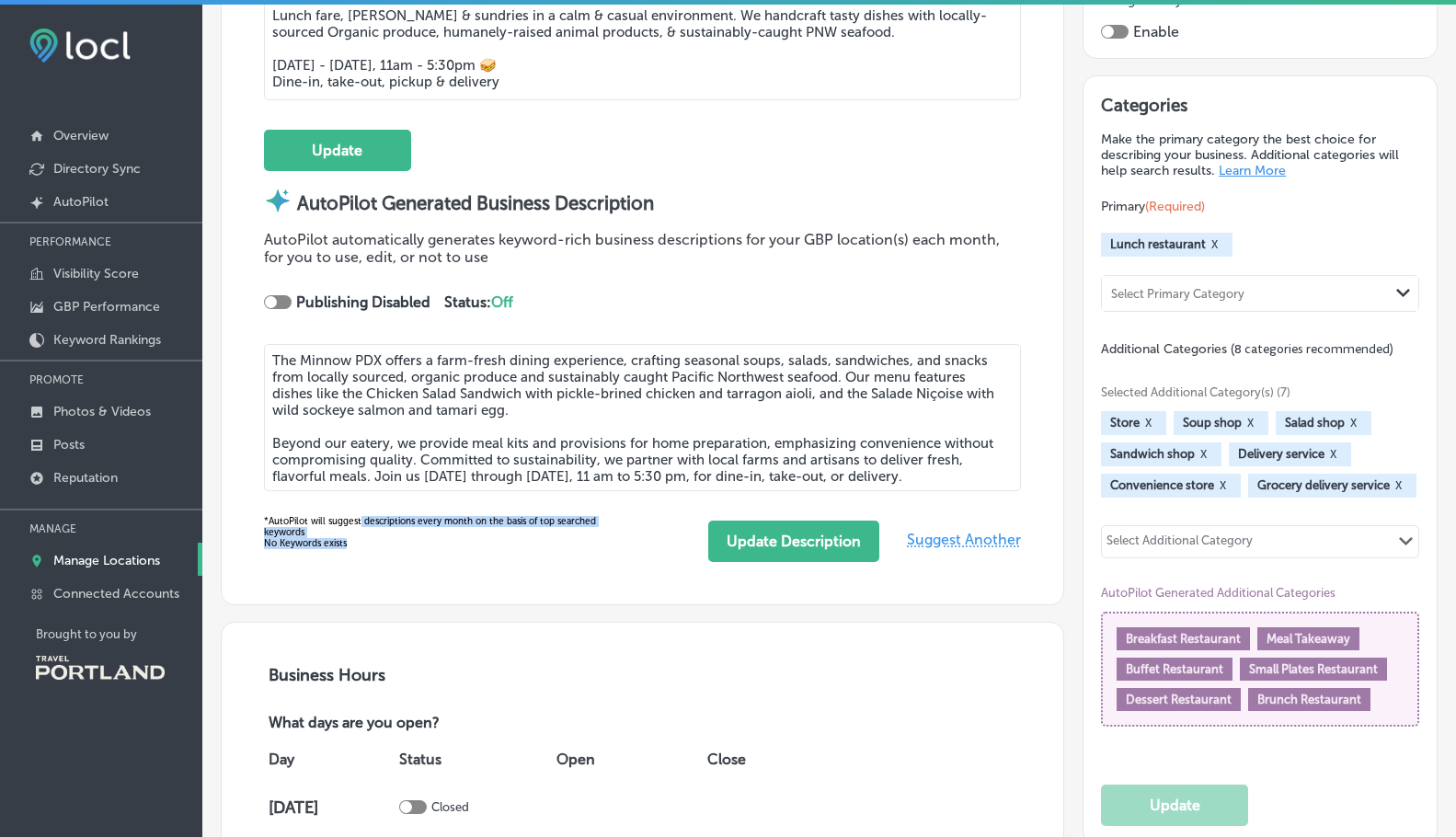
drag, startPoint x: 399, startPoint y: 524, endPoint x: 490, endPoint y: 538, distance: 92.1
click at [488, 538] on div "*AutoPilot will suggest descriptions every month on the basis of top searched k…" at bounding box center [438, 532] width 348 height 33
click at [515, 542] on div "*AutoPilot will suggest descriptions every month on the basis of top searched k…" at bounding box center [438, 532] width 348 height 33
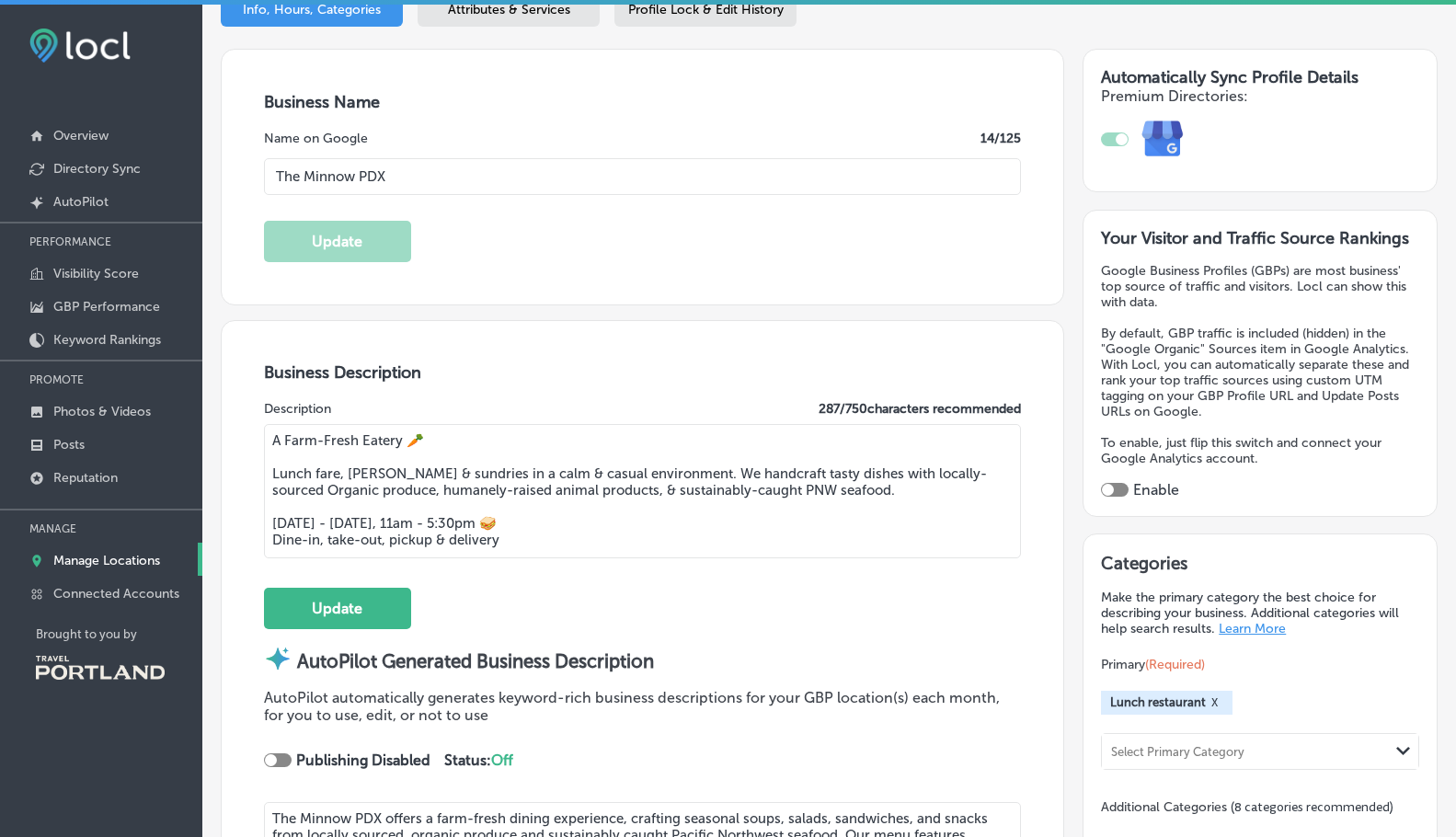
scroll to position [245, 0]
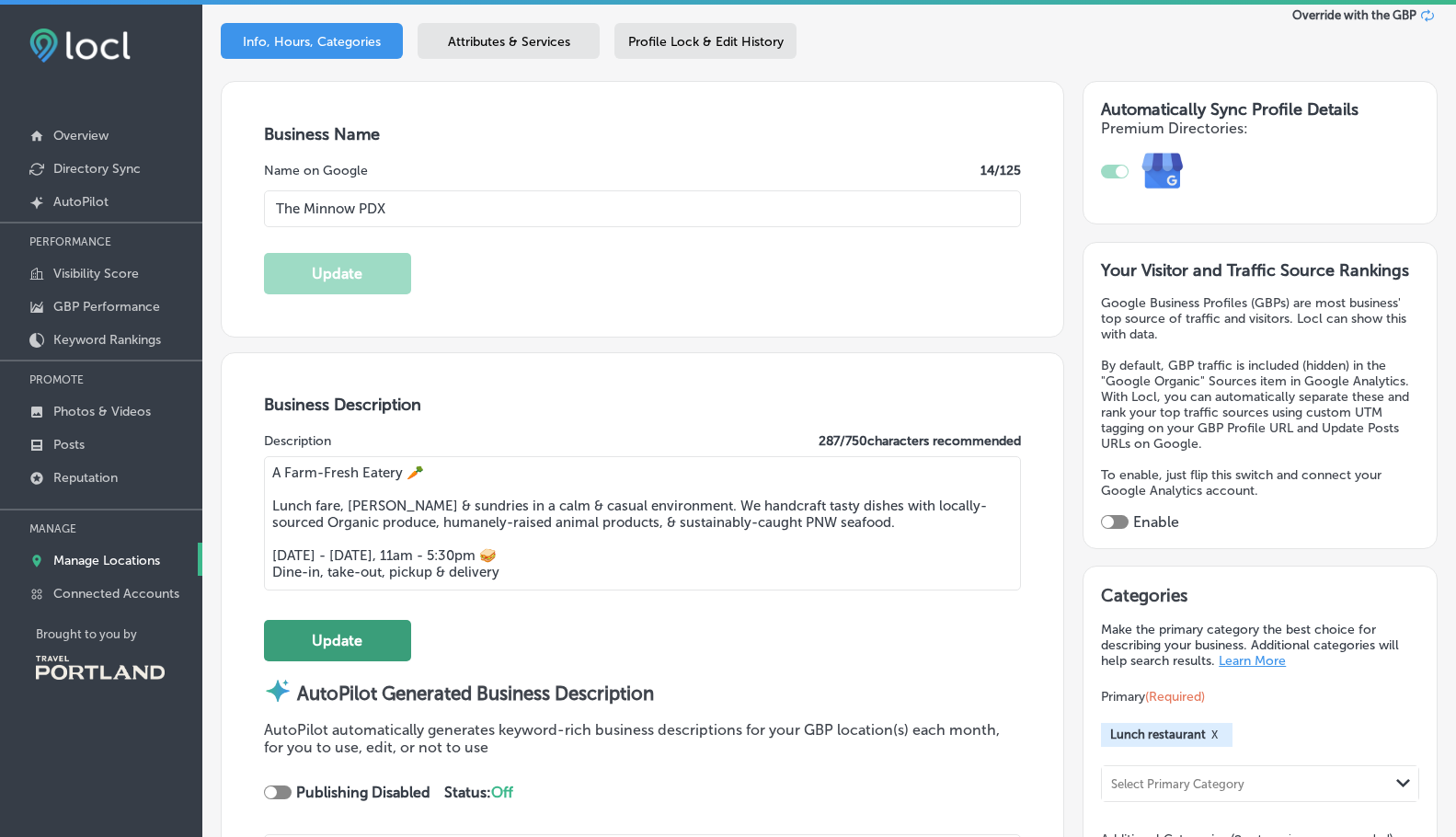
click at [361, 634] on button "Update" at bounding box center [337, 640] width 147 height 41
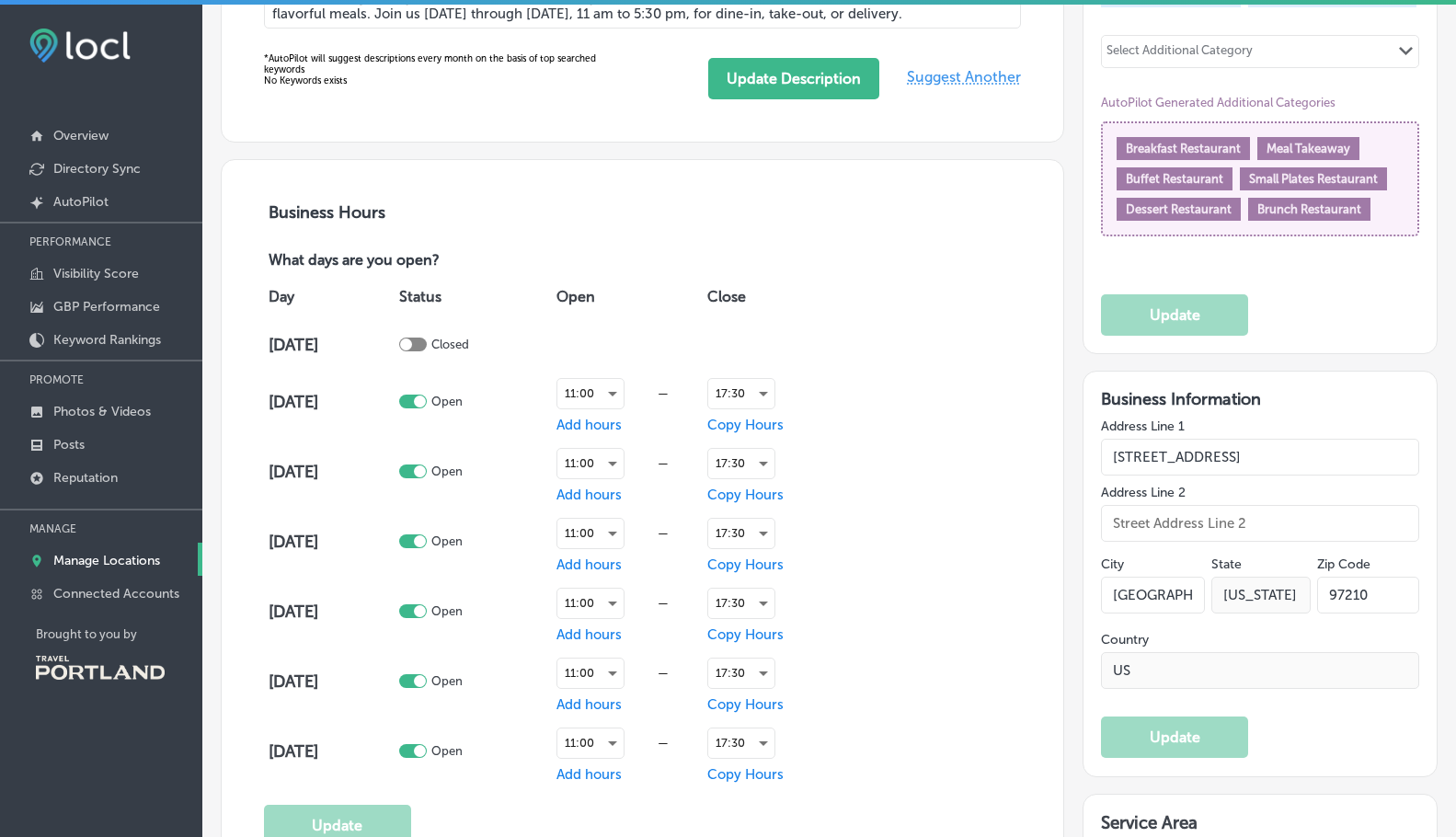
scroll to position [1199, 0]
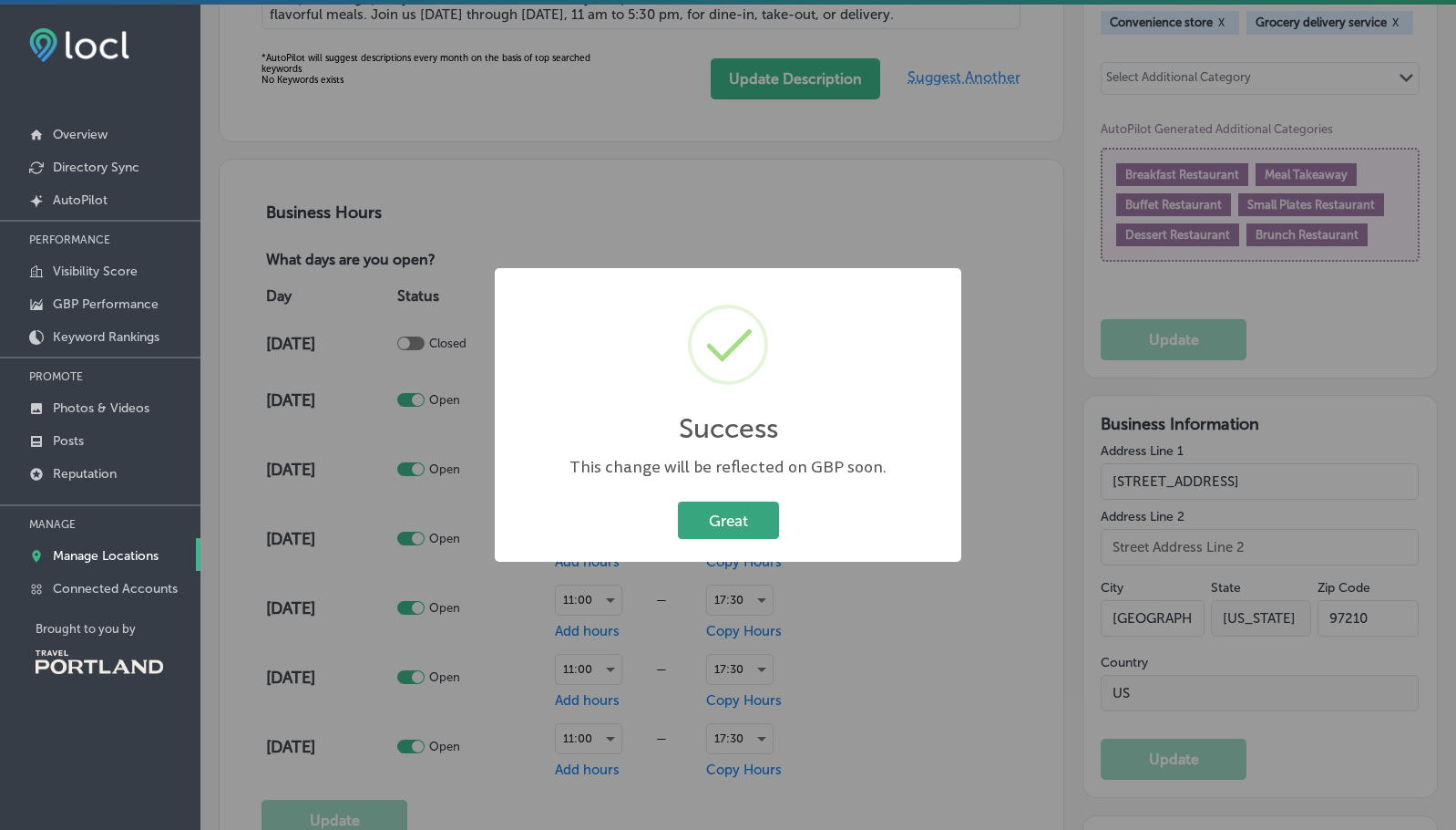
click at [749, 516] on button "Great" at bounding box center [728, 520] width 101 height 37
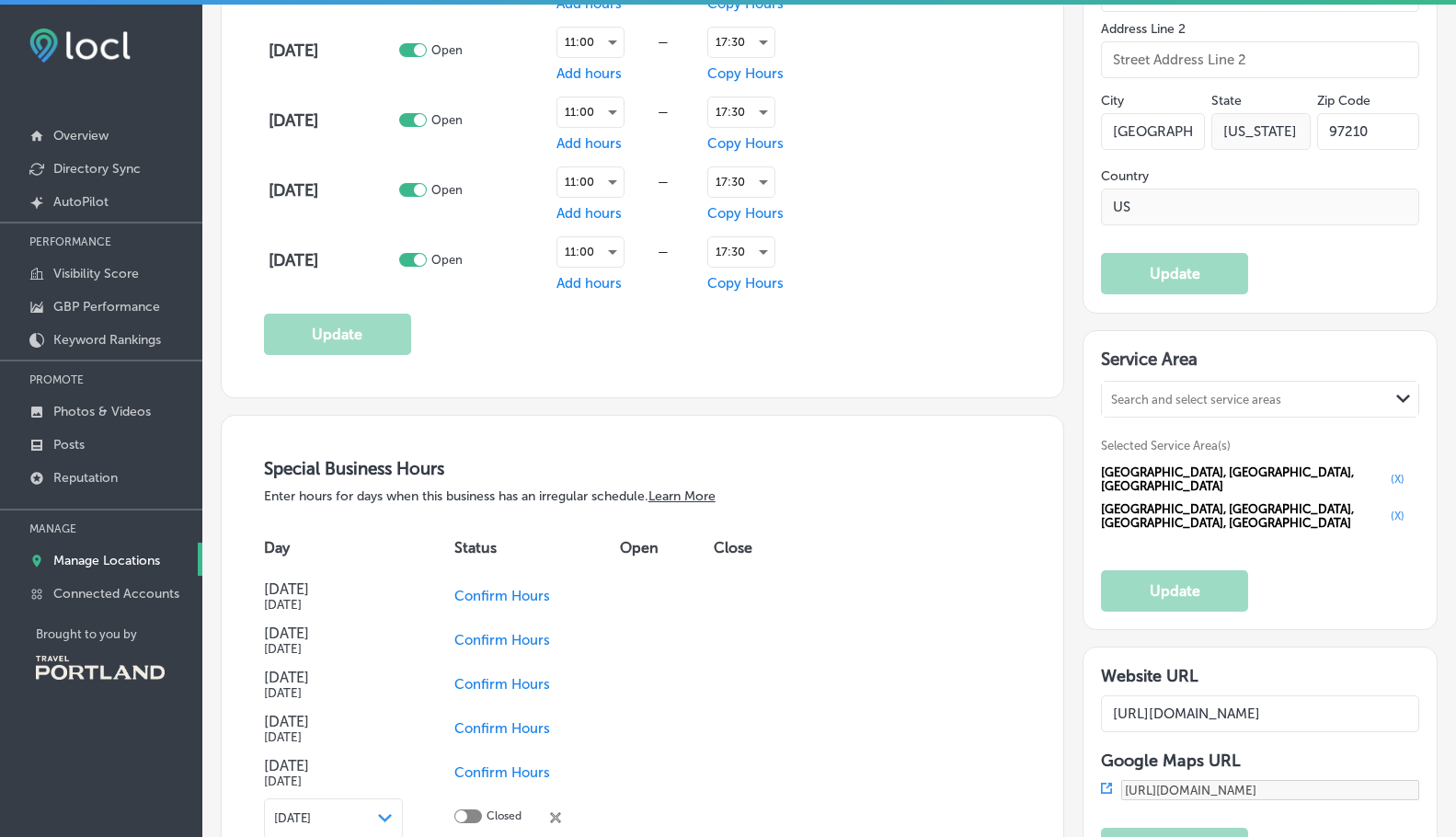
scroll to position [1934, 0]
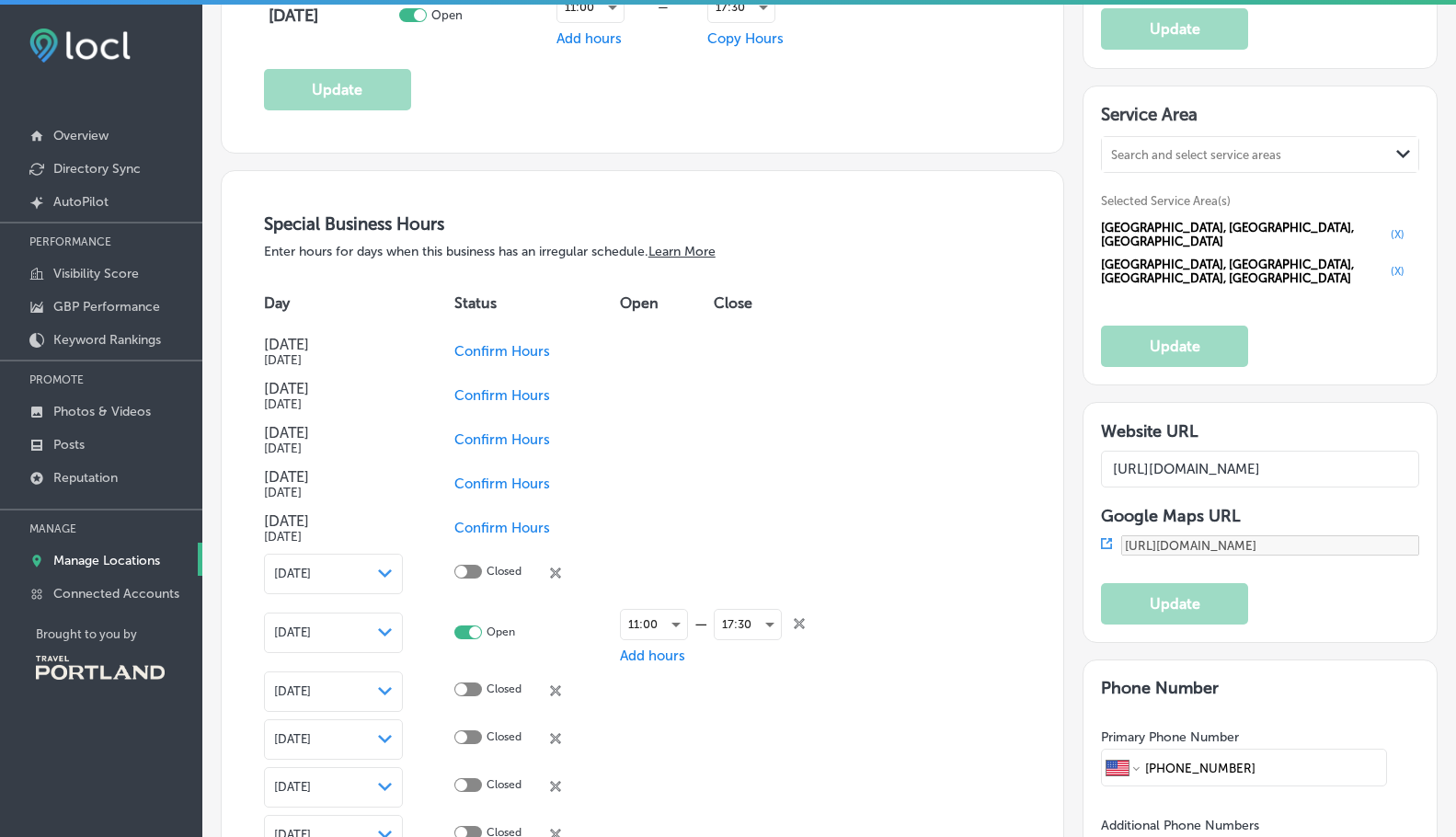
click at [485, 348] on span "Confirm Hours" at bounding box center [501, 350] width 95 height 16
click at [516, 388] on span "Confirm Hours" at bounding box center [501, 394] width 95 height 16
drag, startPoint x: 509, startPoint y: 429, endPoint x: 526, endPoint y: 459, distance: 34.5
click at [510, 432] on span "Confirm Hours" at bounding box center [501, 439] width 95 height 16
click at [510, 479] on span "Confirm Hours" at bounding box center [501, 483] width 95 height 16
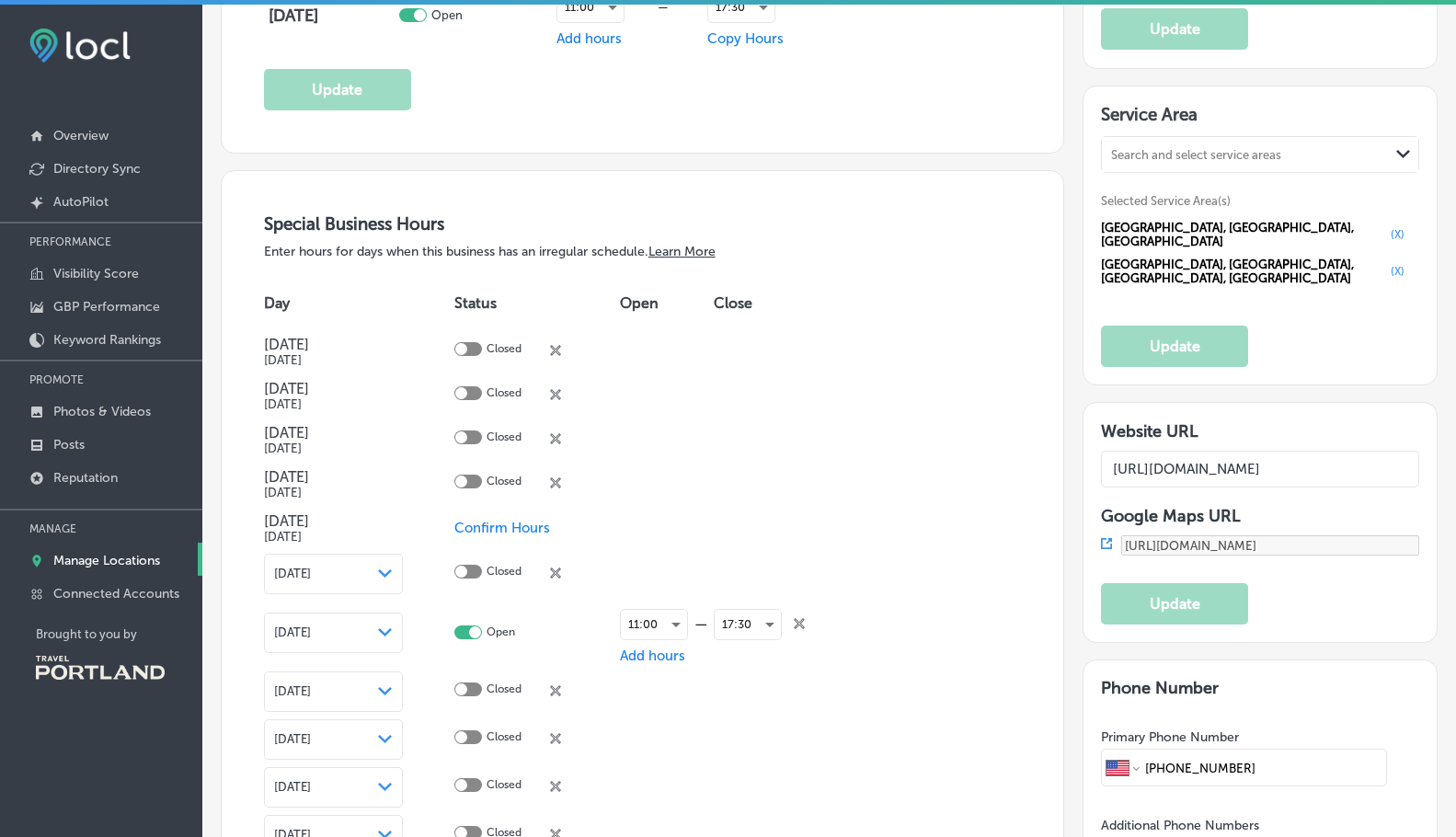
click at [508, 525] on span "Confirm Hours" at bounding box center [501, 527] width 95 height 16
